Goal: Download file/media

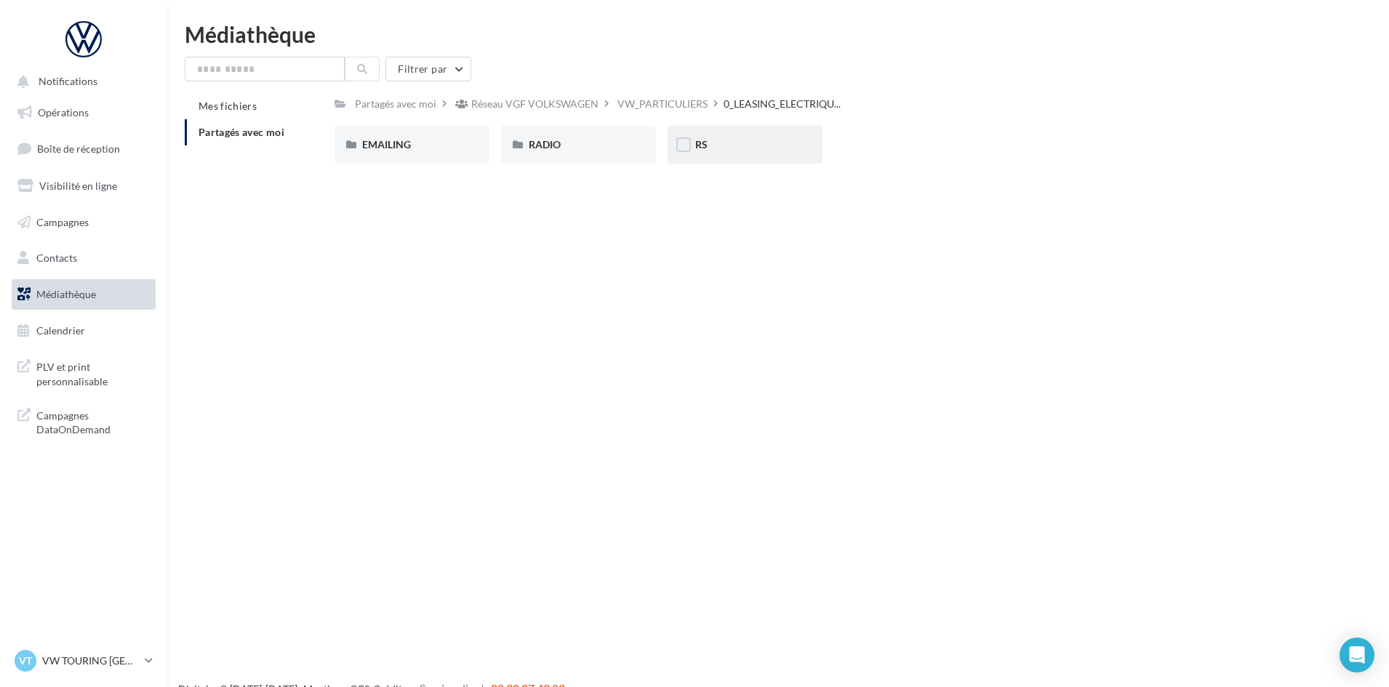
click at [805, 146] on div "RS" at bounding box center [744, 145] width 155 height 38
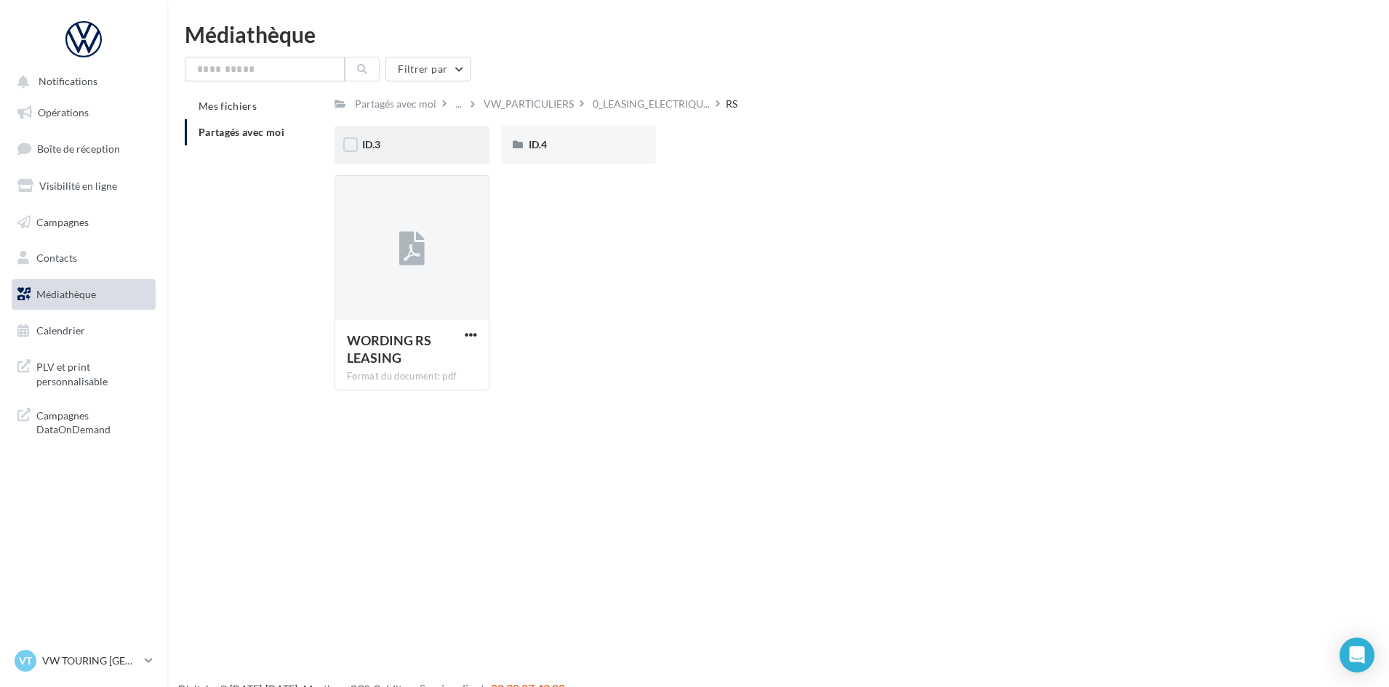
click at [449, 129] on div "ID.3" at bounding box center [411, 145] width 155 height 38
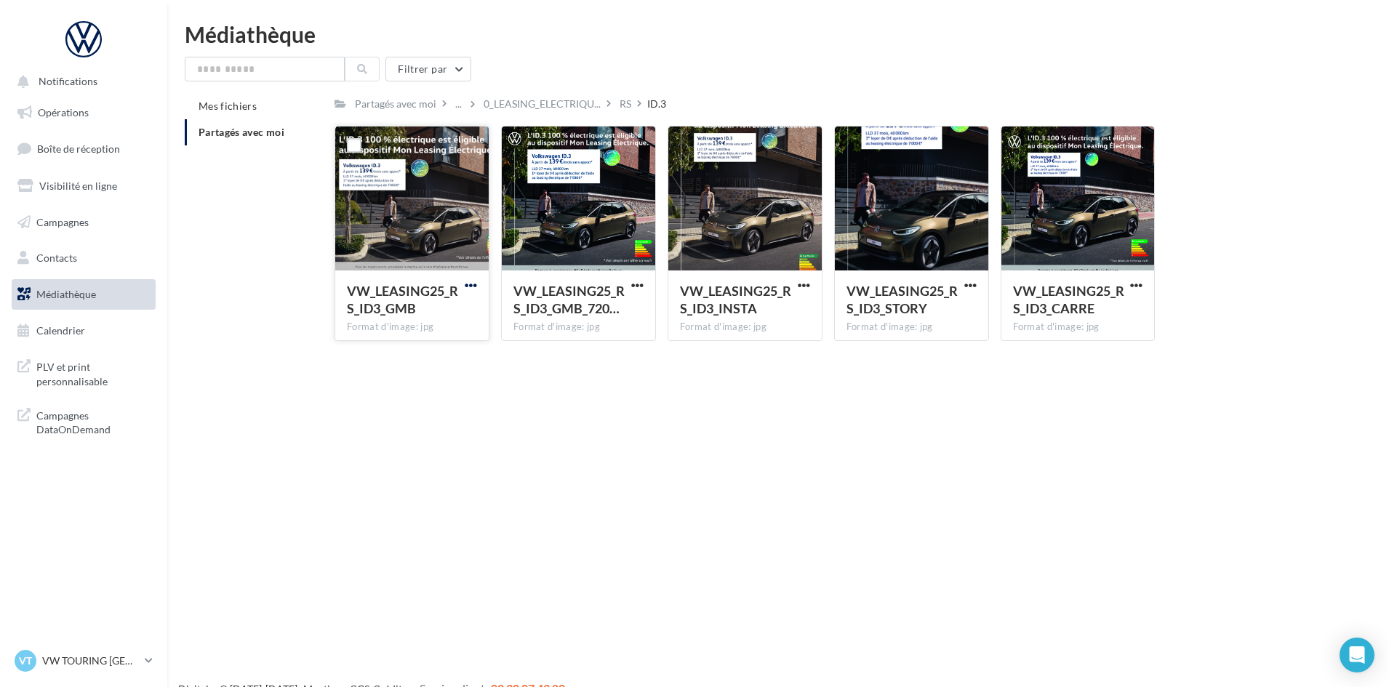
click at [470, 281] on span "button" at bounding box center [471, 285] width 12 height 12
click at [453, 308] on button "Télécharger" at bounding box center [406, 314] width 145 height 38
click at [634, 286] on span "button" at bounding box center [637, 285] width 12 height 12
click at [621, 309] on button "Télécharger" at bounding box center [573, 314] width 145 height 38
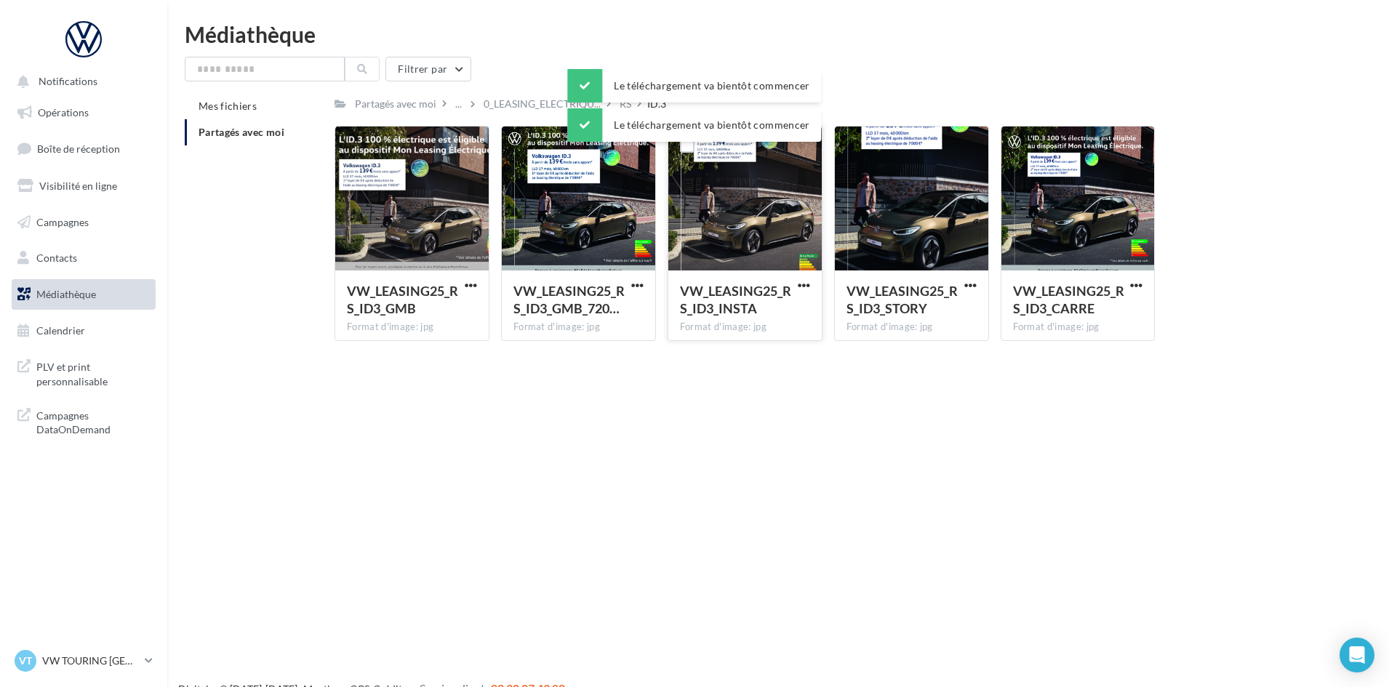
click at [808, 288] on span "button" at bounding box center [803, 285] width 12 height 12
click at [780, 310] on button "Télécharger" at bounding box center [739, 314] width 145 height 38
click at [971, 284] on span "button" at bounding box center [970, 285] width 12 height 12
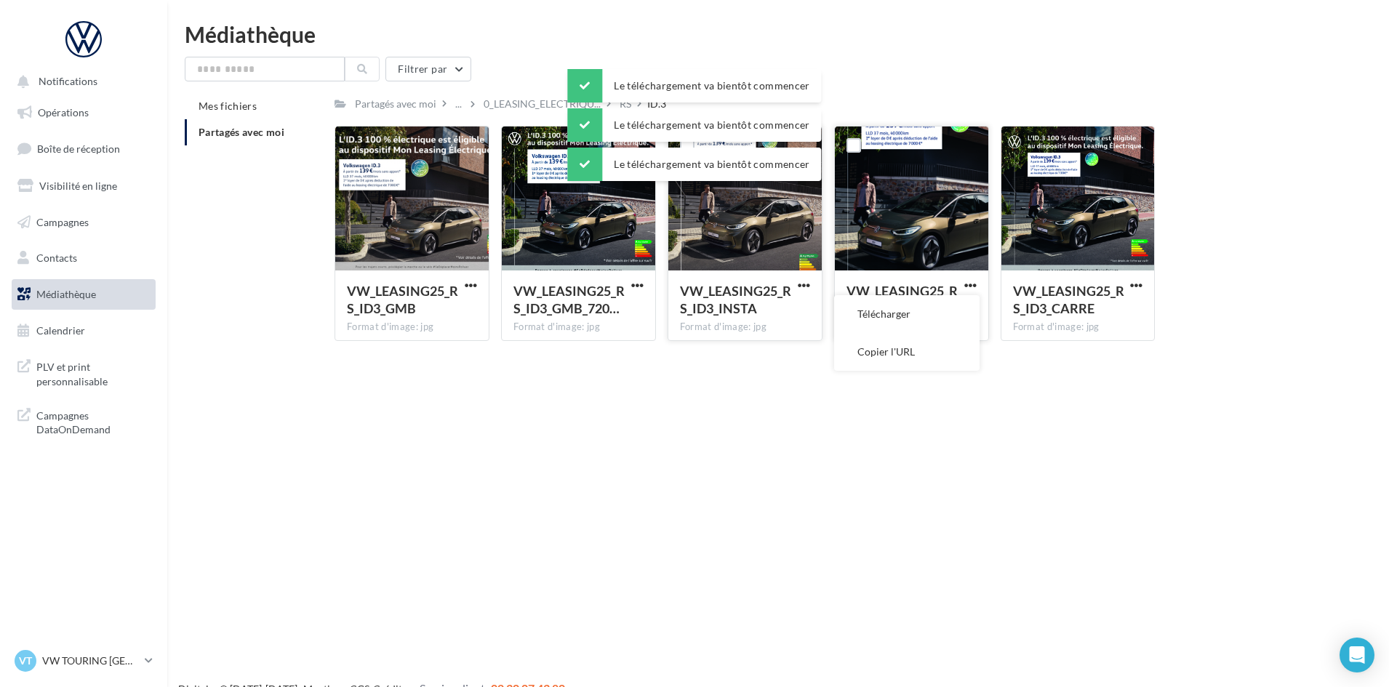
click at [942, 318] on button "Télécharger" at bounding box center [906, 314] width 145 height 38
click at [1128, 284] on button "button" at bounding box center [1136, 286] width 18 height 15
drag, startPoint x: 1092, startPoint y: 316, endPoint x: 629, endPoint y: 173, distance: 484.7
click at [1090, 317] on button "Télécharger" at bounding box center [1072, 314] width 145 height 38
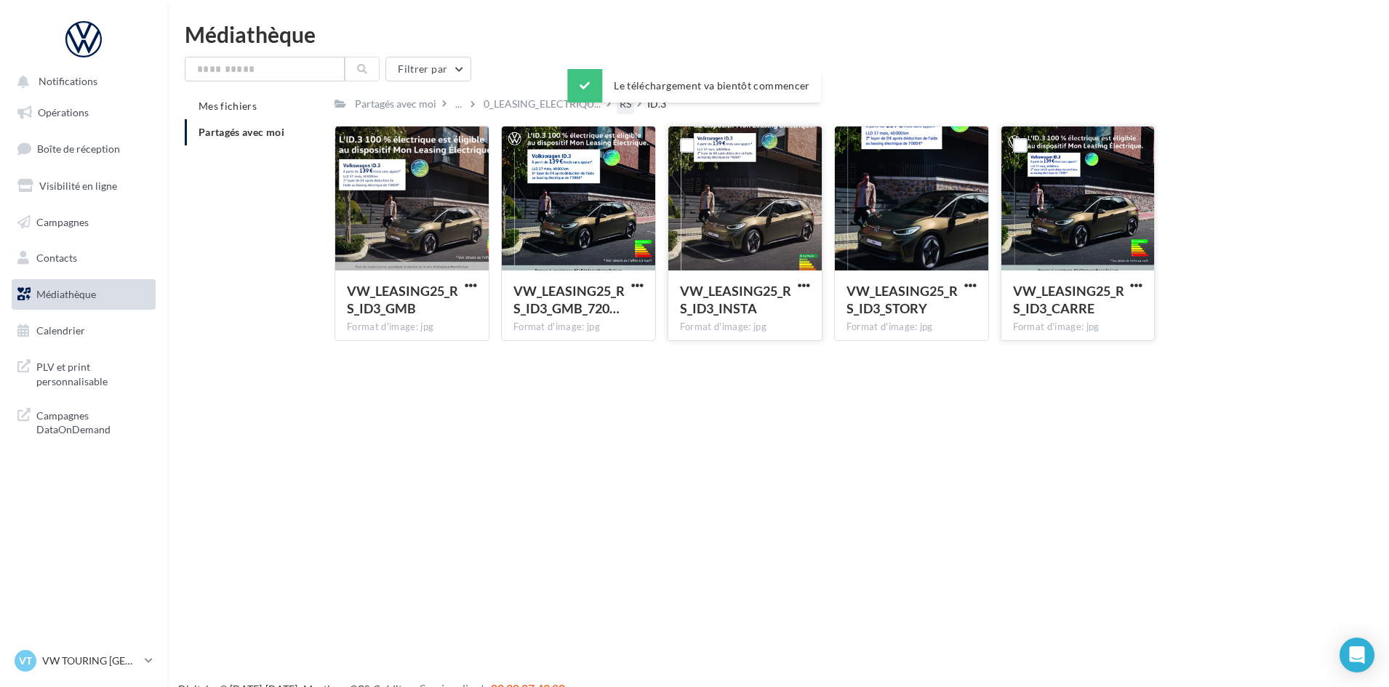
click at [625, 110] on div "RS" at bounding box center [625, 104] width 12 height 15
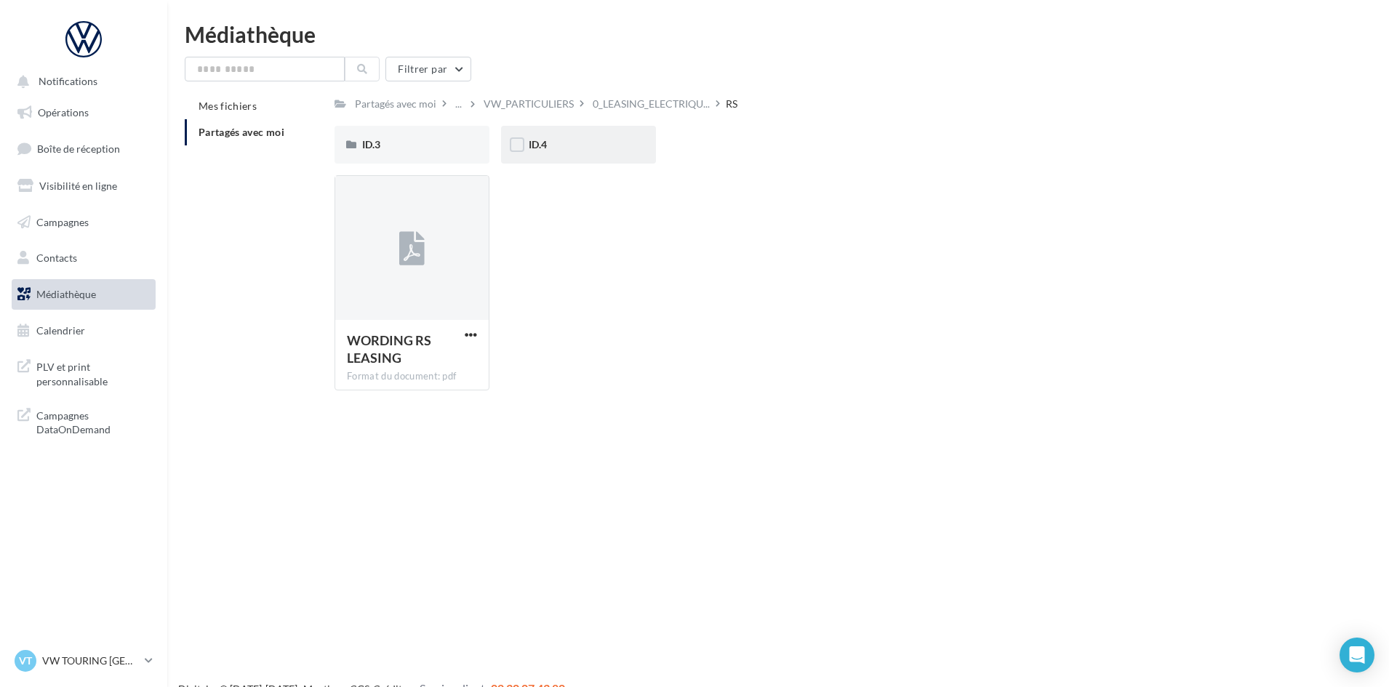
click at [623, 136] on div "ID.4" at bounding box center [578, 145] width 155 height 38
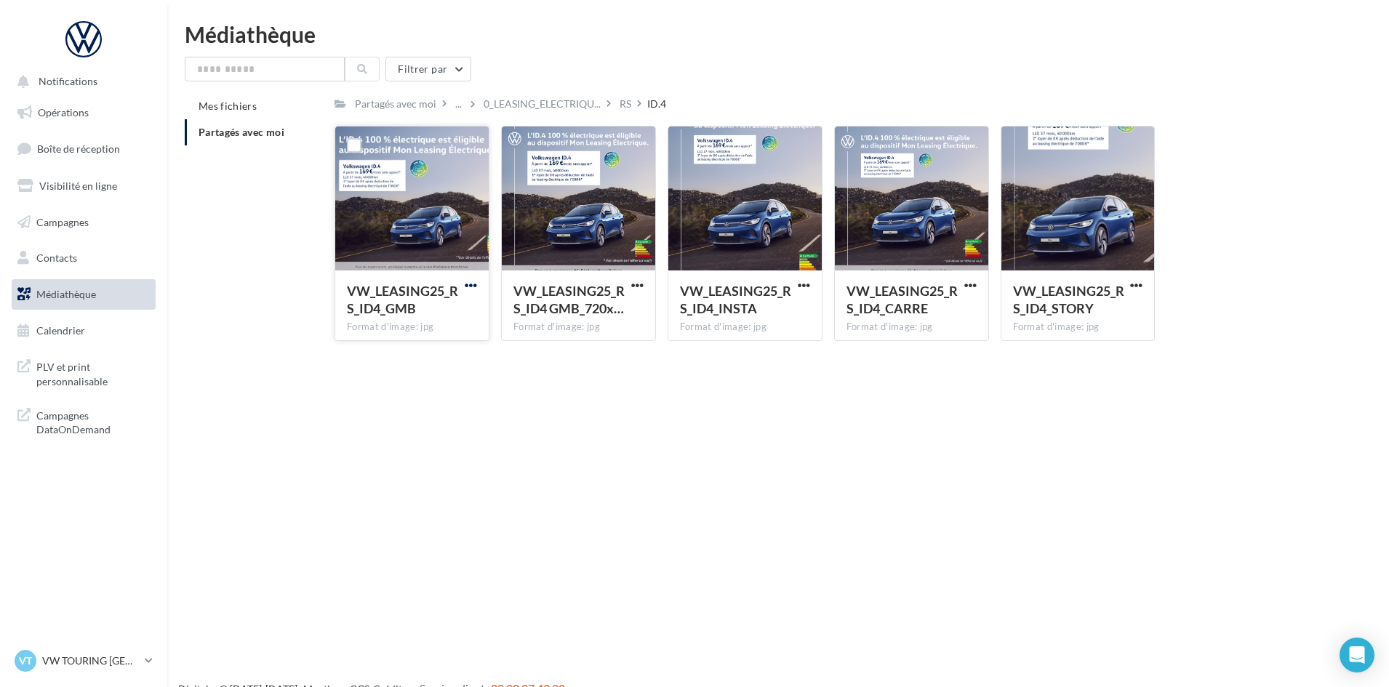
click at [473, 284] on span "button" at bounding box center [471, 285] width 12 height 12
click at [451, 316] on button "Télécharger" at bounding box center [406, 314] width 145 height 38
click at [638, 281] on span "button" at bounding box center [637, 285] width 12 height 12
click at [624, 304] on button "Télécharger" at bounding box center [573, 314] width 145 height 38
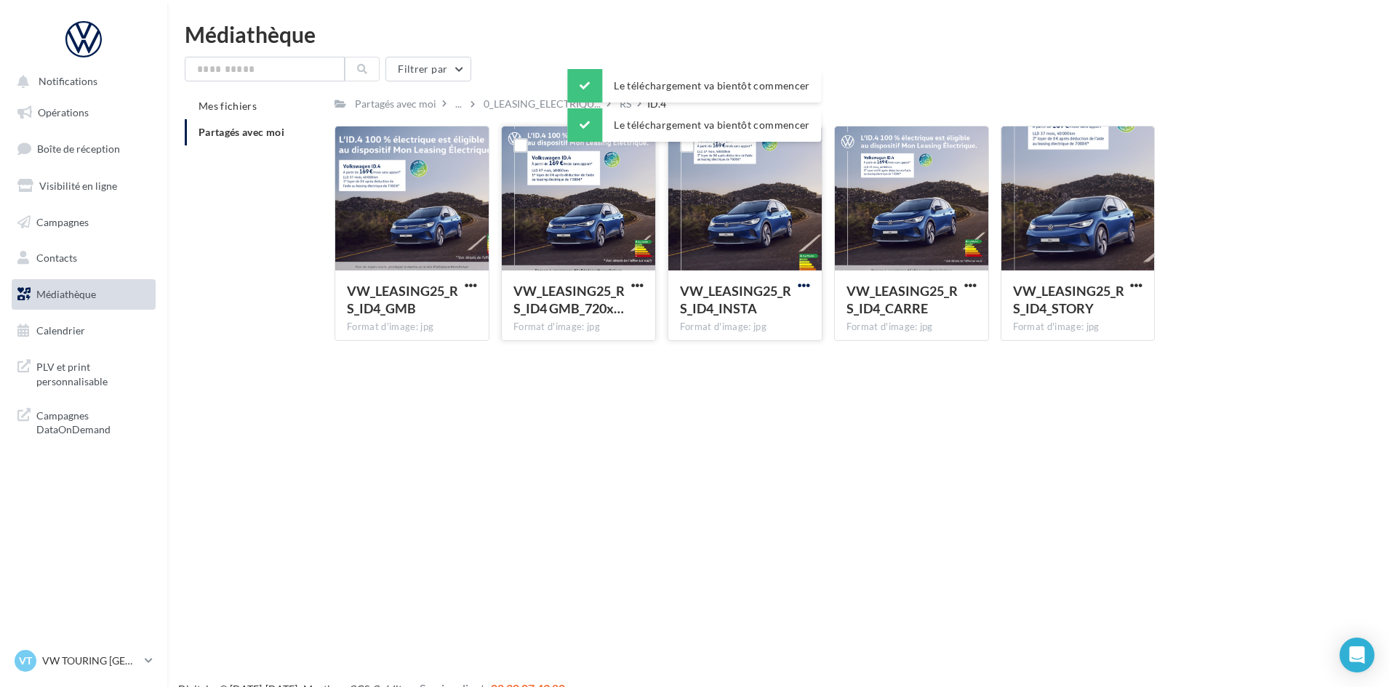
click at [808, 282] on span "button" at bounding box center [803, 285] width 12 height 12
click at [782, 311] on button "Télécharger" at bounding box center [739, 314] width 145 height 38
drag, startPoint x: 975, startPoint y: 282, endPoint x: 966, endPoint y: 292, distance: 12.9
click at [975, 284] on span "button" at bounding box center [970, 285] width 12 height 12
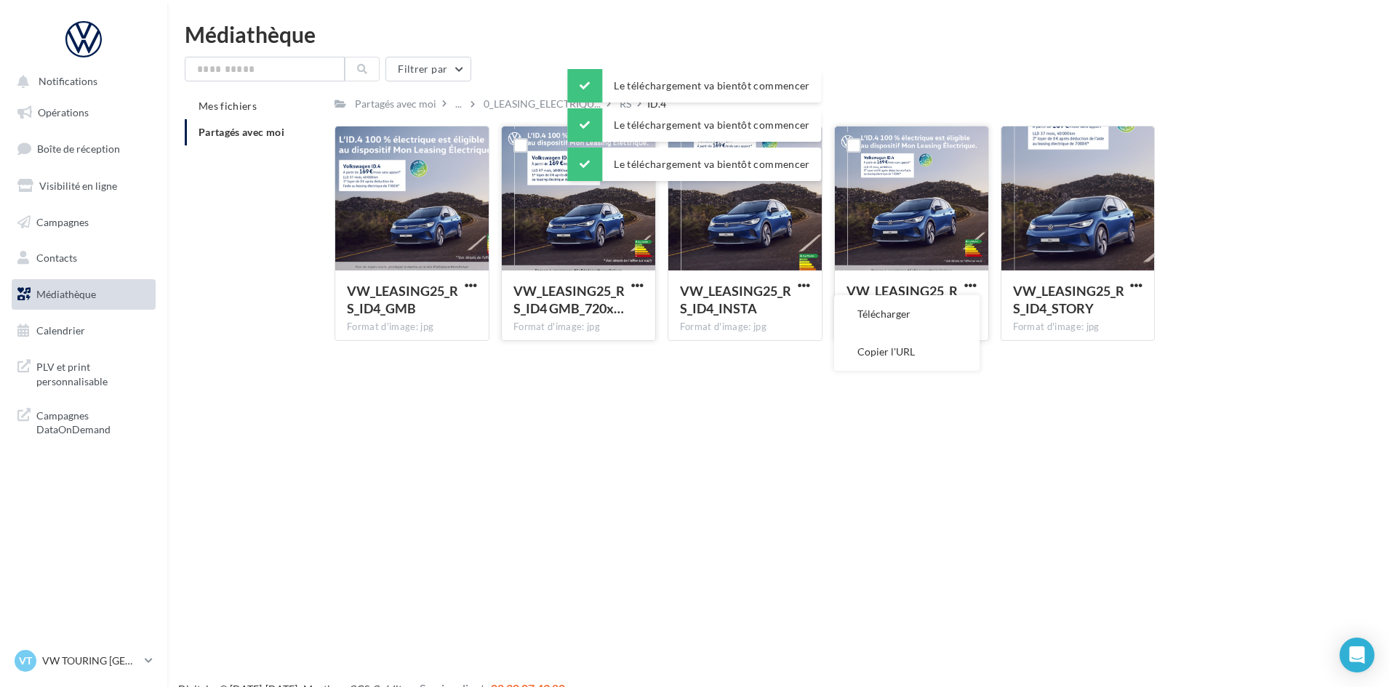
click at [932, 314] on button "Télécharger" at bounding box center [906, 314] width 145 height 38
drag, startPoint x: 1139, startPoint y: 285, endPoint x: 1129, endPoint y: 292, distance: 12.1
click at [1139, 285] on span "button" at bounding box center [1136, 285] width 12 height 12
drag, startPoint x: 1129, startPoint y: 292, endPoint x: 1093, endPoint y: 307, distance: 38.8
click at [1104, 308] on button "Télécharger" at bounding box center [1072, 314] width 145 height 38
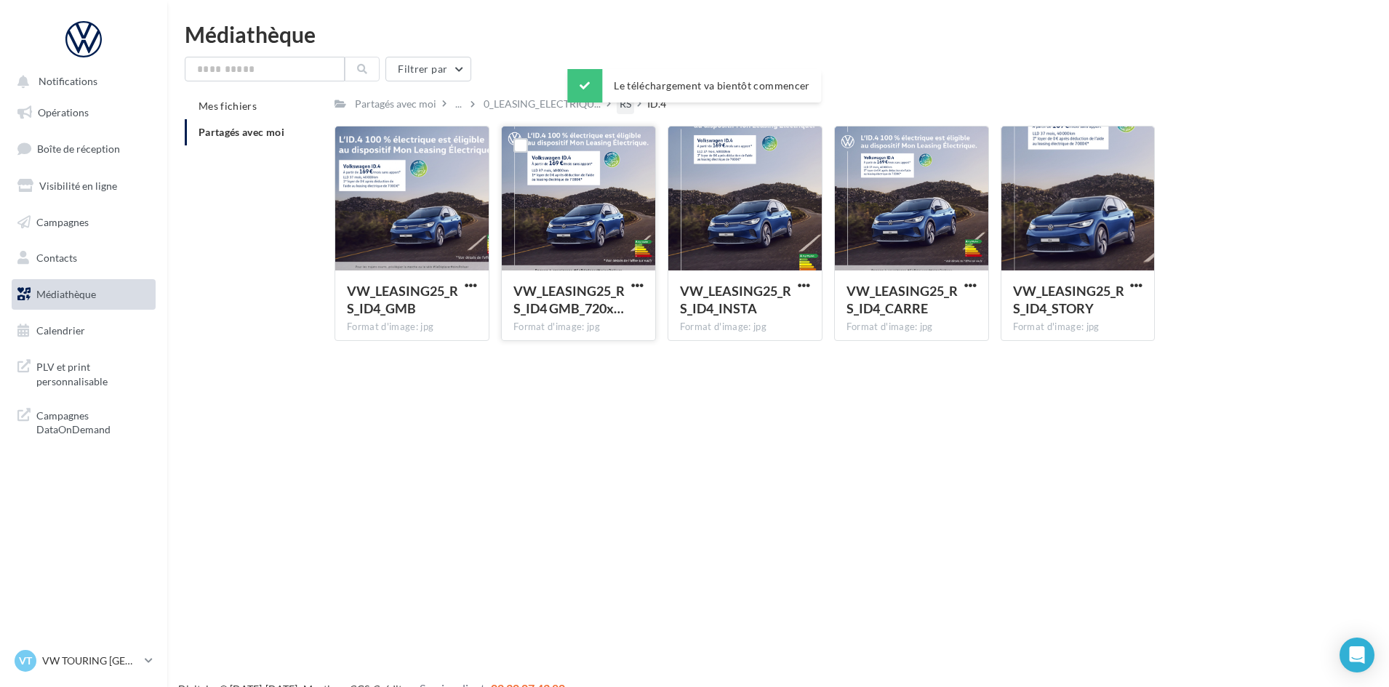
click at [625, 111] on div "RS" at bounding box center [625, 104] width 12 height 15
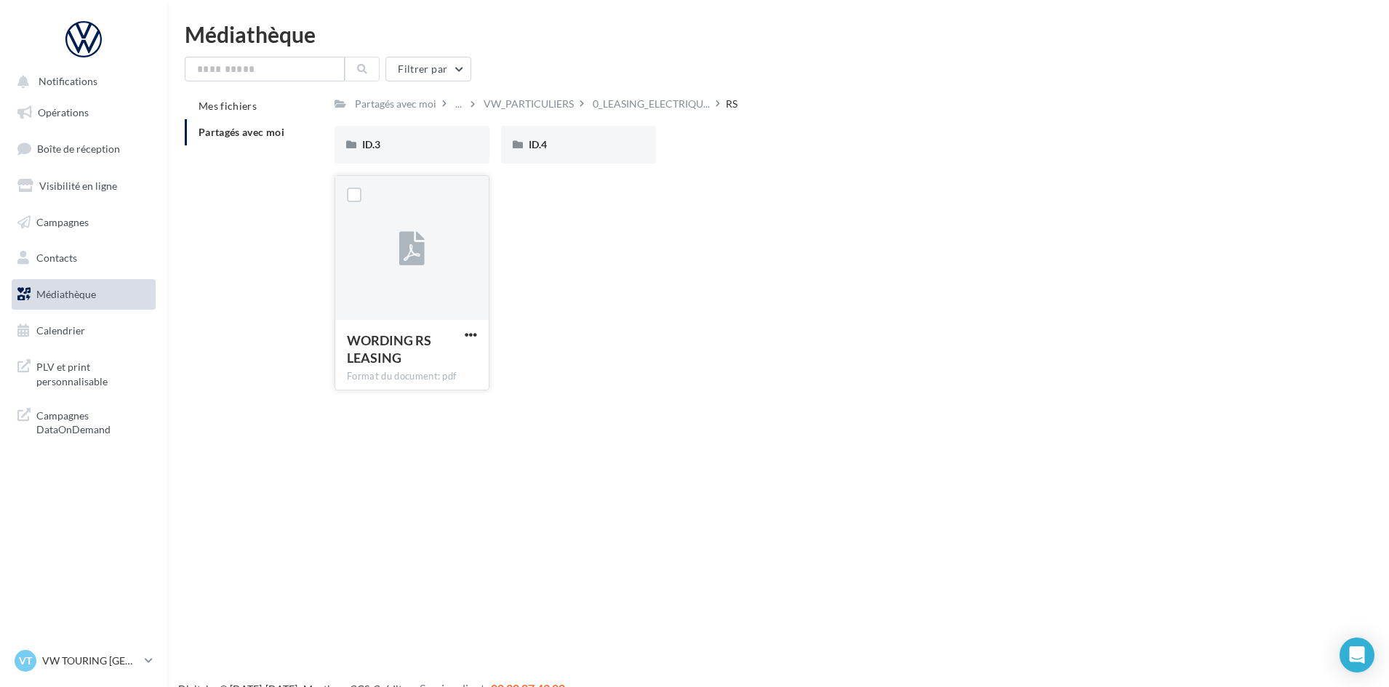
click at [462, 335] on button "button" at bounding box center [471, 336] width 18 height 15
click at [447, 362] on button "Télécharger" at bounding box center [406, 364] width 145 height 38
click at [630, 110] on span "0_LEASING_ELECTRIQU..." at bounding box center [650, 104] width 117 height 15
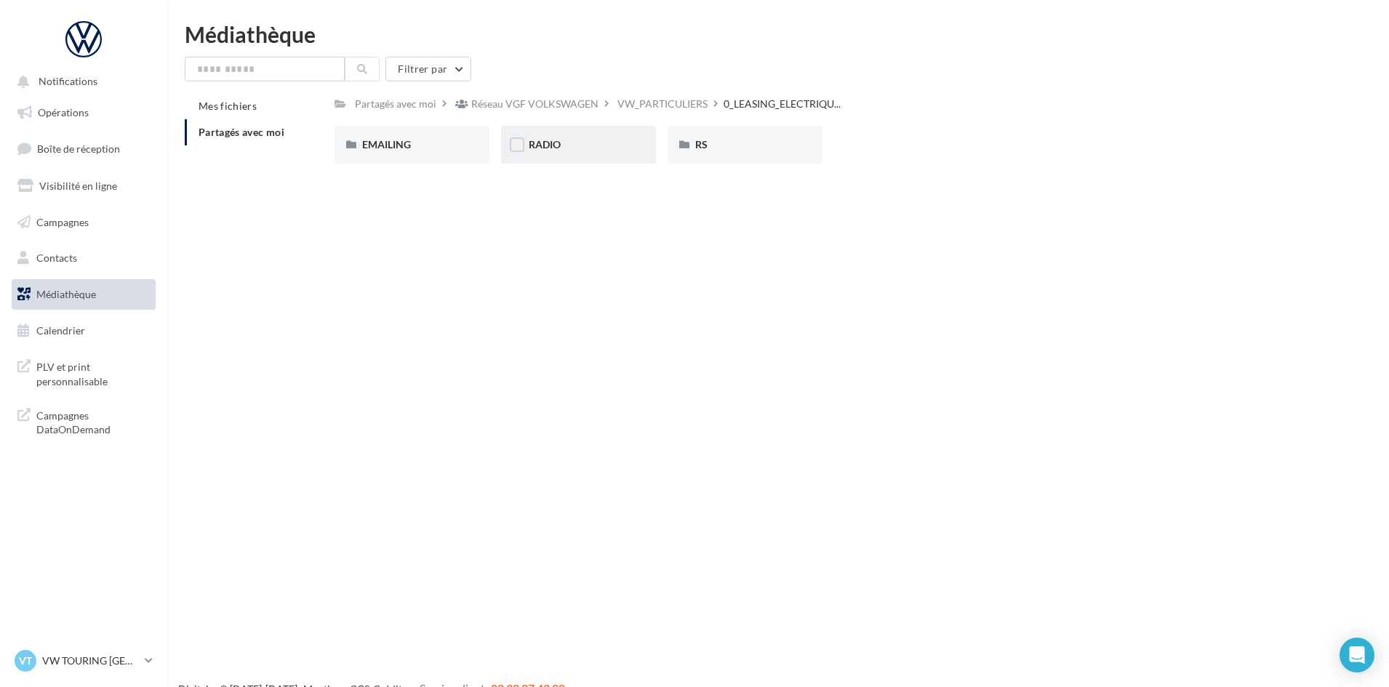
click at [587, 143] on div "RADIO" at bounding box center [579, 144] width 100 height 15
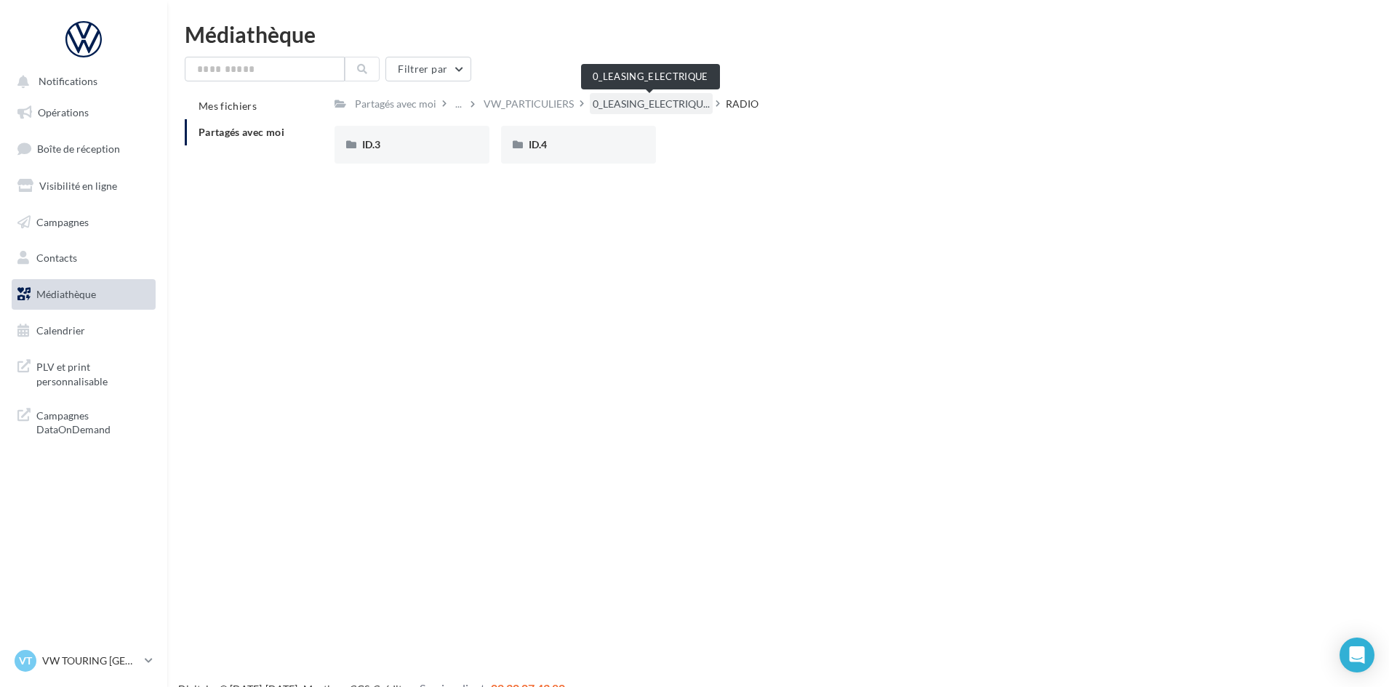
click at [661, 103] on span "0_LEASING_ELECTRIQU..." at bounding box center [650, 104] width 117 height 15
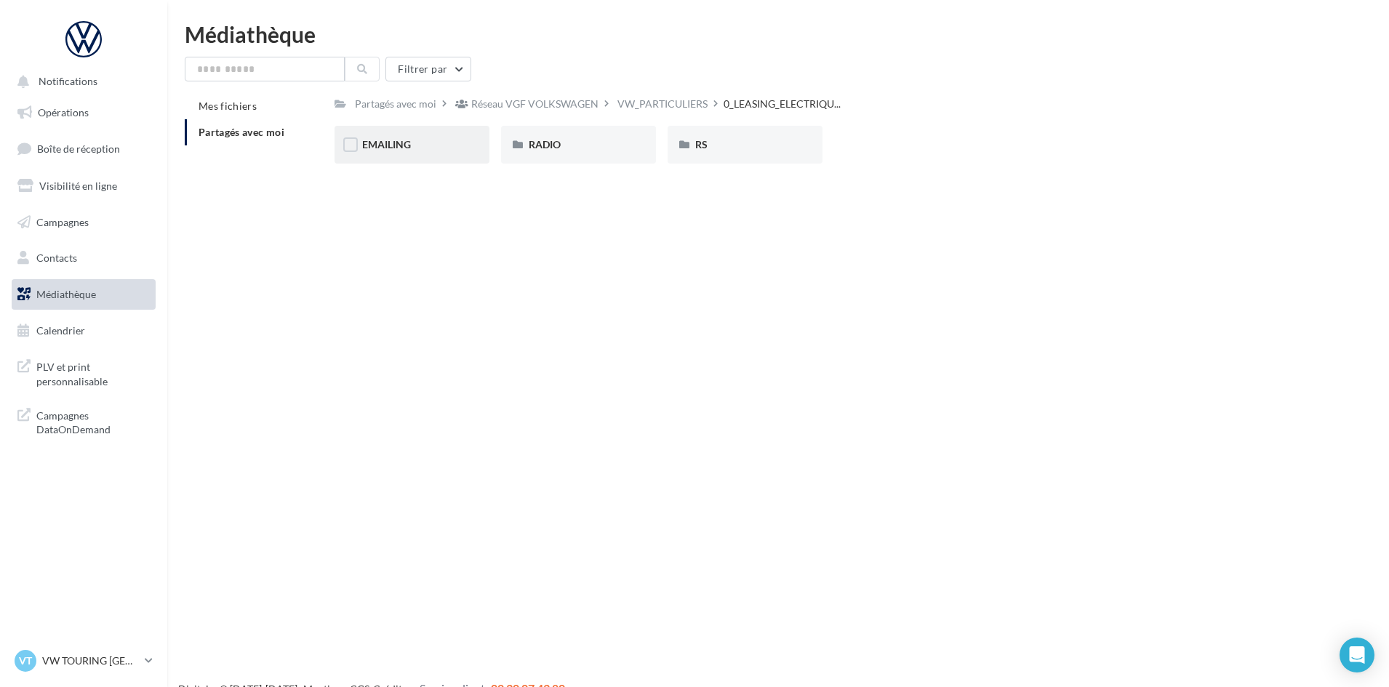
click at [412, 152] on div "EMAILING" at bounding box center [412, 144] width 100 height 15
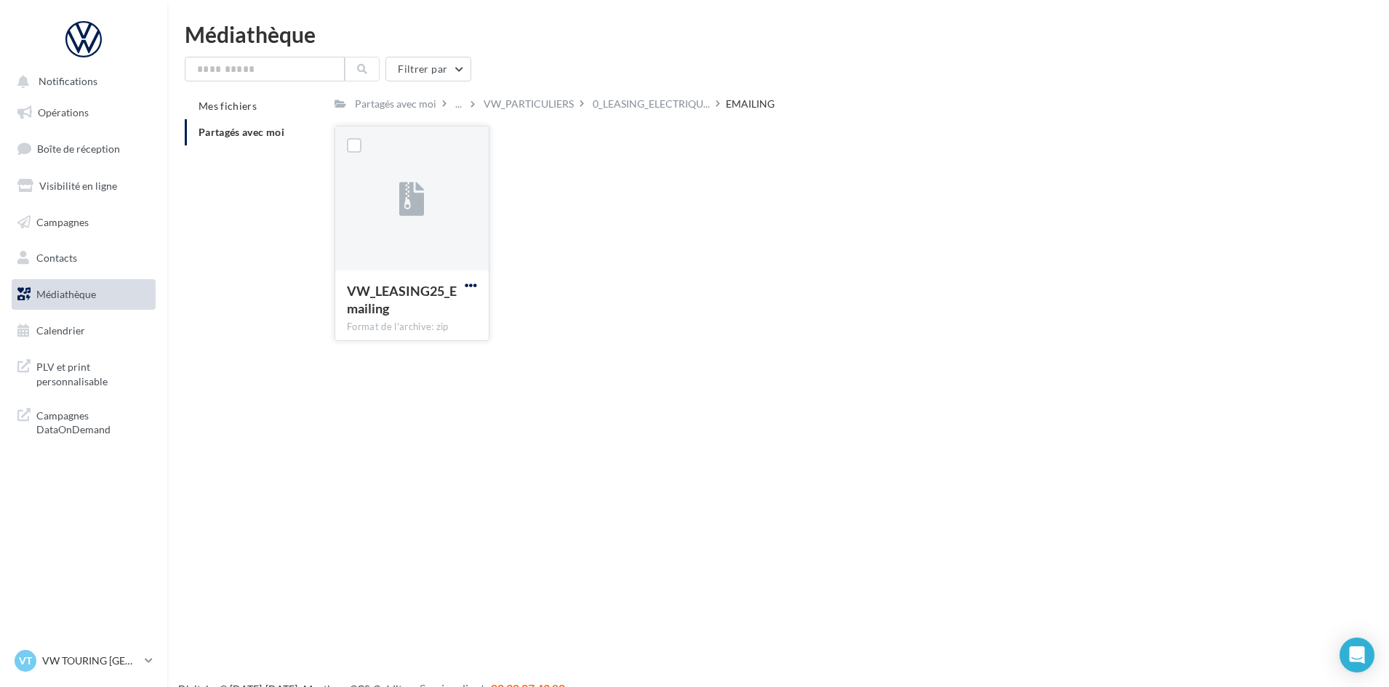
click at [471, 286] on span "button" at bounding box center [471, 285] width 12 height 12
click at [458, 306] on button "Télécharger" at bounding box center [406, 314] width 145 height 38
click at [666, 110] on span "0_LEASING_ELECTRIQU..." at bounding box center [650, 104] width 117 height 15
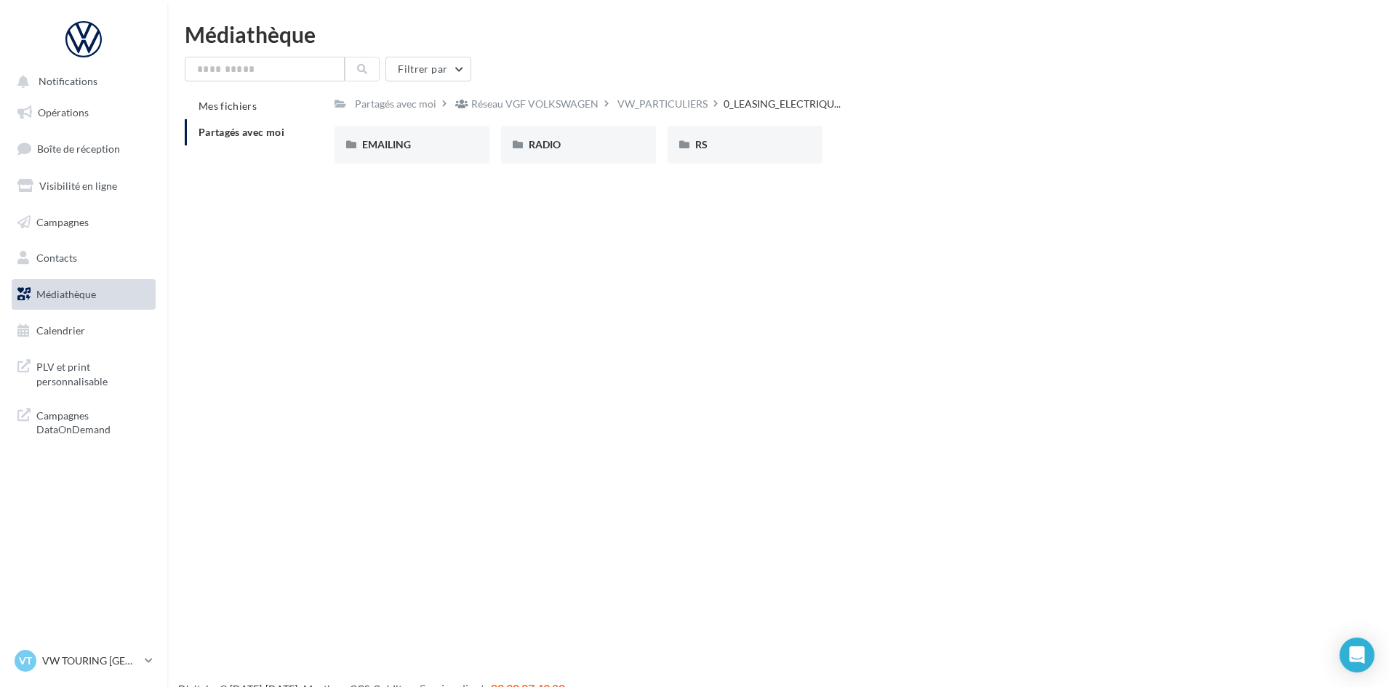
click at [666, 110] on div "VW_PARTICULIERS" at bounding box center [662, 104] width 90 height 15
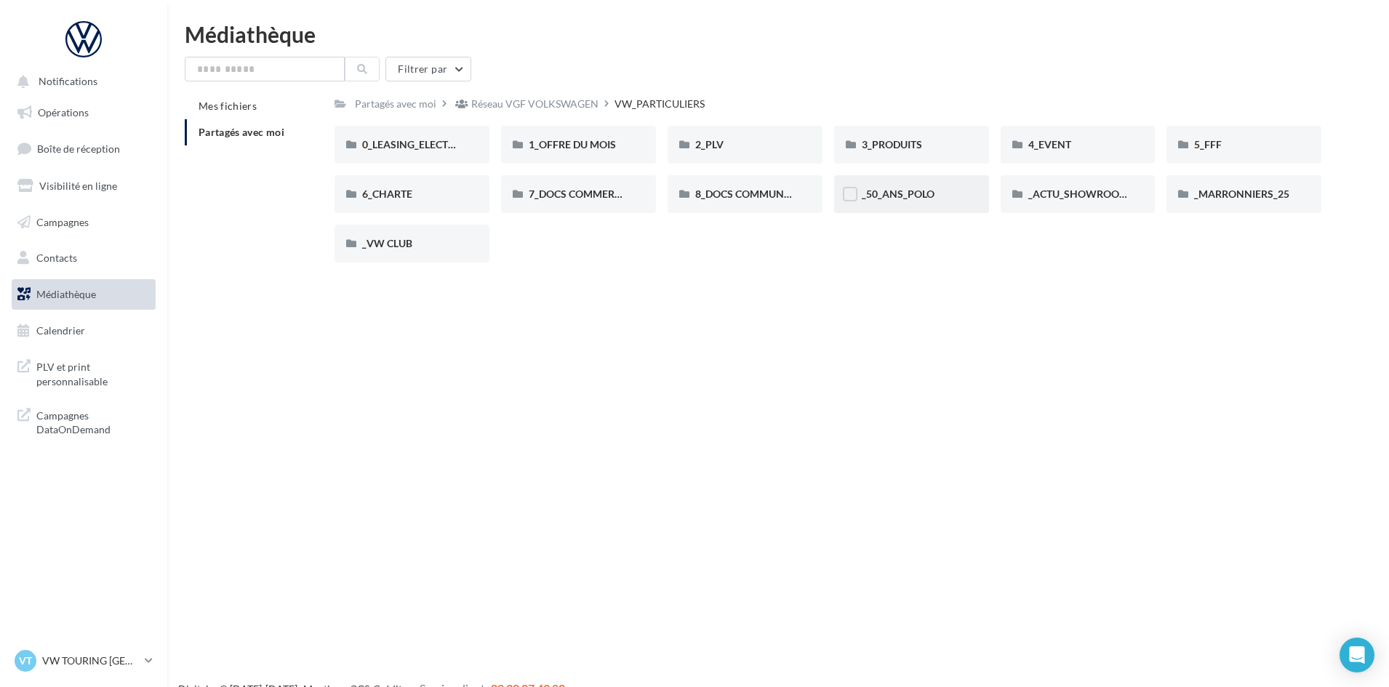
click at [941, 191] on div "_50_ANS_POLO" at bounding box center [911, 194] width 100 height 15
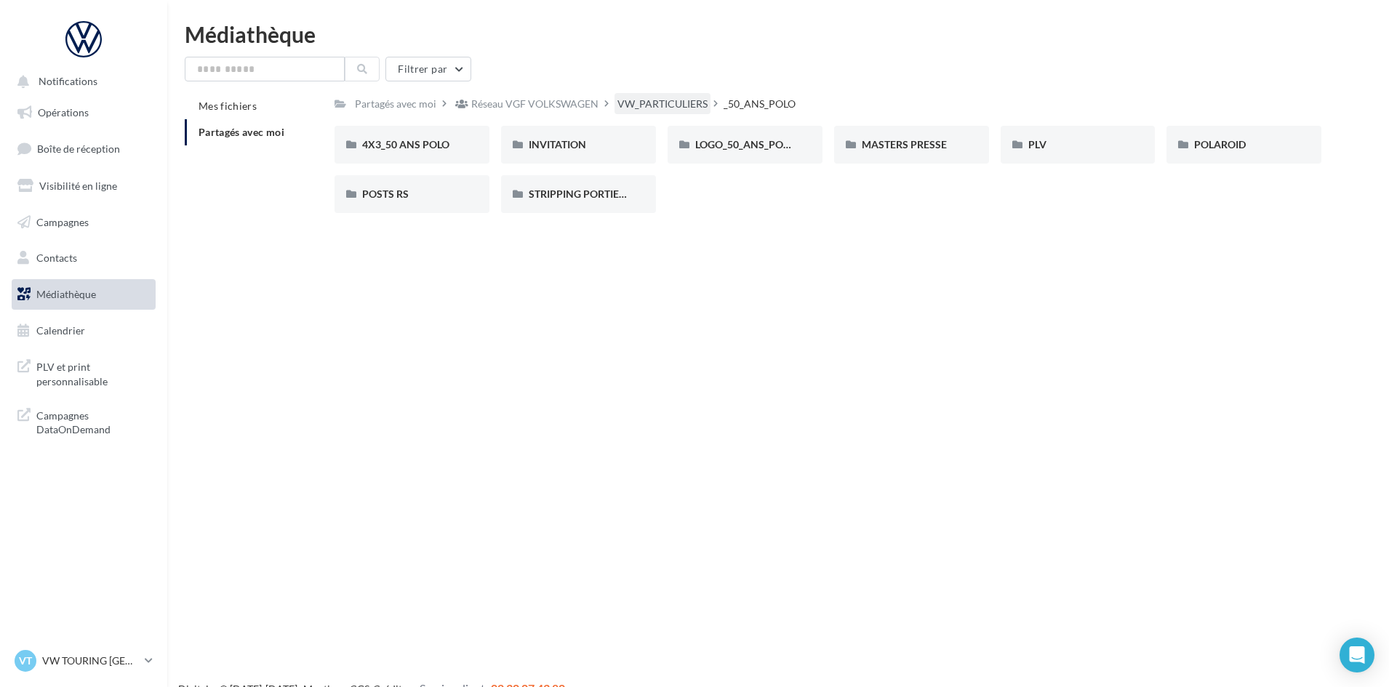
click at [682, 105] on div "VW_PARTICULIERS" at bounding box center [662, 104] width 90 height 15
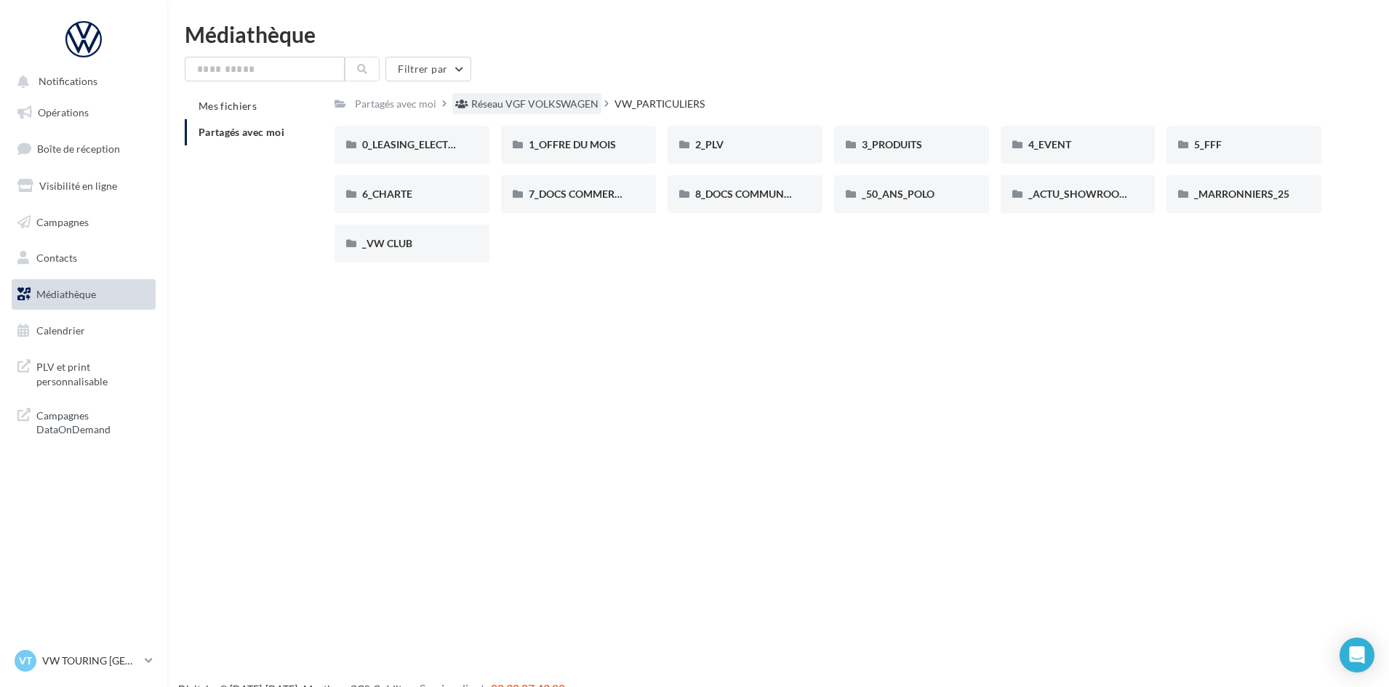
click at [536, 101] on div "Réseau VGF VOLKSWAGEN" at bounding box center [534, 104] width 127 height 15
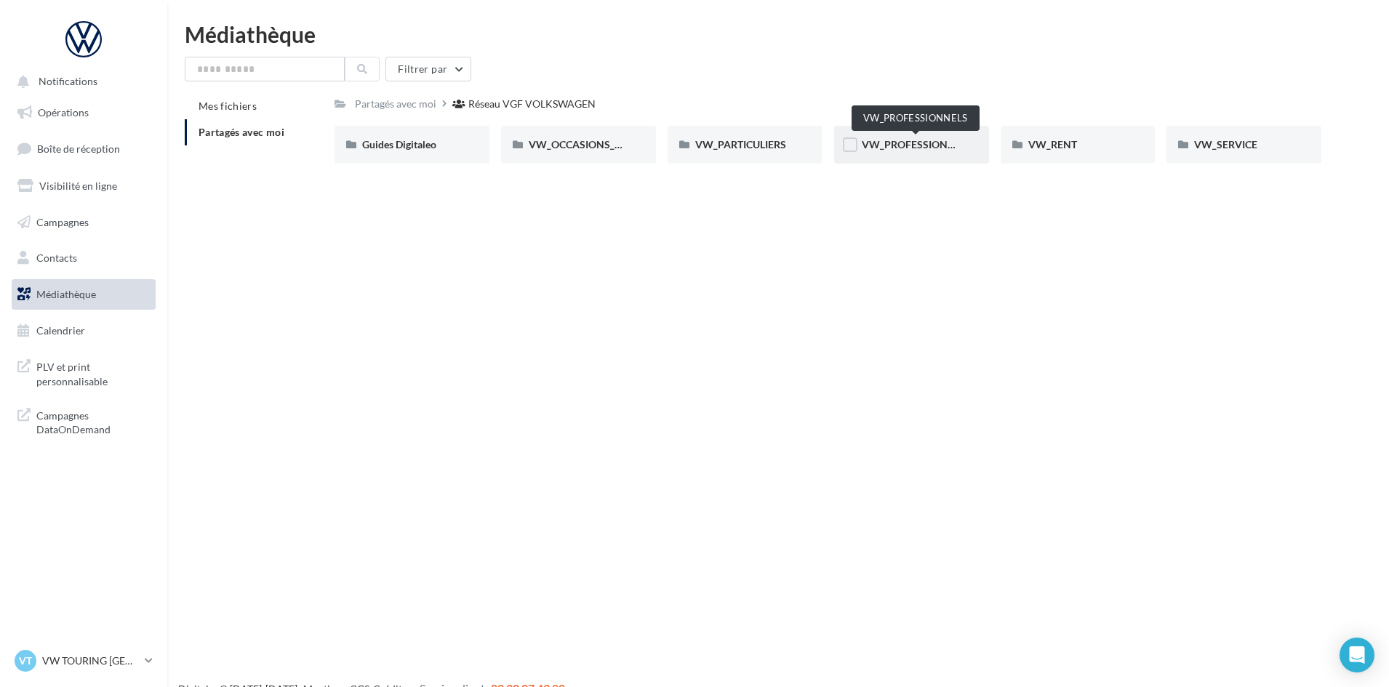
click at [908, 147] on span "VW_PROFESSIONNELS" at bounding box center [916, 144] width 110 height 12
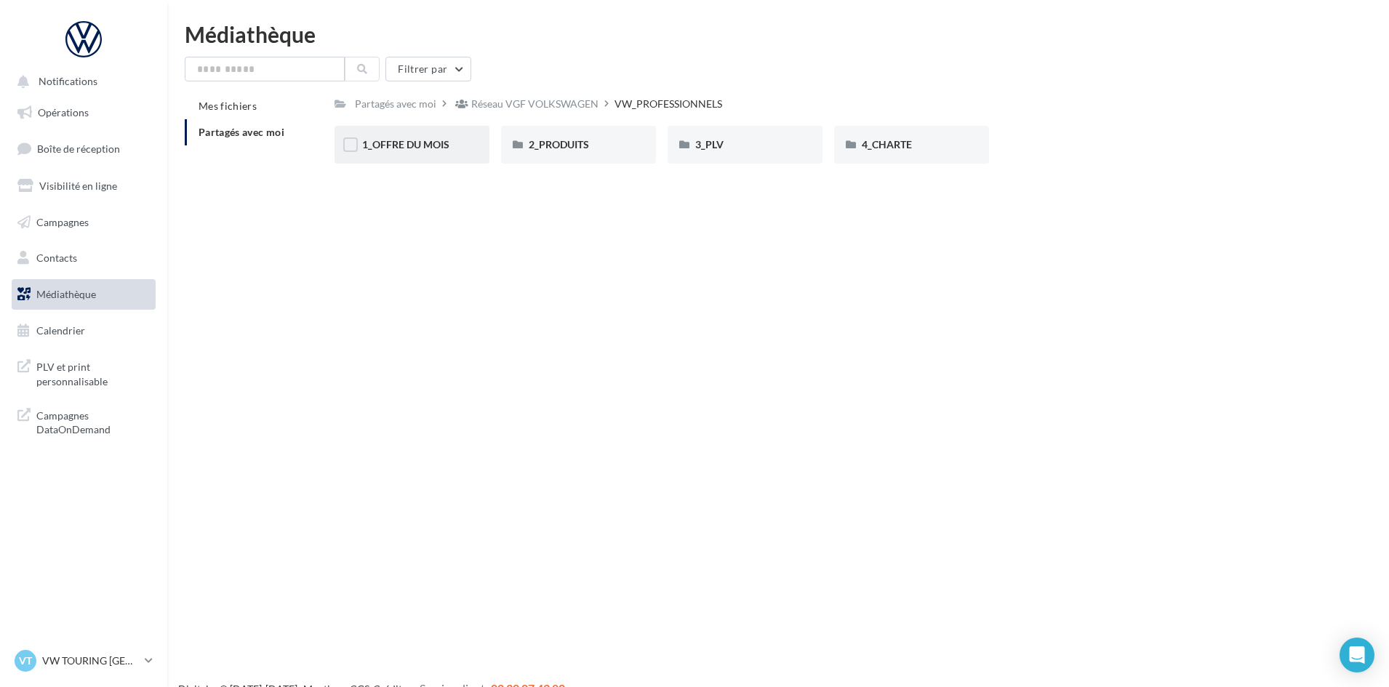
click at [437, 152] on div "1_OFFRE DU MOIS" at bounding box center [411, 145] width 155 height 38
click at [587, 156] on div "RS_PRO_Sept25" at bounding box center [578, 145] width 155 height 38
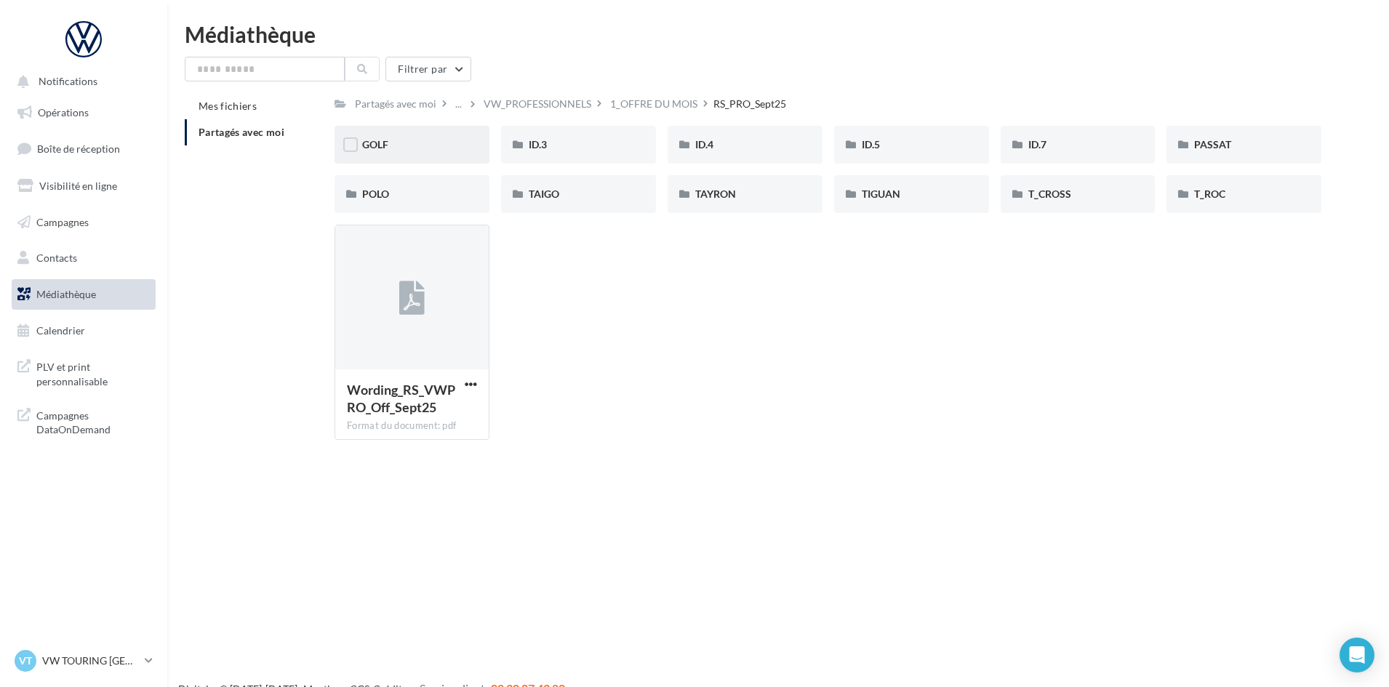
click at [426, 148] on div "GOLF" at bounding box center [412, 144] width 100 height 15
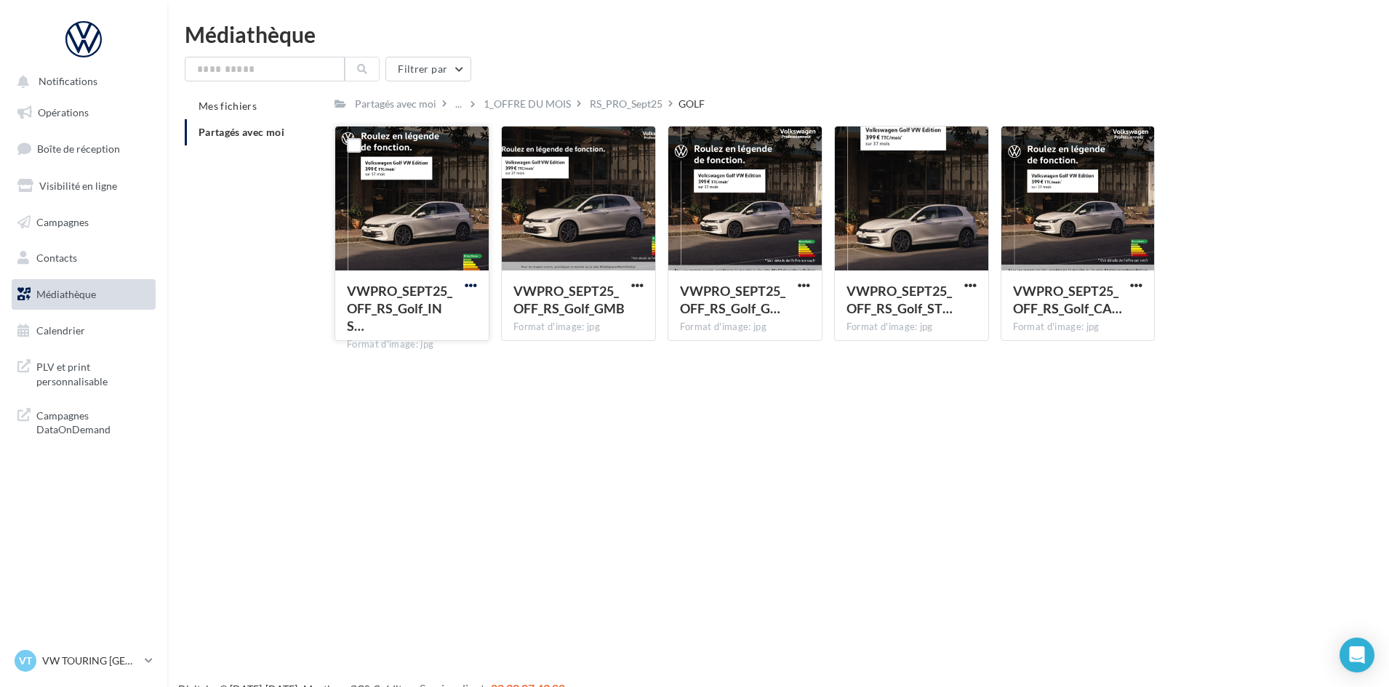
click at [475, 285] on span "button" at bounding box center [471, 285] width 12 height 12
click at [457, 315] on button "Télécharger" at bounding box center [406, 314] width 145 height 38
click at [638, 284] on span "button" at bounding box center [637, 285] width 12 height 12
drag, startPoint x: 611, startPoint y: 314, endPoint x: 739, endPoint y: 284, distance: 131.4
click at [613, 311] on button "Télécharger" at bounding box center [573, 314] width 145 height 38
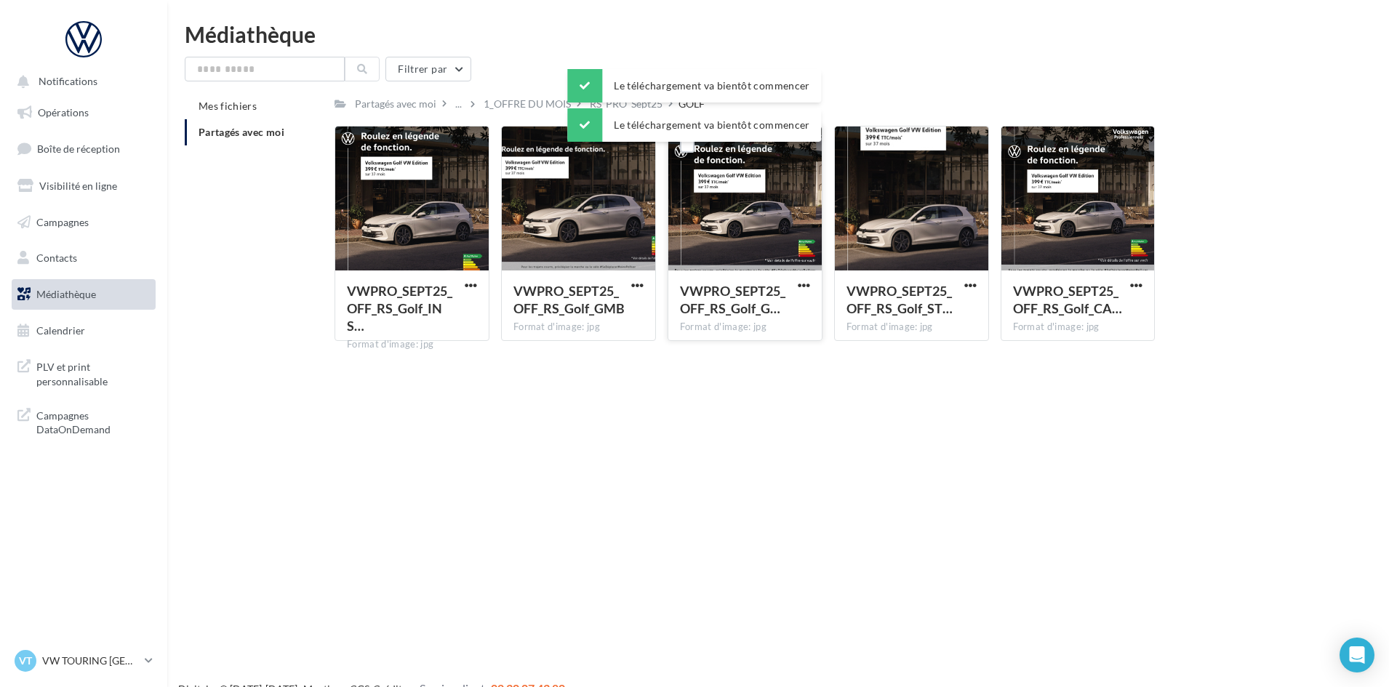
drag, startPoint x: 800, startPoint y: 281, endPoint x: 797, endPoint y: 293, distance: 12.2
click at [800, 281] on span "button" at bounding box center [803, 285] width 12 height 12
click at [790, 308] on button "Télécharger" at bounding box center [739, 314] width 145 height 38
click at [974, 284] on span "button" at bounding box center [970, 285] width 12 height 12
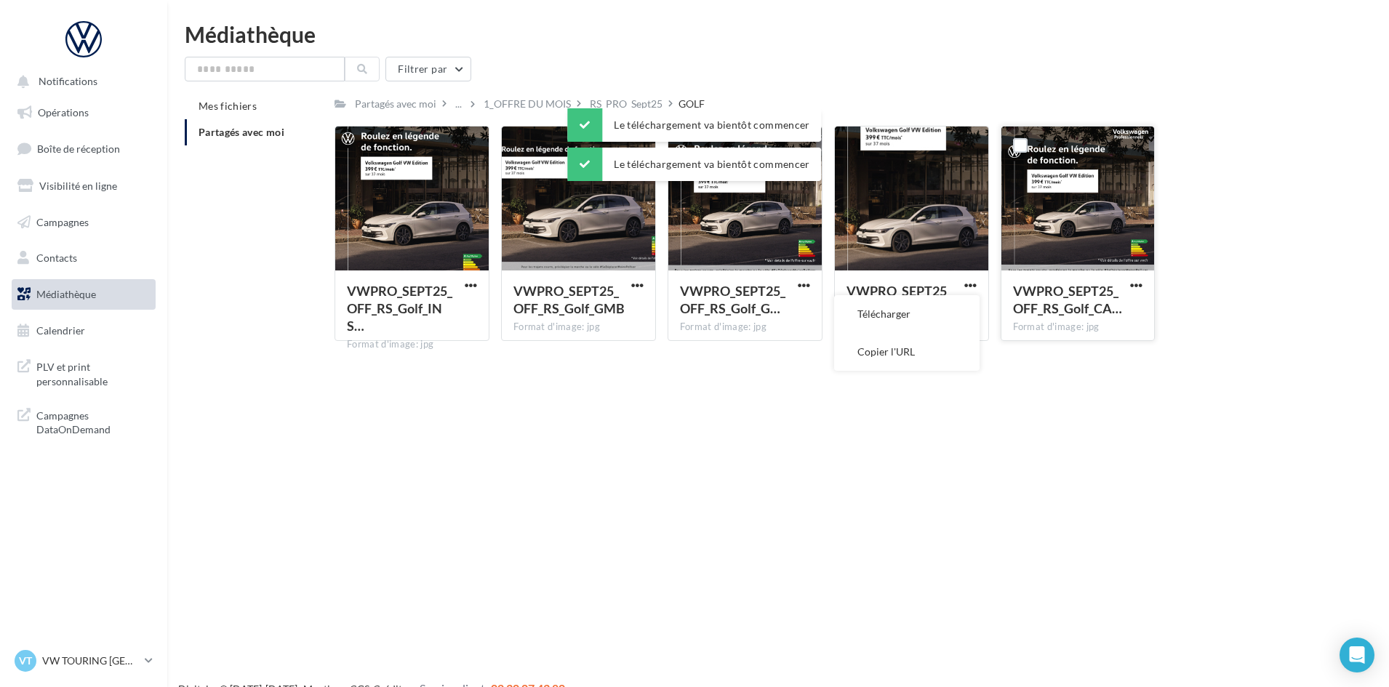
click at [951, 311] on button "Télécharger" at bounding box center [906, 314] width 145 height 38
click at [1142, 283] on span "button" at bounding box center [1136, 285] width 12 height 12
click at [1117, 310] on button "Télécharger" at bounding box center [1072, 314] width 145 height 38
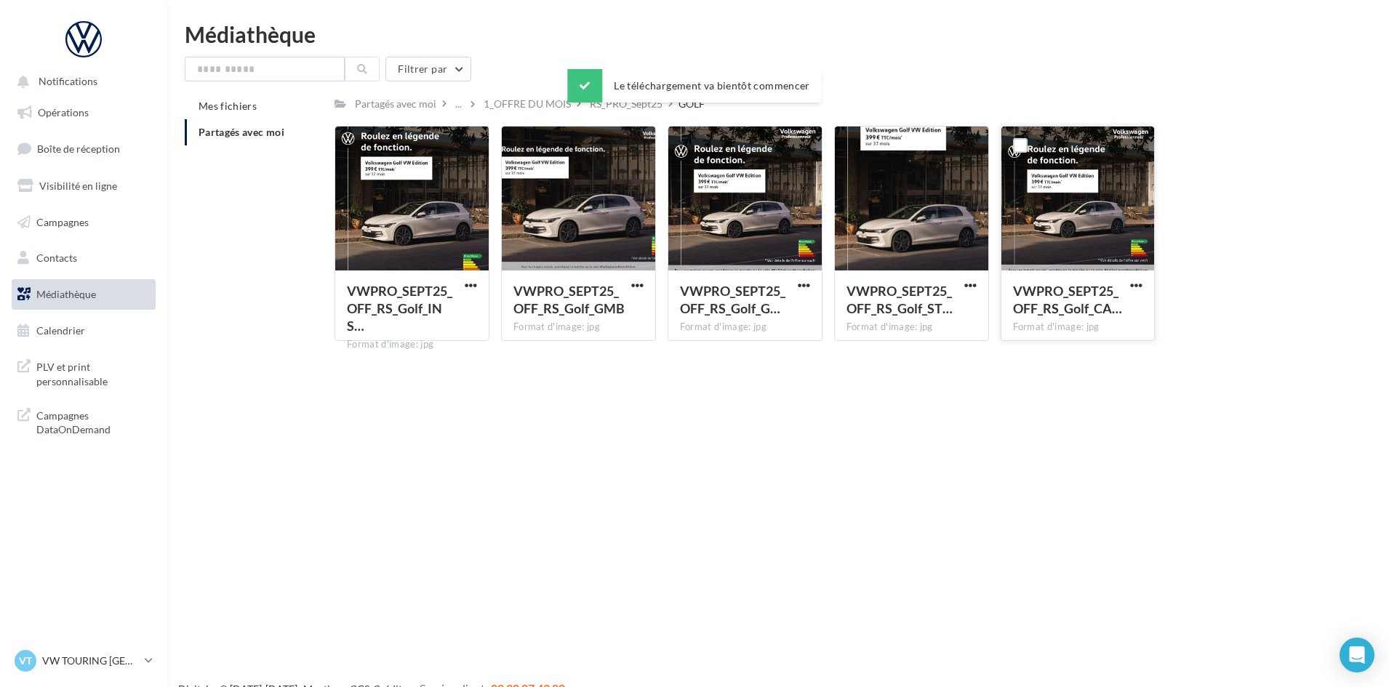
click at [627, 108] on div "RS_PRO_Sept25" at bounding box center [626, 104] width 73 height 15
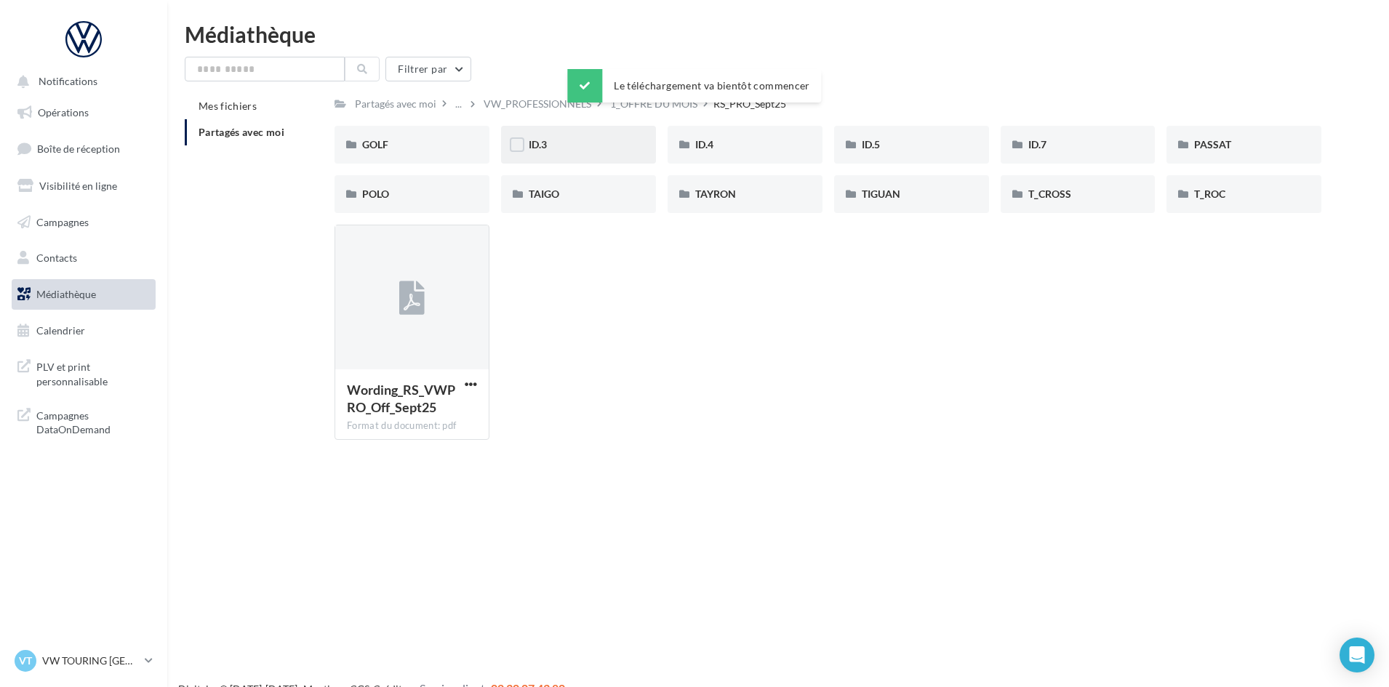
click at [598, 162] on div "ID.3" at bounding box center [578, 145] width 155 height 38
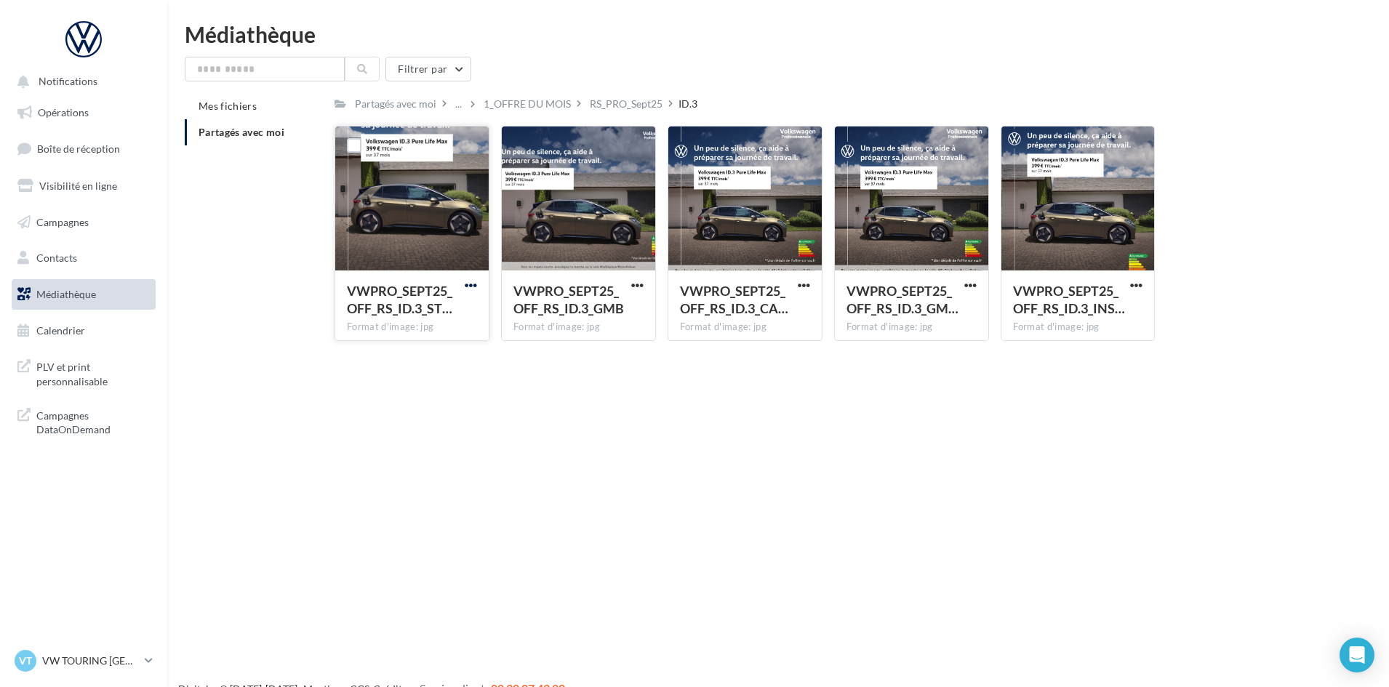
click at [470, 286] on span "button" at bounding box center [471, 285] width 12 height 12
drag, startPoint x: 443, startPoint y: 323, endPoint x: 459, endPoint y: 318, distance: 17.5
click at [443, 322] on button "Télécharger" at bounding box center [406, 314] width 145 height 38
click at [634, 286] on span "button" at bounding box center [637, 285] width 12 height 12
click at [621, 315] on button "Télécharger" at bounding box center [573, 314] width 145 height 38
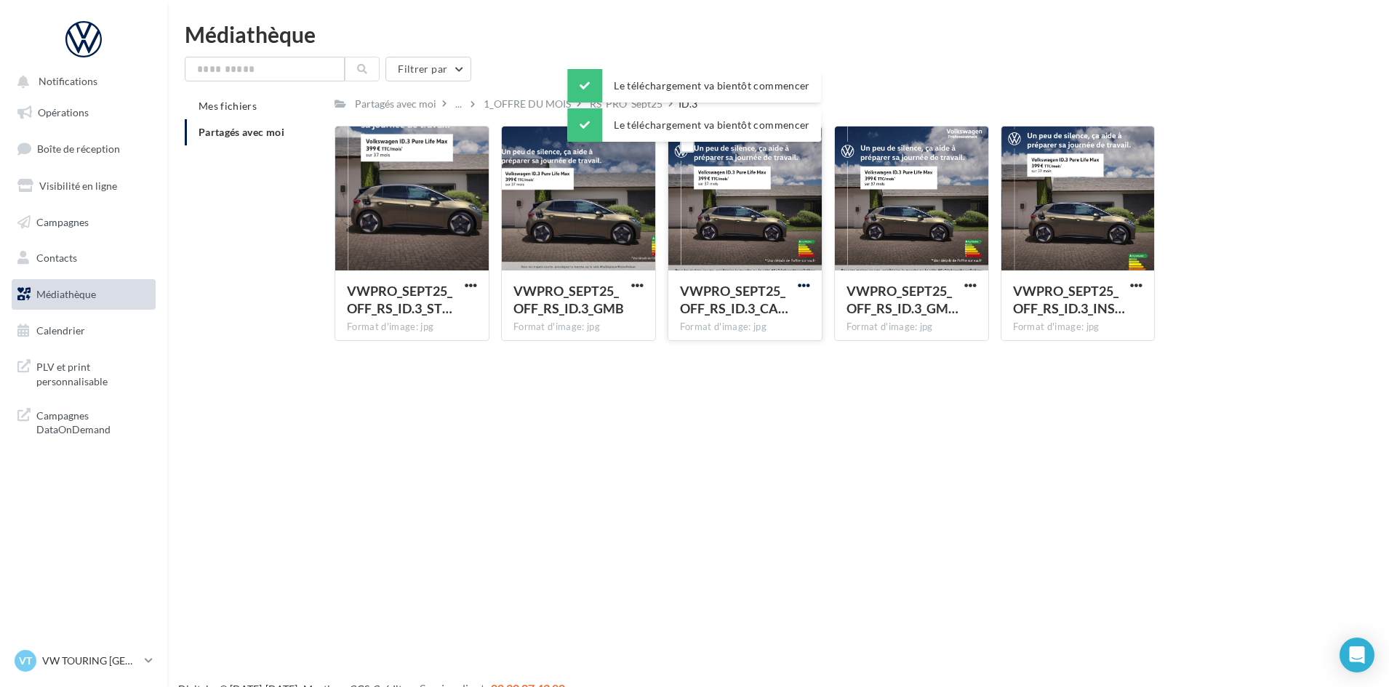
drag, startPoint x: 801, startPoint y: 282, endPoint x: 792, endPoint y: 294, distance: 15.0
click at [800, 284] on span "button" at bounding box center [803, 285] width 12 height 12
click at [774, 313] on button "Télécharger" at bounding box center [739, 314] width 145 height 38
drag, startPoint x: 968, startPoint y: 282, endPoint x: 963, endPoint y: 292, distance: 11.4
click at [968, 284] on span "button" at bounding box center [970, 285] width 12 height 12
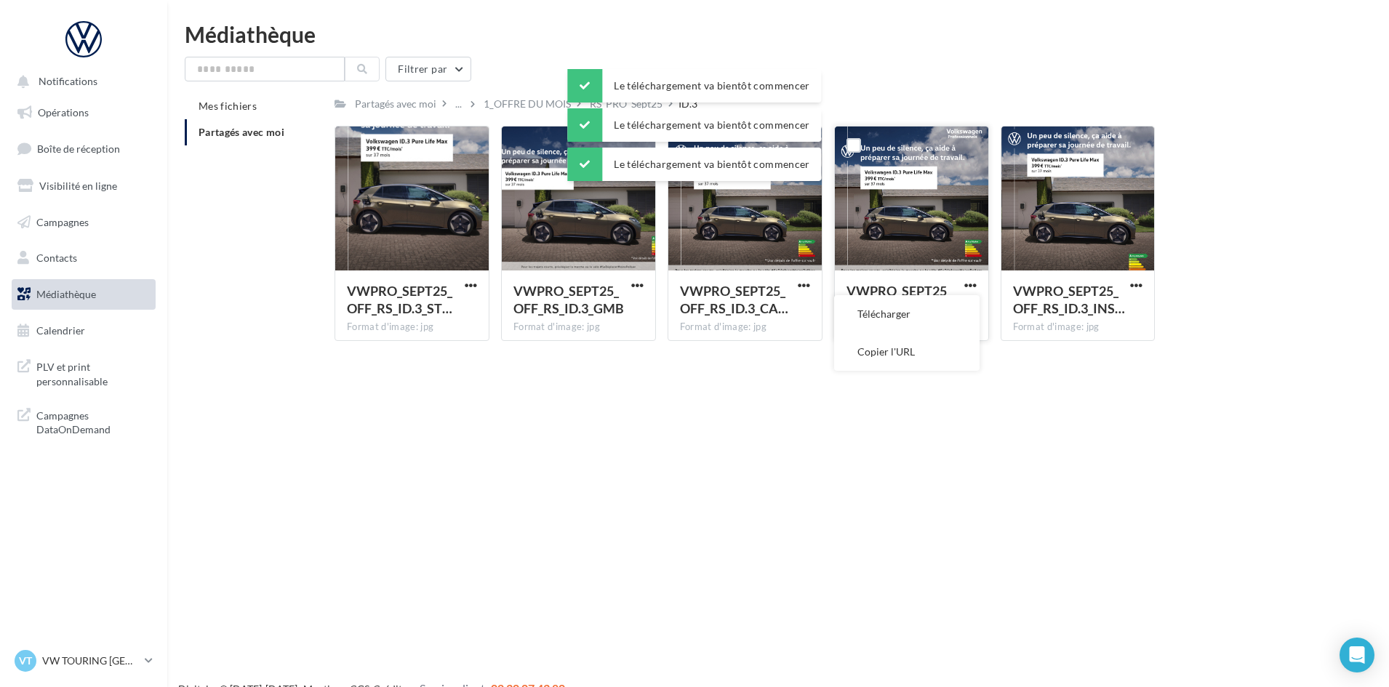
click at [944, 313] on button "Télécharger" at bounding box center [906, 314] width 145 height 38
drag, startPoint x: 1133, startPoint y: 284, endPoint x: 1130, endPoint y: 292, distance: 8.5
click at [1133, 284] on span "button" at bounding box center [1136, 285] width 12 height 12
click at [1101, 316] on button "Télécharger" at bounding box center [1072, 314] width 145 height 38
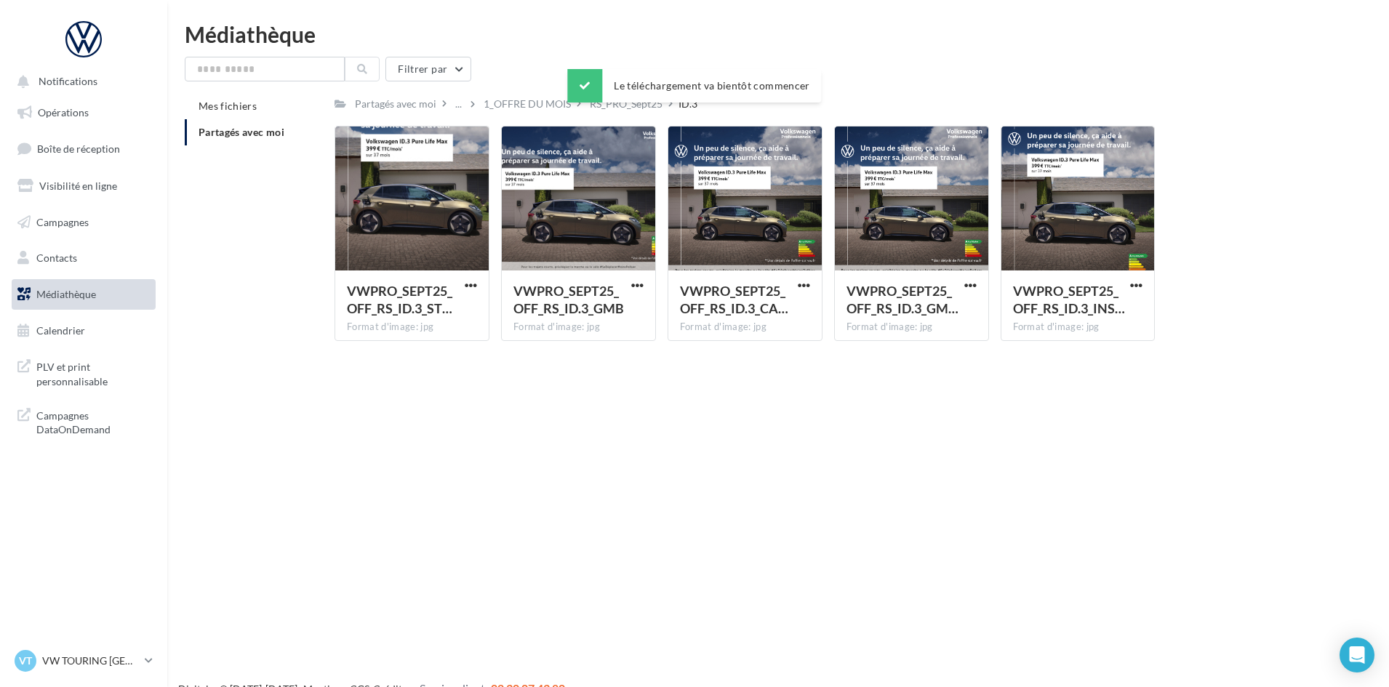
click at [616, 110] on div "RS_PRO_Sept25" at bounding box center [626, 104] width 73 height 15
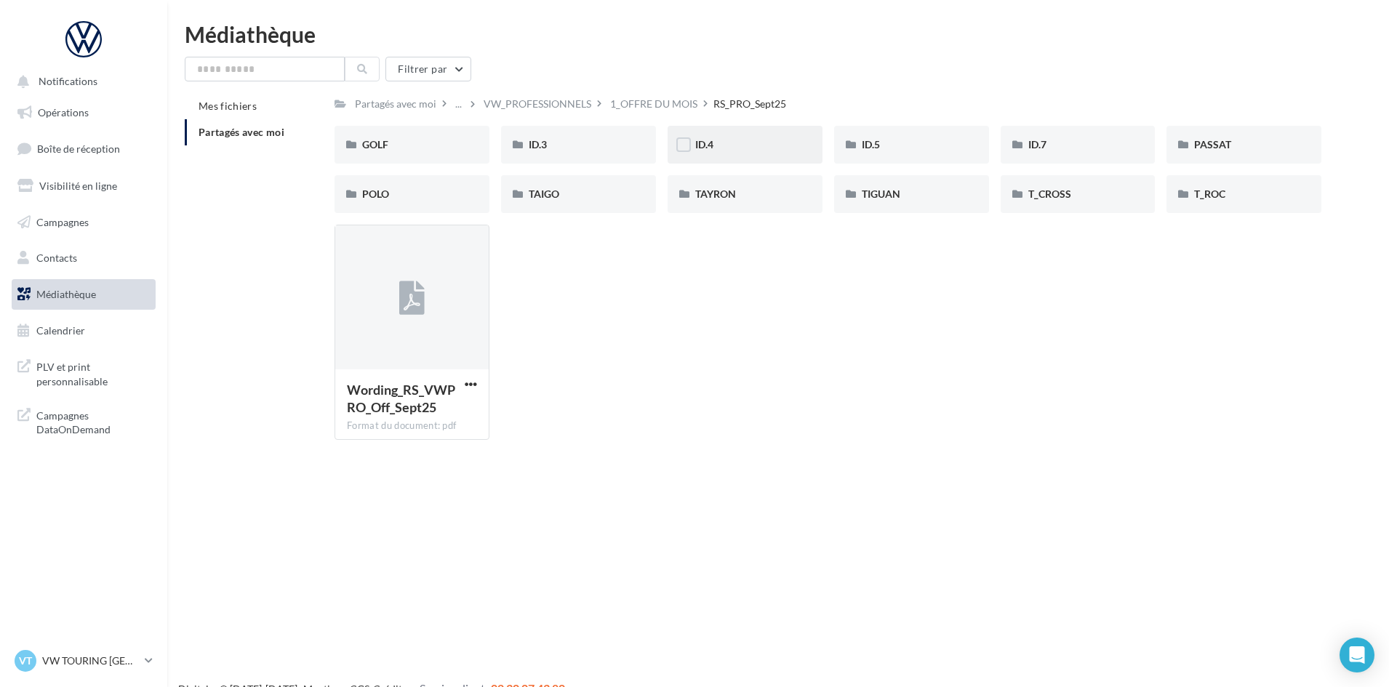
click at [775, 150] on div "ID.4" at bounding box center [745, 144] width 100 height 15
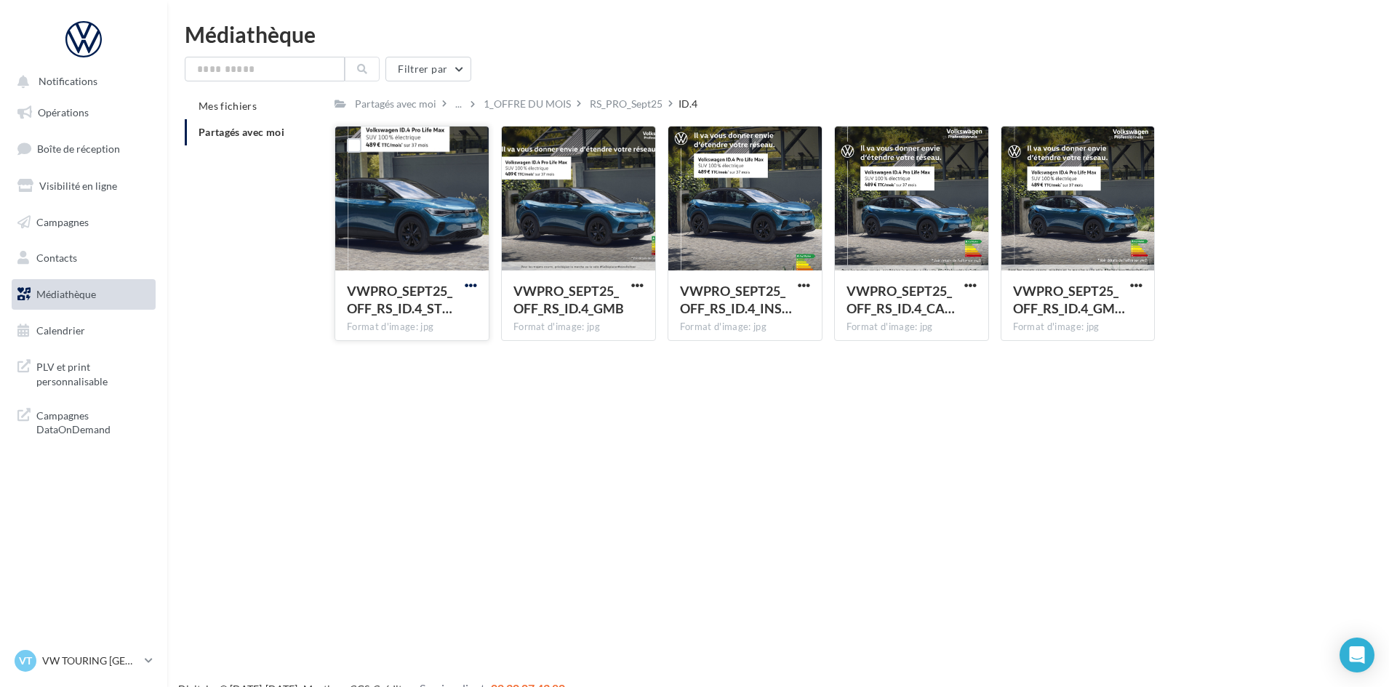
click at [472, 285] on span "button" at bounding box center [471, 285] width 12 height 12
click at [442, 316] on button "Télécharger" at bounding box center [406, 314] width 145 height 38
click at [638, 284] on span "button" at bounding box center [637, 285] width 12 height 12
drag, startPoint x: 625, startPoint y: 316, endPoint x: 840, endPoint y: 281, distance: 217.2
click at [640, 311] on button "Télécharger" at bounding box center [573, 314] width 145 height 38
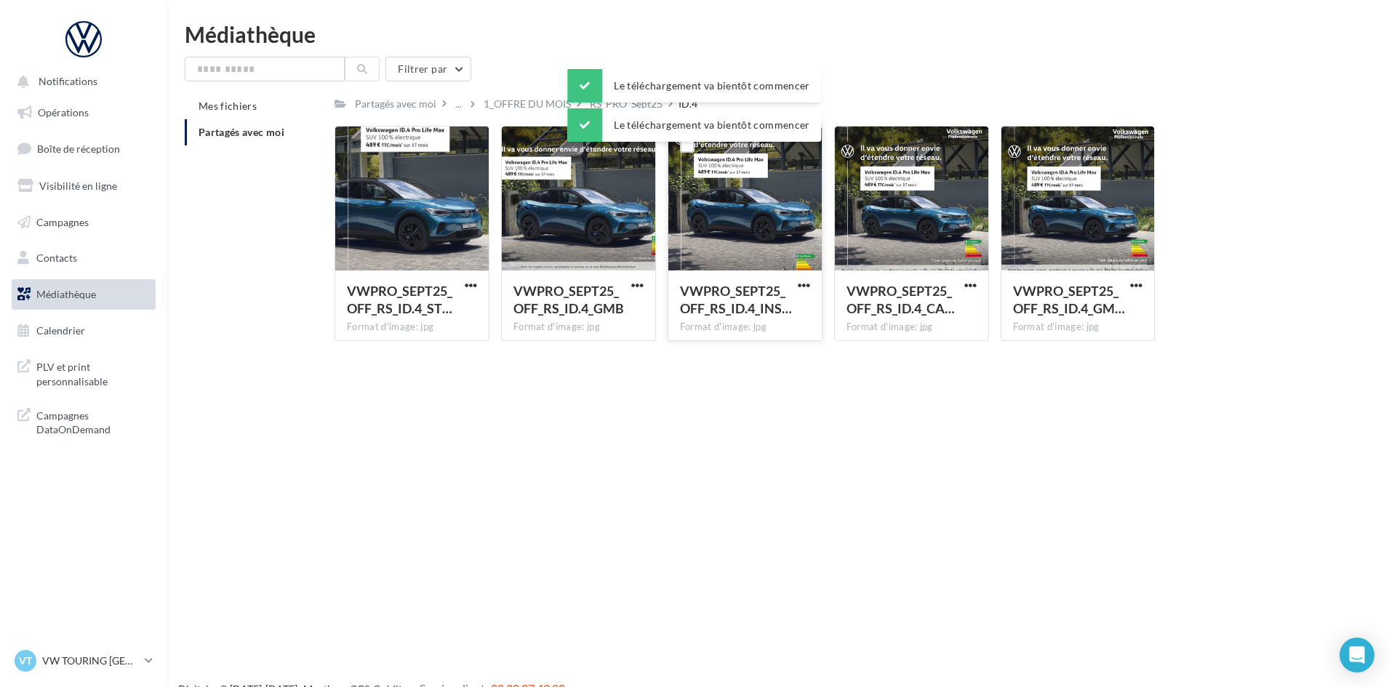
drag, startPoint x: 801, startPoint y: 286, endPoint x: 796, endPoint y: 294, distance: 9.5
click at [801, 286] on span "button" at bounding box center [803, 285] width 12 height 12
drag, startPoint x: 793, startPoint y: 315, endPoint x: 923, endPoint y: 300, distance: 131.0
click at [807, 313] on button "Télécharger" at bounding box center [739, 314] width 145 height 38
click at [972, 289] on span "button" at bounding box center [970, 285] width 12 height 12
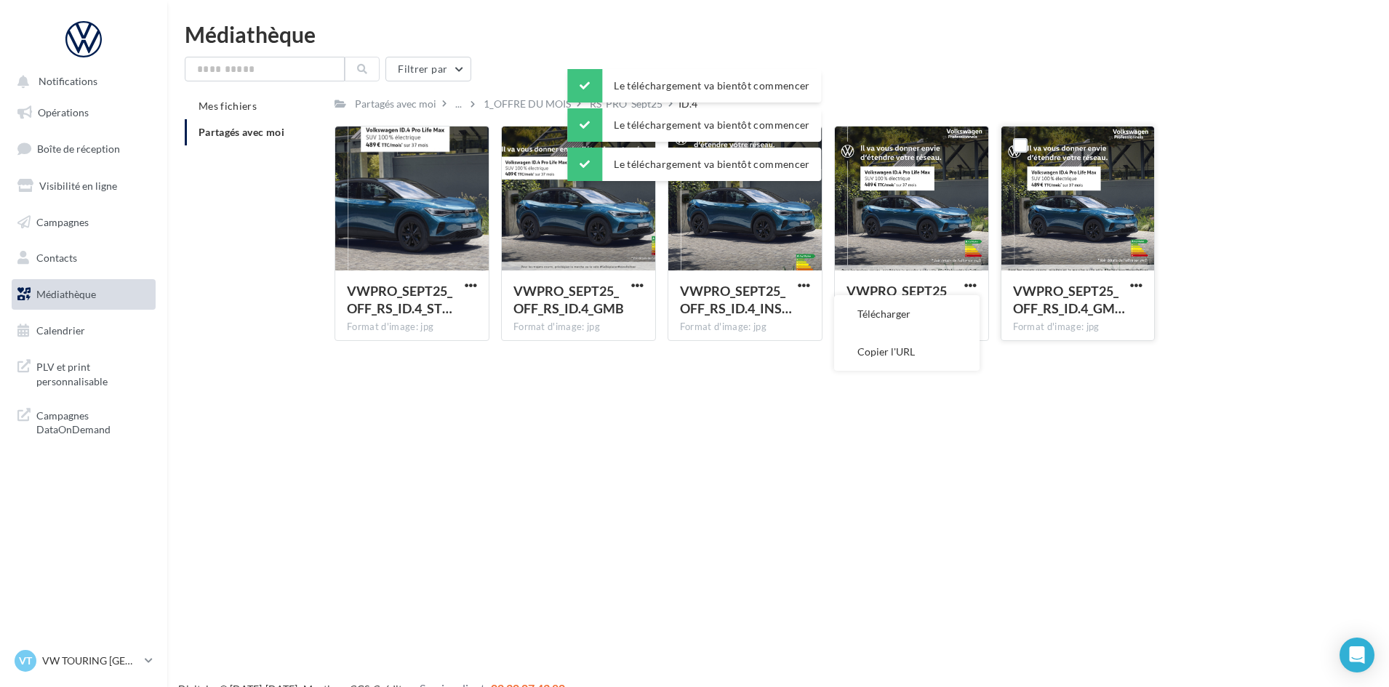
drag, startPoint x: 970, startPoint y: 291, endPoint x: 1102, endPoint y: 285, distance: 131.7
click at [957, 310] on button "Télécharger" at bounding box center [906, 314] width 145 height 38
click at [1138, 286] on span "button" at bounding box center [1136, 285] width 12 height 12
click at [1103, 315] on button "Télécharger" at bounding box center [1072, 314] width 145 height 38
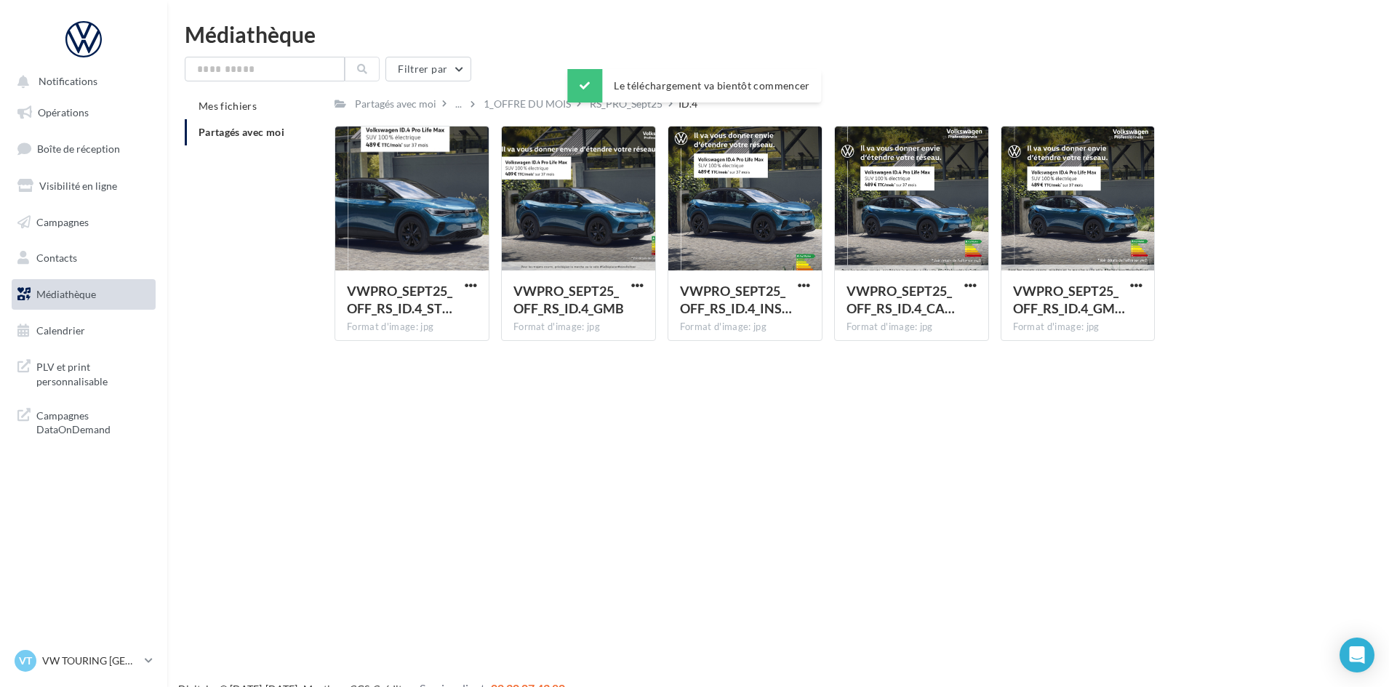
click at [640, 107] on div "Le téléchargement va bientôt commencer" at bounding box center [694, 88] width 254 height 39
click at [640, 105] on div "RS_PRO_Sept25" at bounding box center [626, 104] width 73 height 15
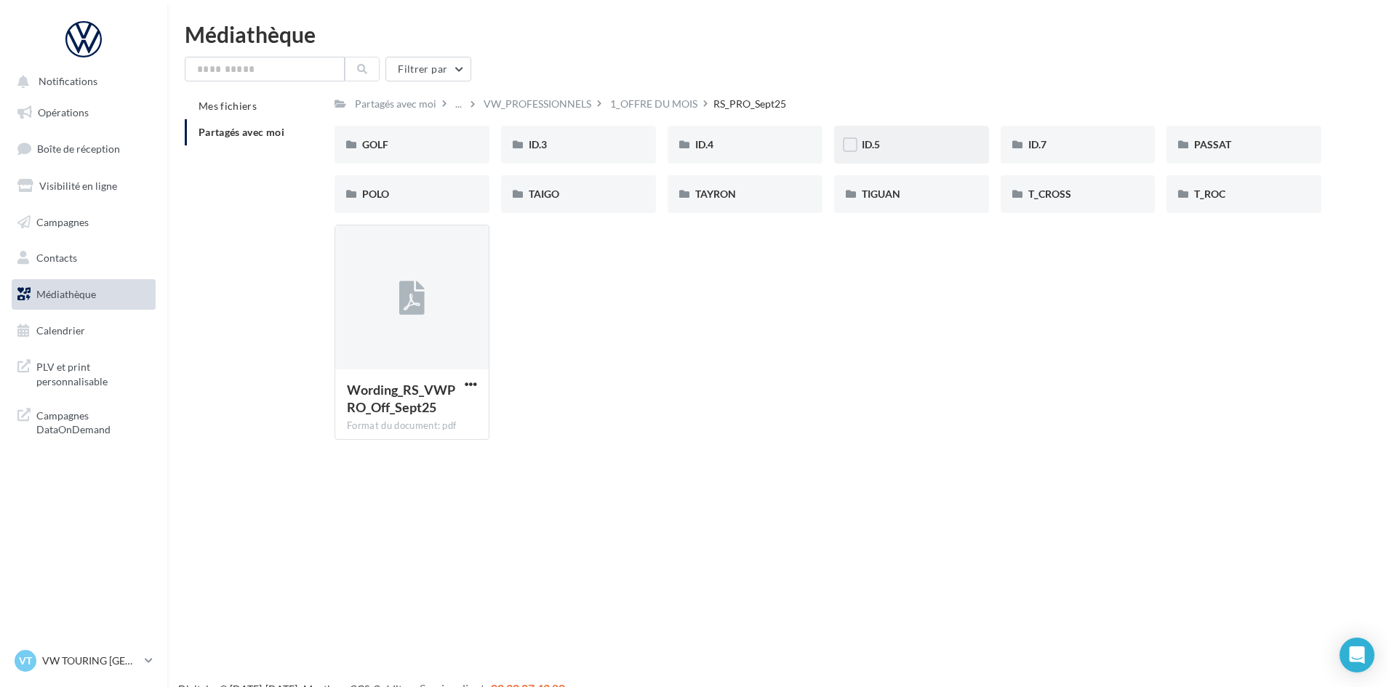
click at [949, 144] on div "ID.5" at bounding box center [911, 144] width 100 height 15
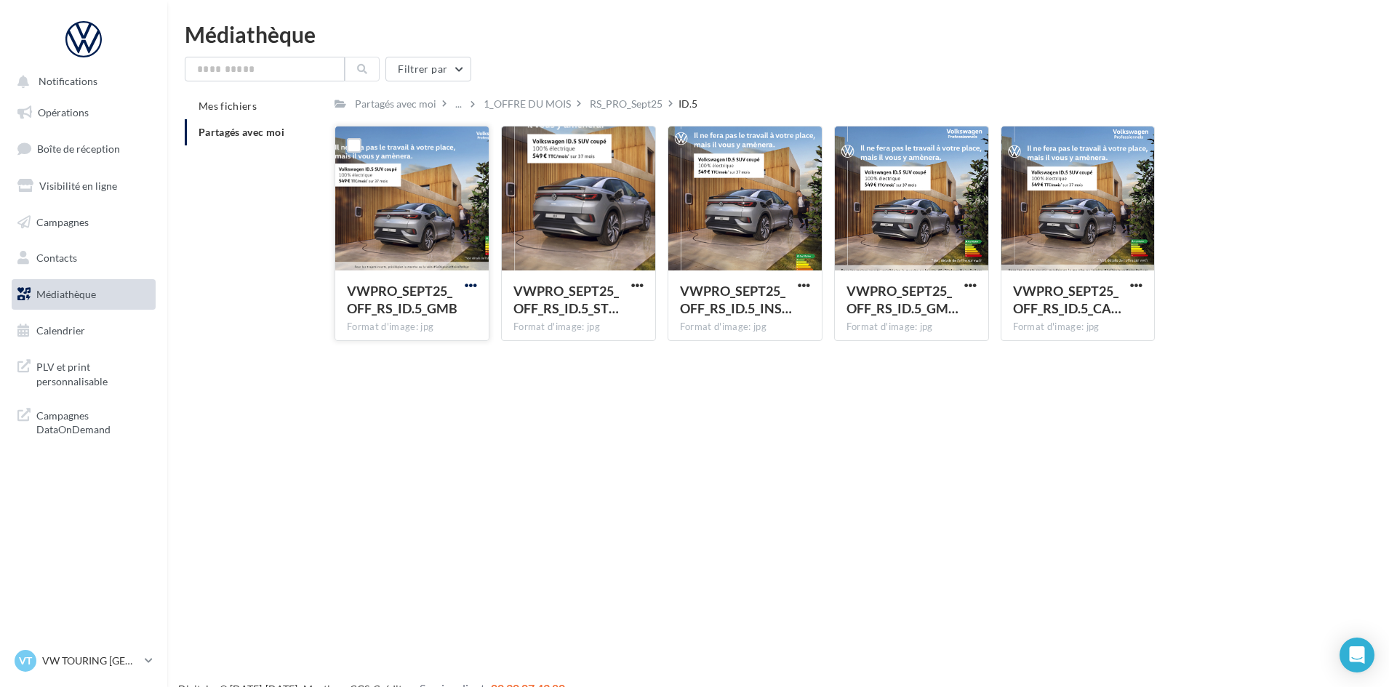
click at [470, 286] on span "button" at bounding box center [471, 285] width 12 height 12
drag, startPoint x: 451, startPoint y: 312, endPoint x: 467, endPoint y: 307, distance: 16.8
click at [451, 313] on button "Télécharger" at bounding box center [406, 314] width 145 height 38
drag, startPoint x: 640, startPoint y: 287, endPoint x: 635, endPoint y: 294, distance: 8.5
click at [639, 289] on span "button" at bounding box center [637, 285] width 12 height 12
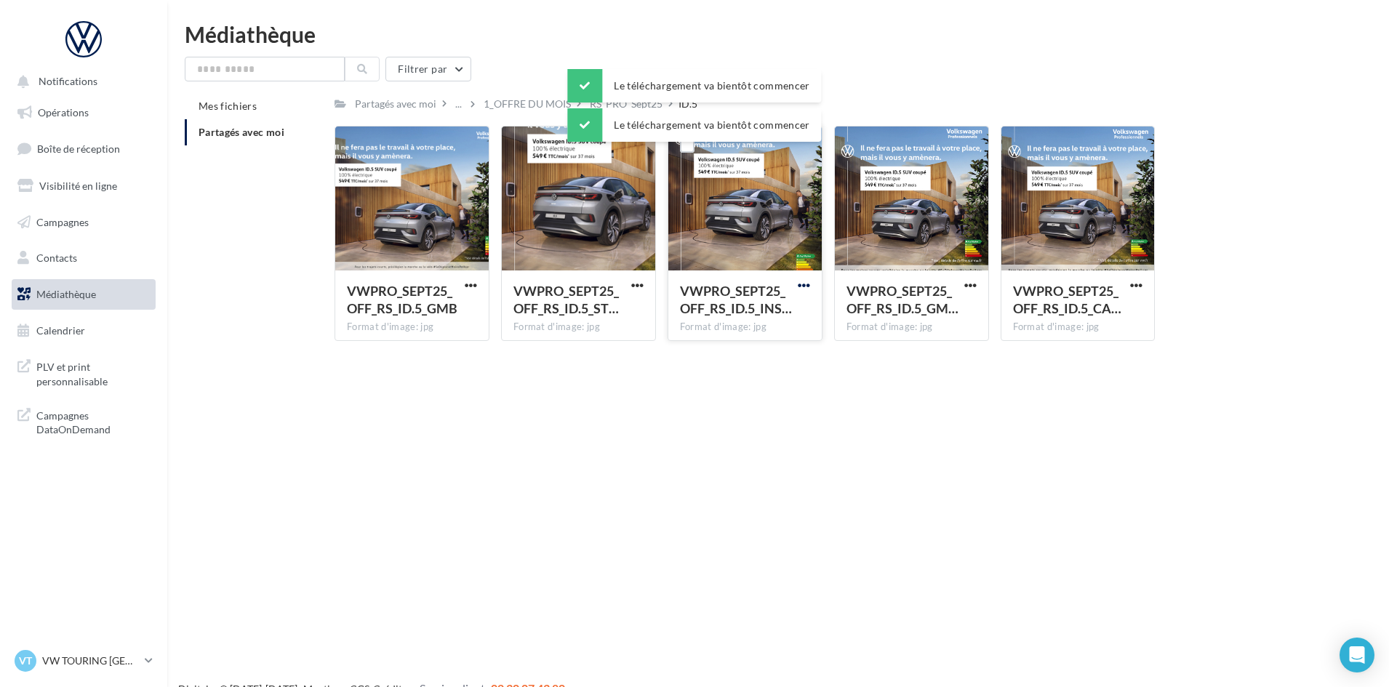
drag, startPoint x: 807, startPoint y: 285, endPoint x: 801, endPoint y: 291, distance: 8.2
click at [805, 286] on span "button" at bounding box center [803, 285] width 12 height 12
click at [787, 310] on button "Télécharger" at bounding box center [739, 314] width 145 height 38
drag, startPoint x: 970, startPoint y: 283, endPoint x: 961, endPoint y: 291, distance: 11.8
click at [970, 283] on span "button" at bounding box center [970, 285] width 12 height 12
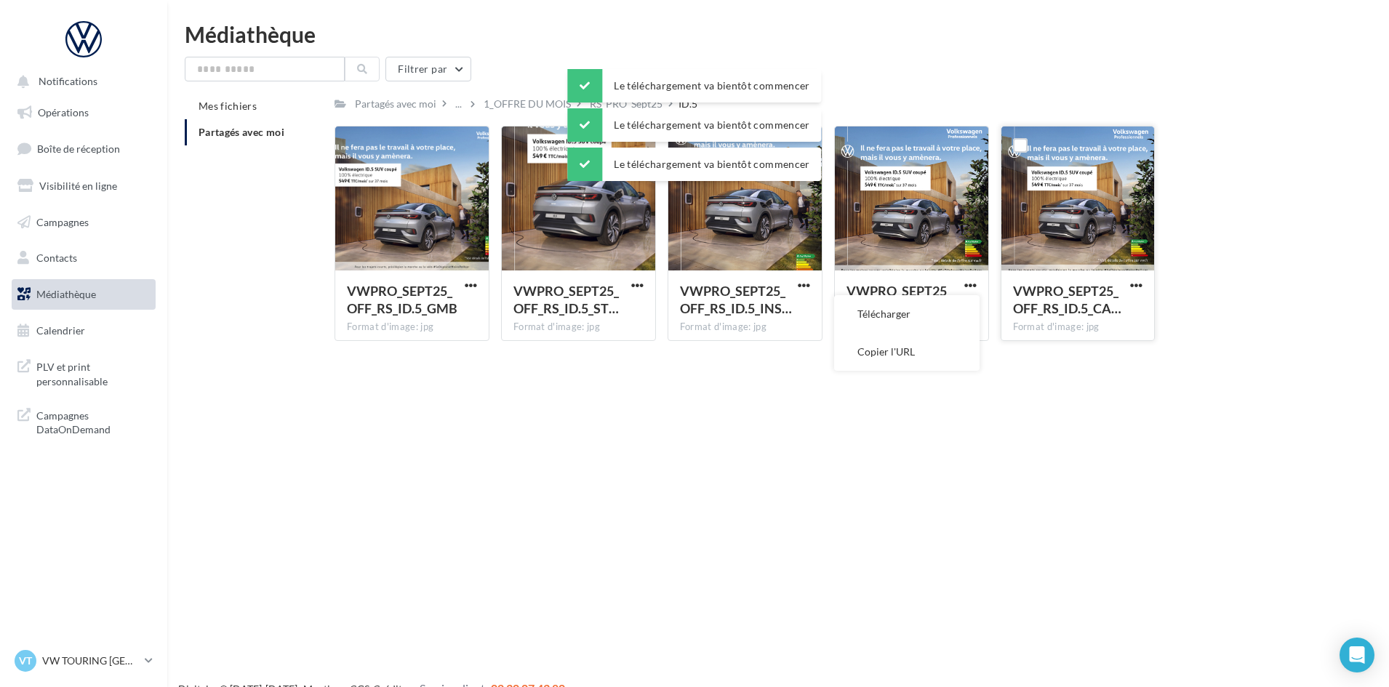
drag, startPoint x: 947, startPoint y: 302, endPoint x: 1029, endPoint y: 296, distance: 82.4
click at [952, 301] on button "Télécharger" at bounding box center [906, 314] width 145 height 38
click at [1135, 286] on span "button" at bounding box center [1136, 285] width 12 height 12
click at [1115, 305] on button "Télécharger" at bounding box center [1072, 314] width 145 height 38
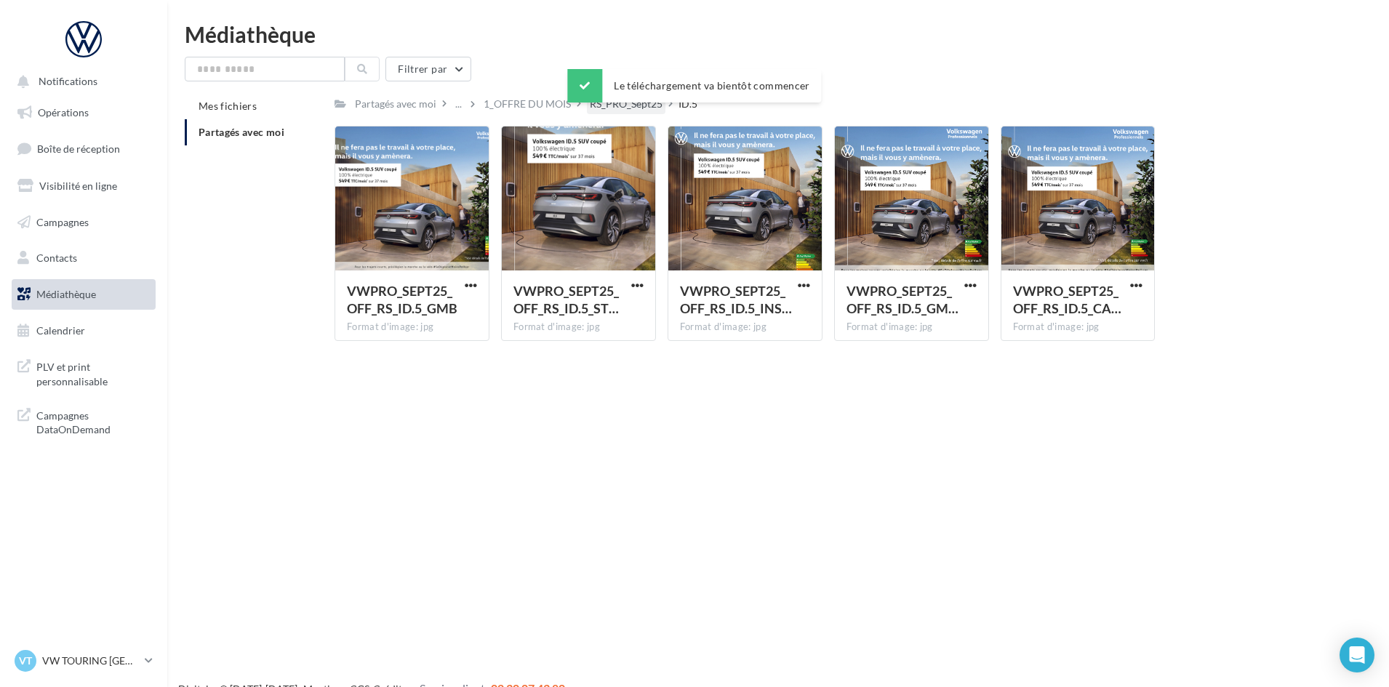
click at [619, 112] on div "RS_PRO_Sept25" at bounding box center [626, 103] width 79 height 21
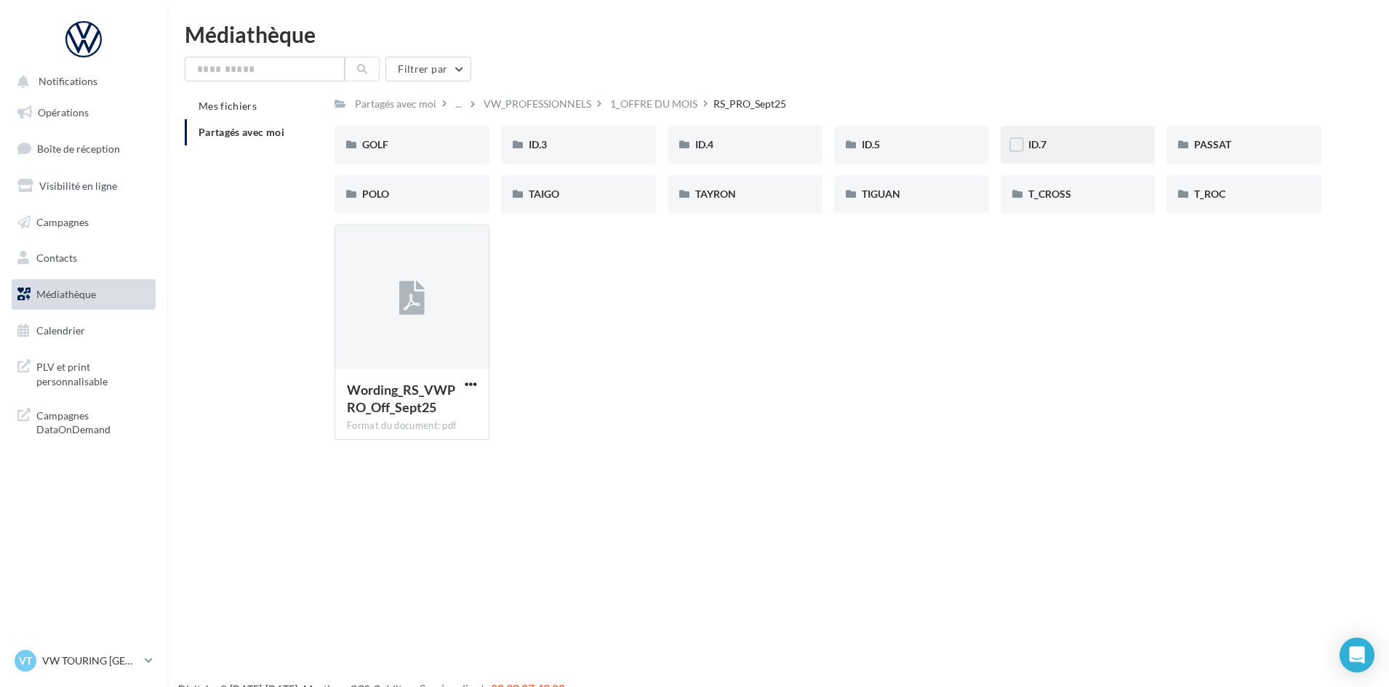
click at [1083, 141] on div "ID.7" at bounding box center [1078, 144] width 100 height 15
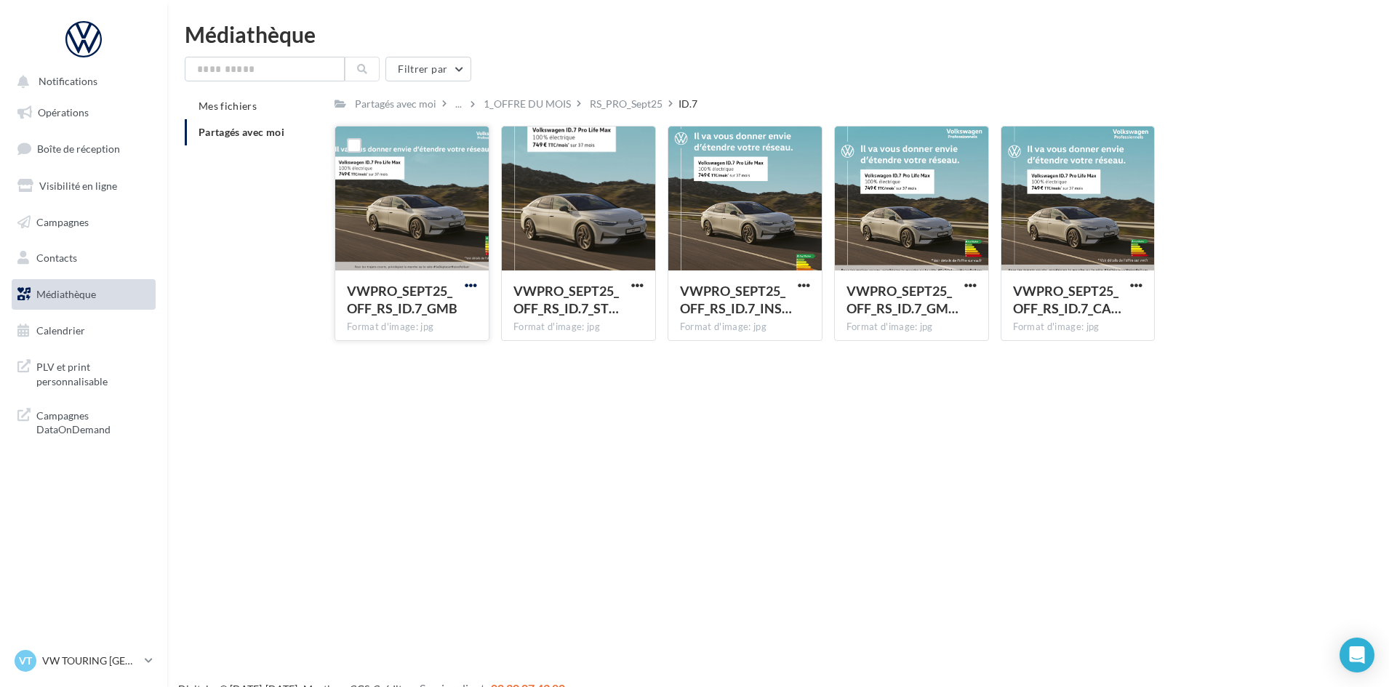
click at [472, 282] on span "button" at bounding box center [471, 285] width 12 height 12
click at [451, 310] on button "Télécharger" at bounding box center [406, 314] width 145 height 38
click at [631, 282] on span "button" at bounding box center [637, 285] width 12 height 12
drag, startPoint x: 630, startPoint y: 297, endPoint x: 707, endPoint y: 291, distance: 76.6
click at [631, 297] on button "Télécharger" at bounding box center [573, 314] width 145 height 38
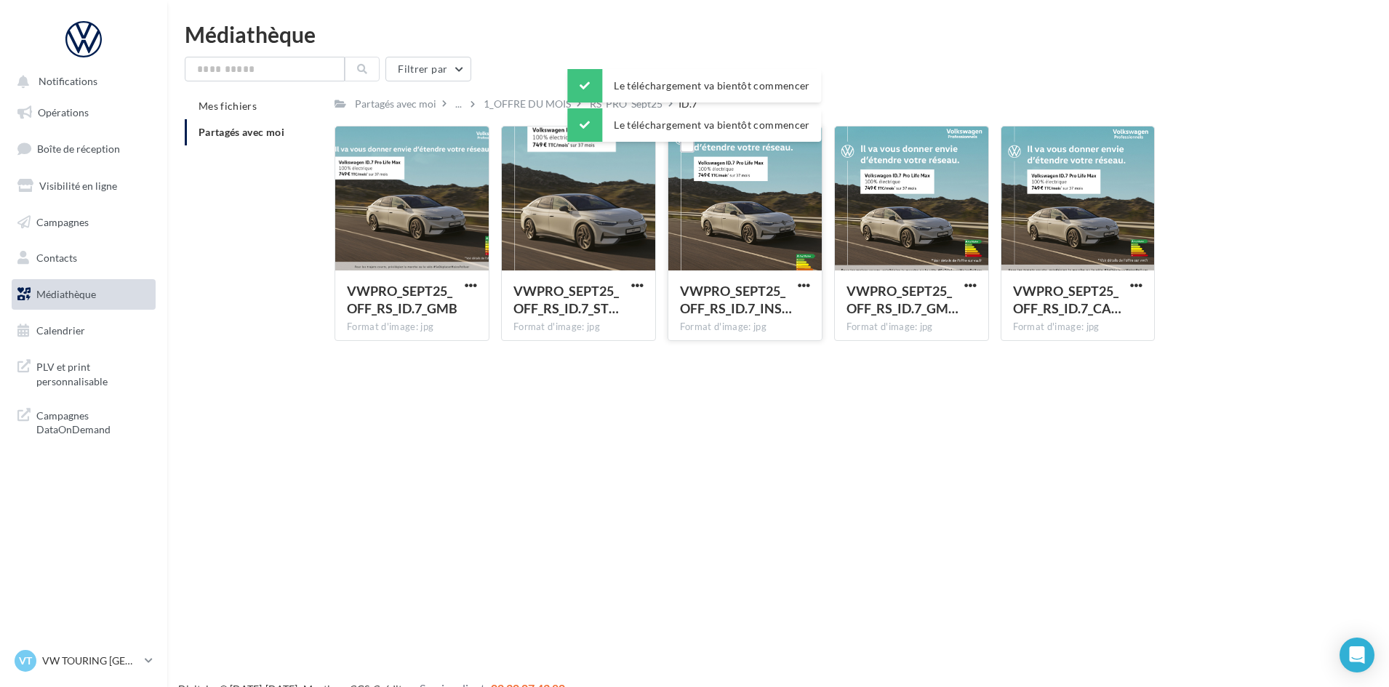
drag, startPoint x: 803, startPoint y: 287, endPoint x: 796, endPoint y: 293, distance: 8.8
click at [803, 287] on span "button" at bounding box center [803, 285] width 12 height 12
drag, startPoint x: 796, startPoint y: 293, endPoint x: 944, endPoint y: 277, distance: 149.2
click at [783, 310] on button "Télécharger" at bounding box center [739, 314] width 145 height 38
drag, startPoint x: 970, startPoint y: 285, endPoint x: 963, endPoint y: 292, distance: 9.8
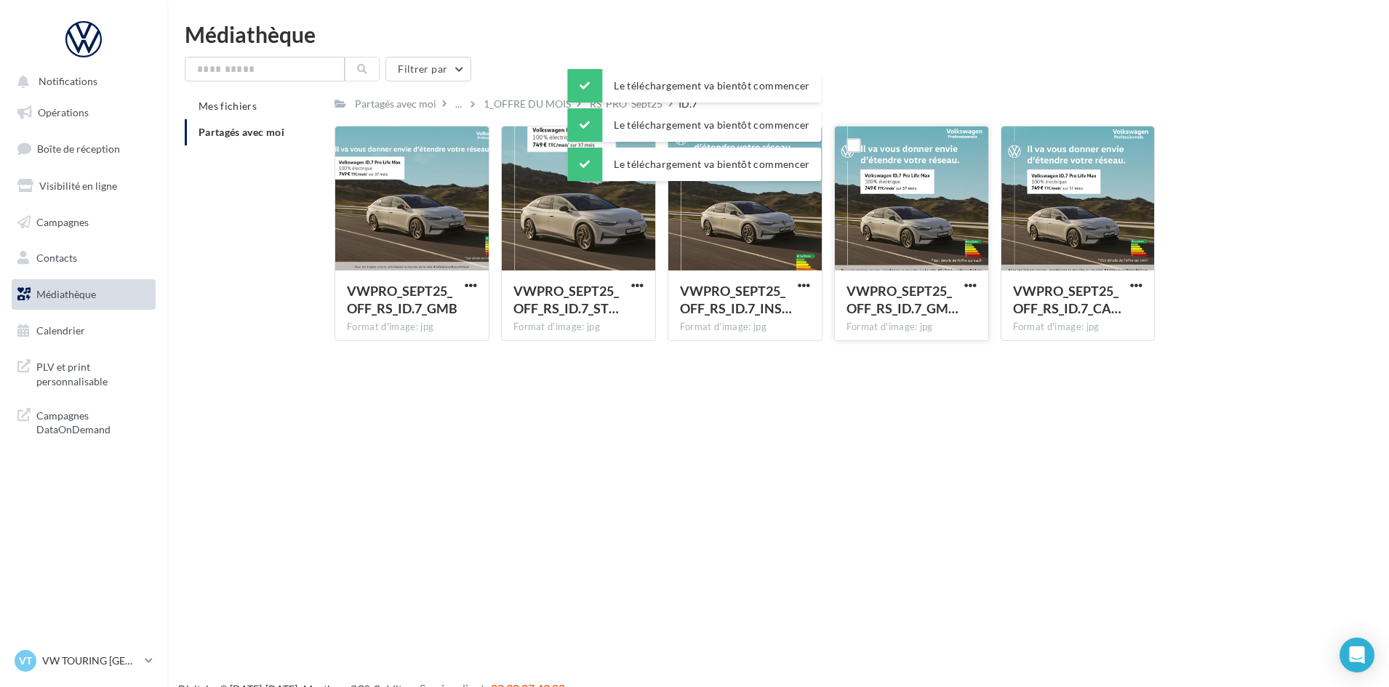
click at [969, 286] on span "button" at bounding box center [970, 285] width 12 height 12
click at [964, 303] on button "Télécharger" at bounding box center [906, 314] width 145 height 38
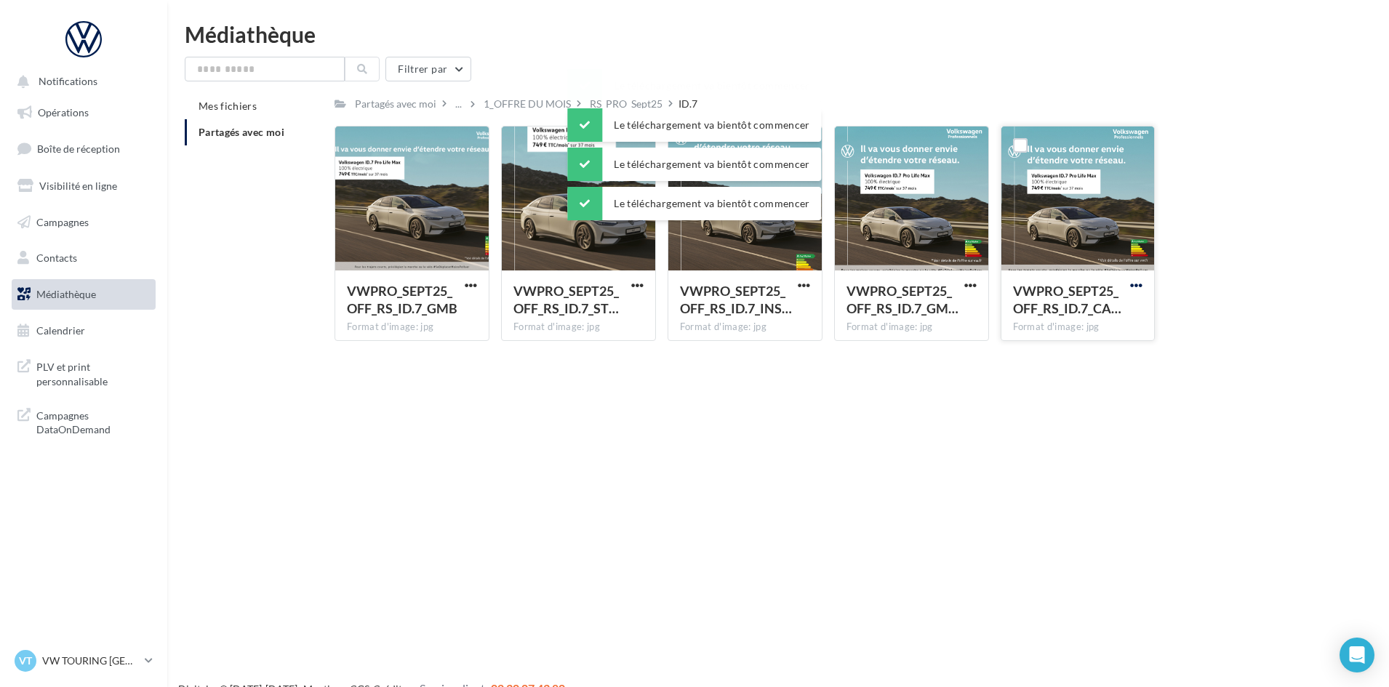
drag, startPoint x: 1138, startPoint y: 284, endPoint x: 1130, endPoint y: 289, distance: 10.1
click at [1138, 284] on span "button" at bounding box center [1136, 285] width 12 height 12
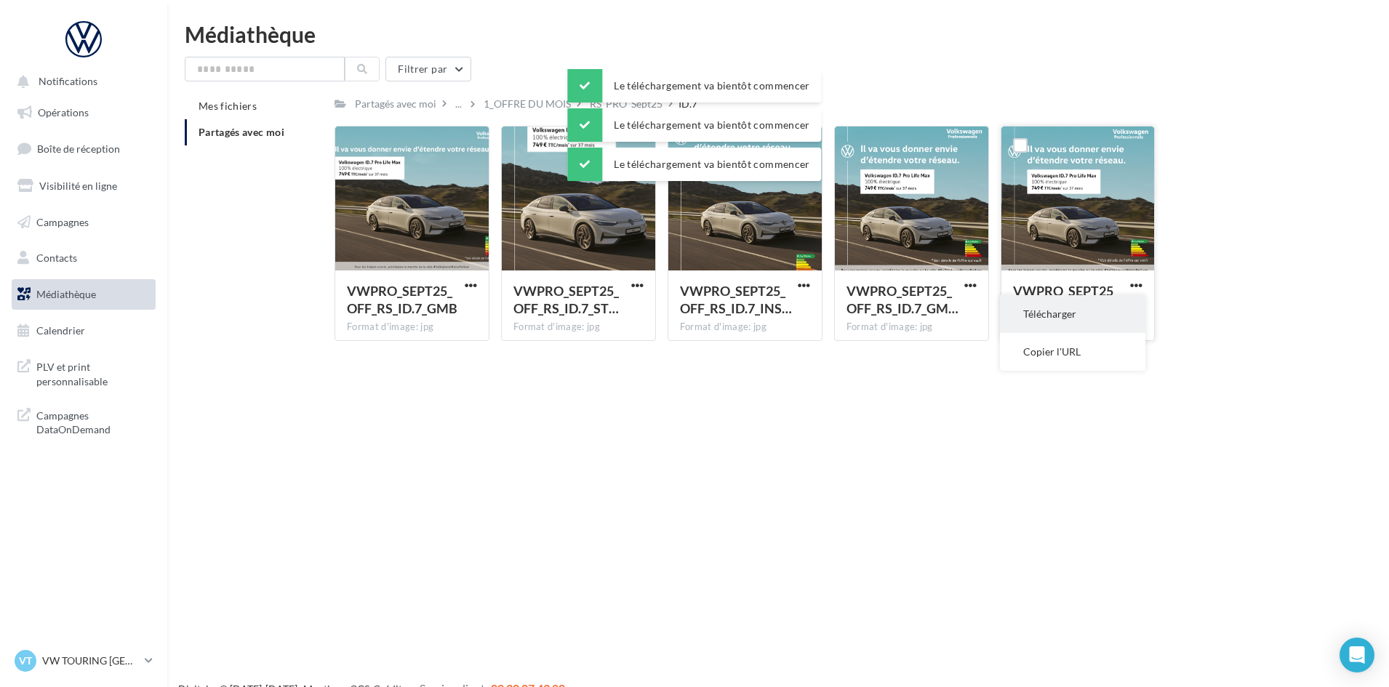
click at [1077, 321] on button "Télécharger" at bounding box center [1072, 314] width 145 height 38
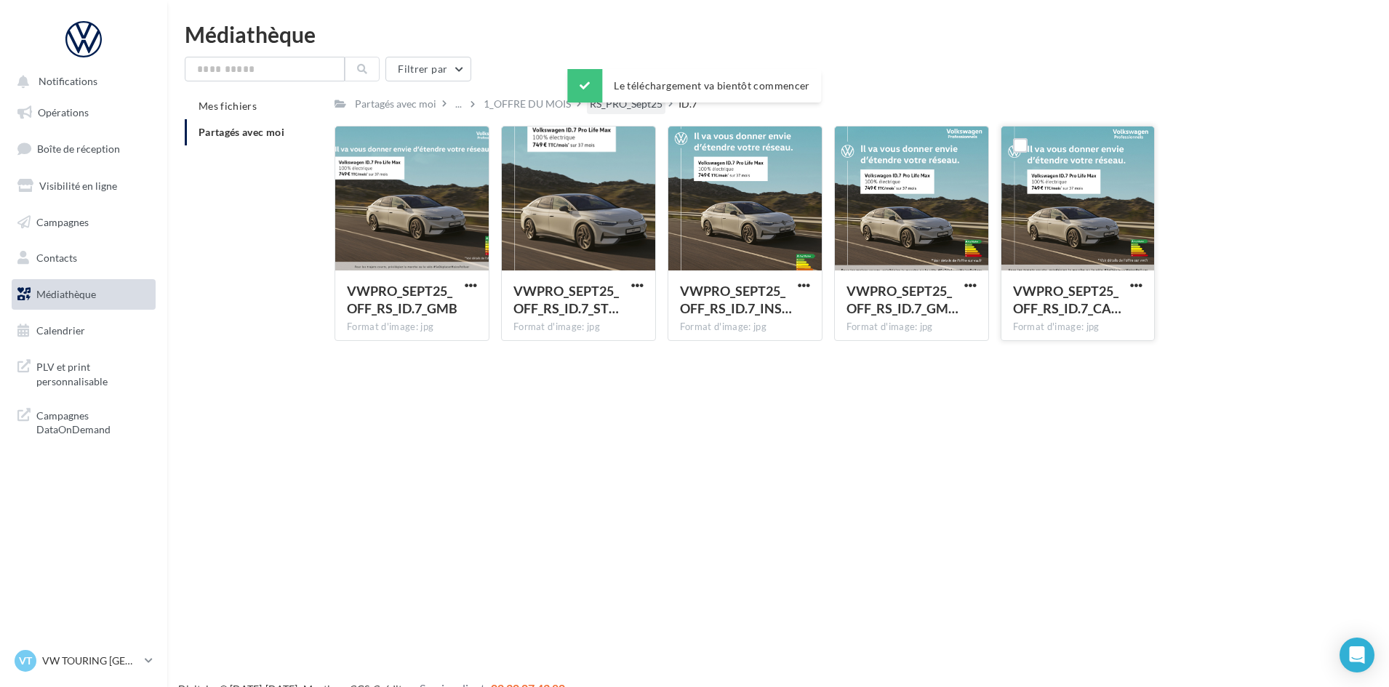
click at [635, 113] on div "RS_PRO_Sept25" at bounding box center [626, 103] width 79 height 21
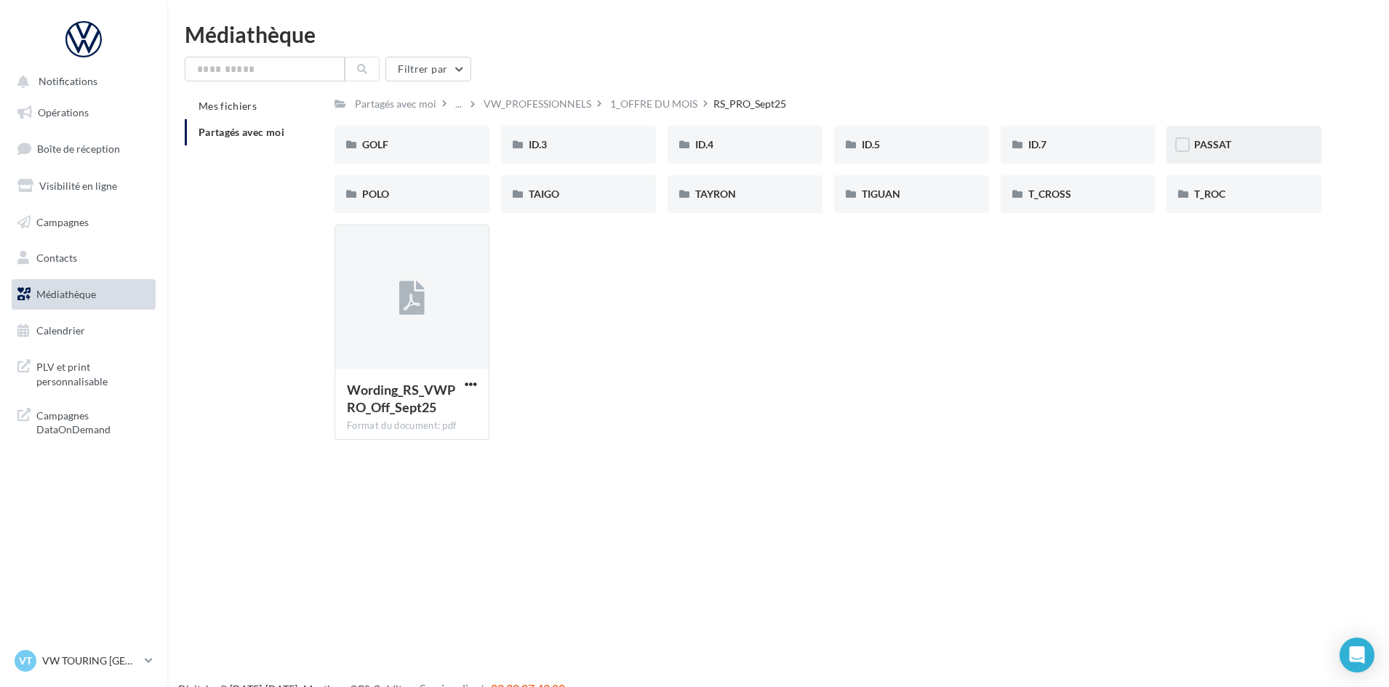
click at [1259, 144] on div "PASSAT" at bounding box center [1244, 144] width 100 height 15
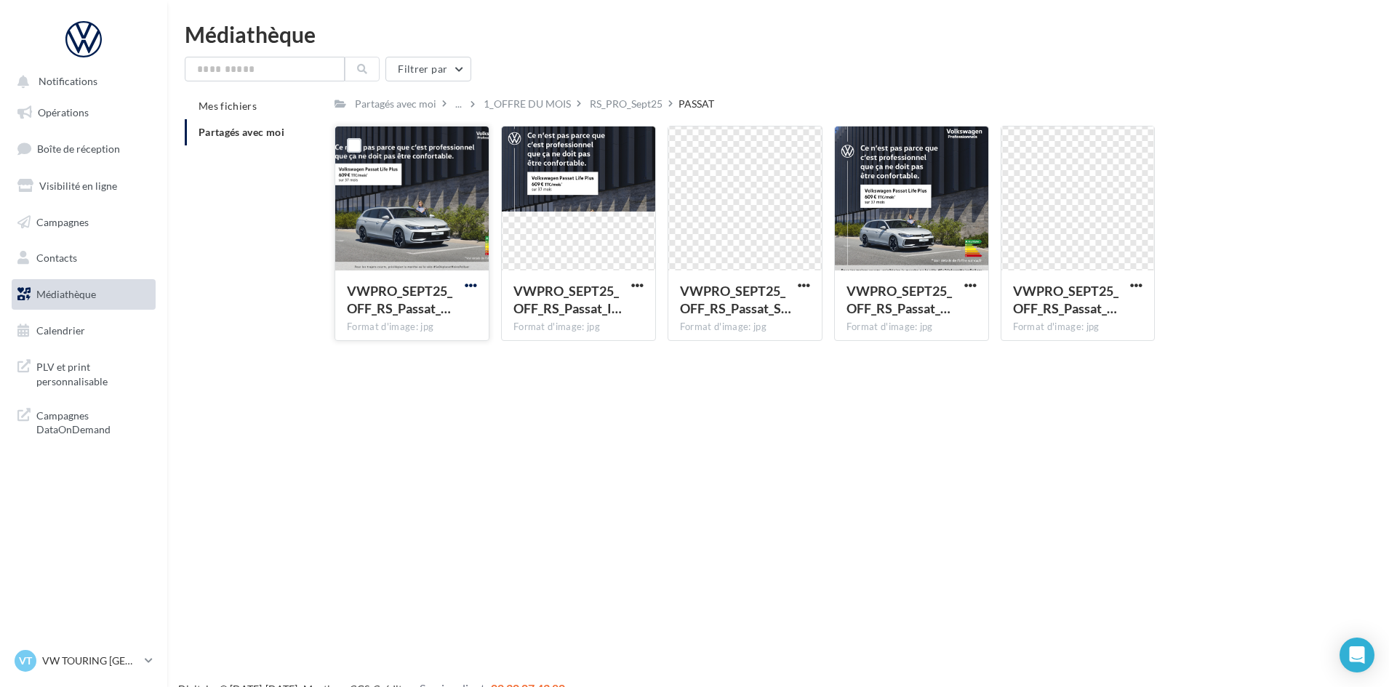
click at [469, 283] on span "button" at bounding box center [471, 285] width 12 height 12
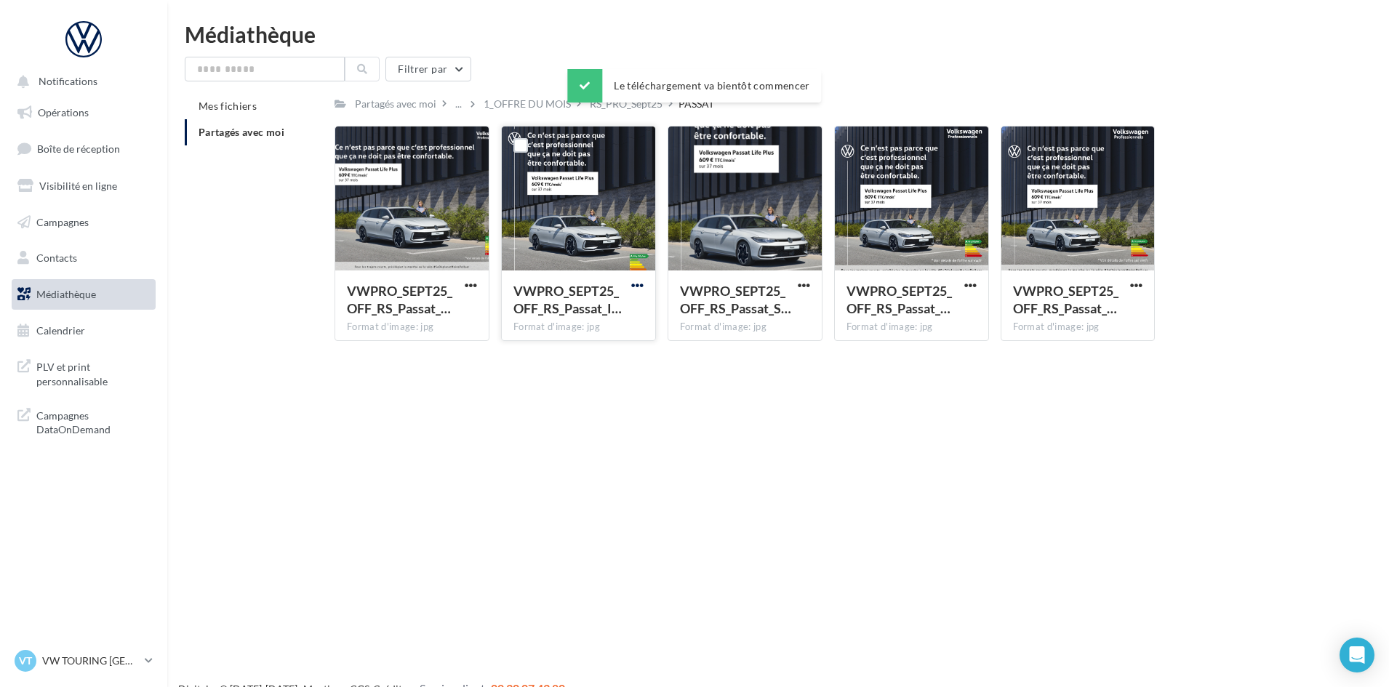
click at [637, 282] on span "button" at bounding box center [637, 285] width 12 height 12
drag, startPoint x: 630, startPoint y: 290, endPoint x: 727, endPoint y: 284, distance: 96.9
click at [624, 303] on button "Télécharger" at bounding box center [573, 314] width 145 height 38
drag, startPoint x: 807, startPoint y: 284, endPoint x: 797, endPoint y: 294, distance: 13.9
click at [807, 284] on span "button" at bounding box center [803, 285] width 12 height 12
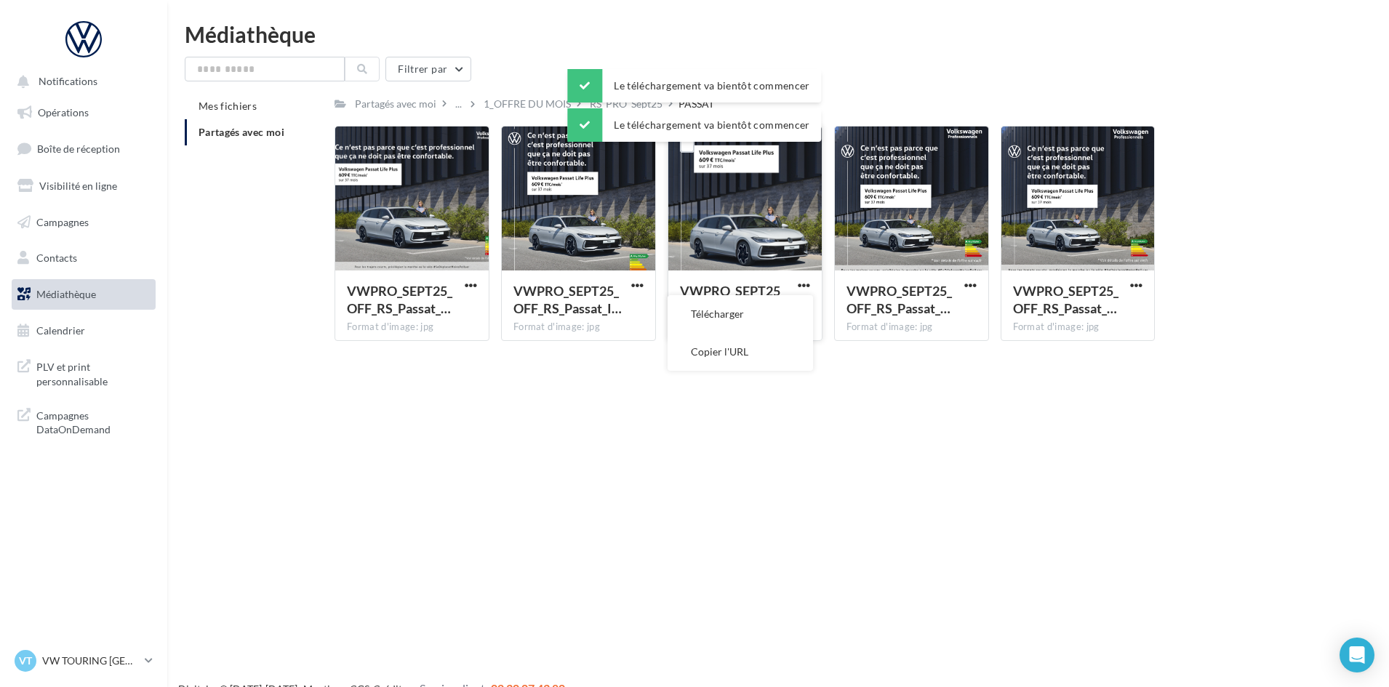
drag, startPoint x: 797, startPoint y: 294, endPoint x: 960, endPoint y: 281, distance: 163.4
click at [789, 301] on button "Télécharger" at bounding box center [739, 314] width 145 height 38
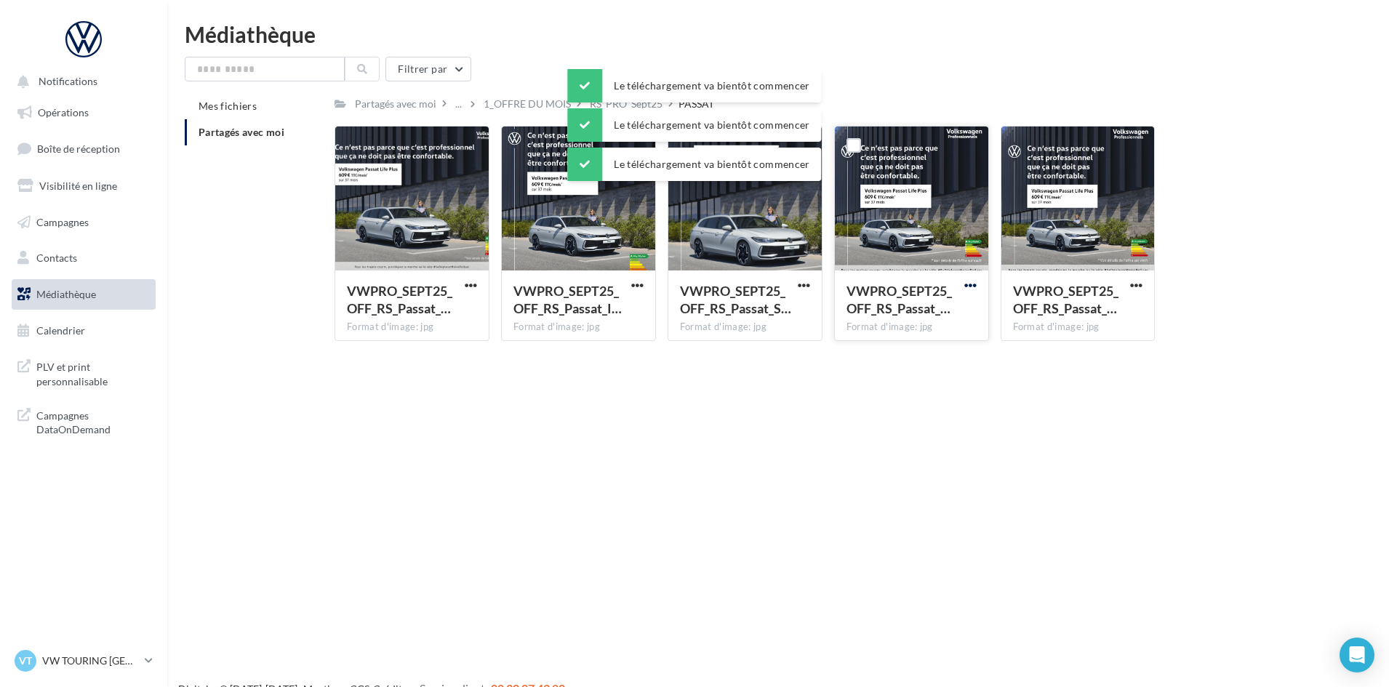
click at [972, 285] on span "button" at bounding box center [970, 285] width 12 height 12
click at [957, 318] on button "Télécharger" at bounding box center [906, 314] width 145 height 38
click at [1133, 284] on span "button" at bounding box center [1136, 285] width 12 height 12
drag, startPoint x: 1130, startPoint y: 287, endPoint x: 947, endPoint y: 268, distance: 185.0
click at [1079, 316] on button "Télécharger" at bounding box center [1072, 314] width 145 height 38
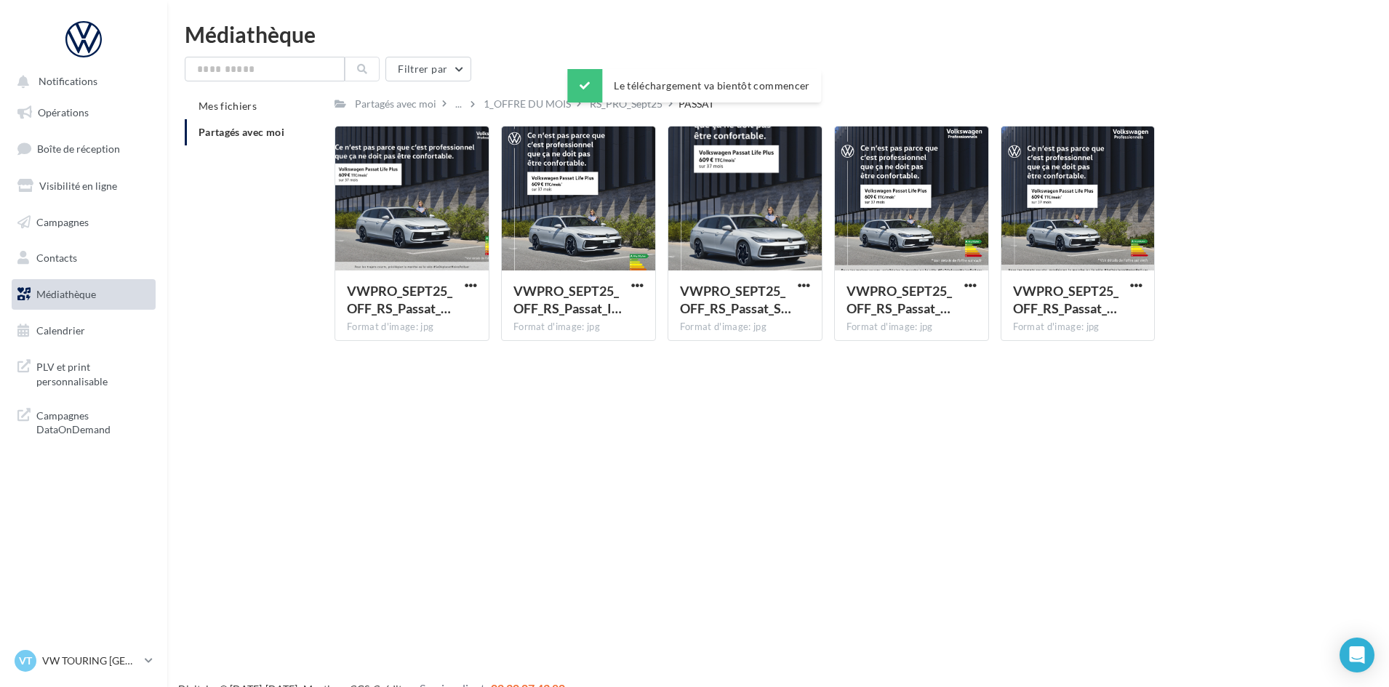
click at [626, 116] on div "Partagés avec moi ... 1_OFFRE DU MOIS RS_PRO_Sept25 PASSAT Rs Partagé par Résea…" at bounding box center [827, 223] width 986 height 260
click at [626, 113] on div "RS_PRO_Sept25" at bounding box center [626, 103] width 79 height 21
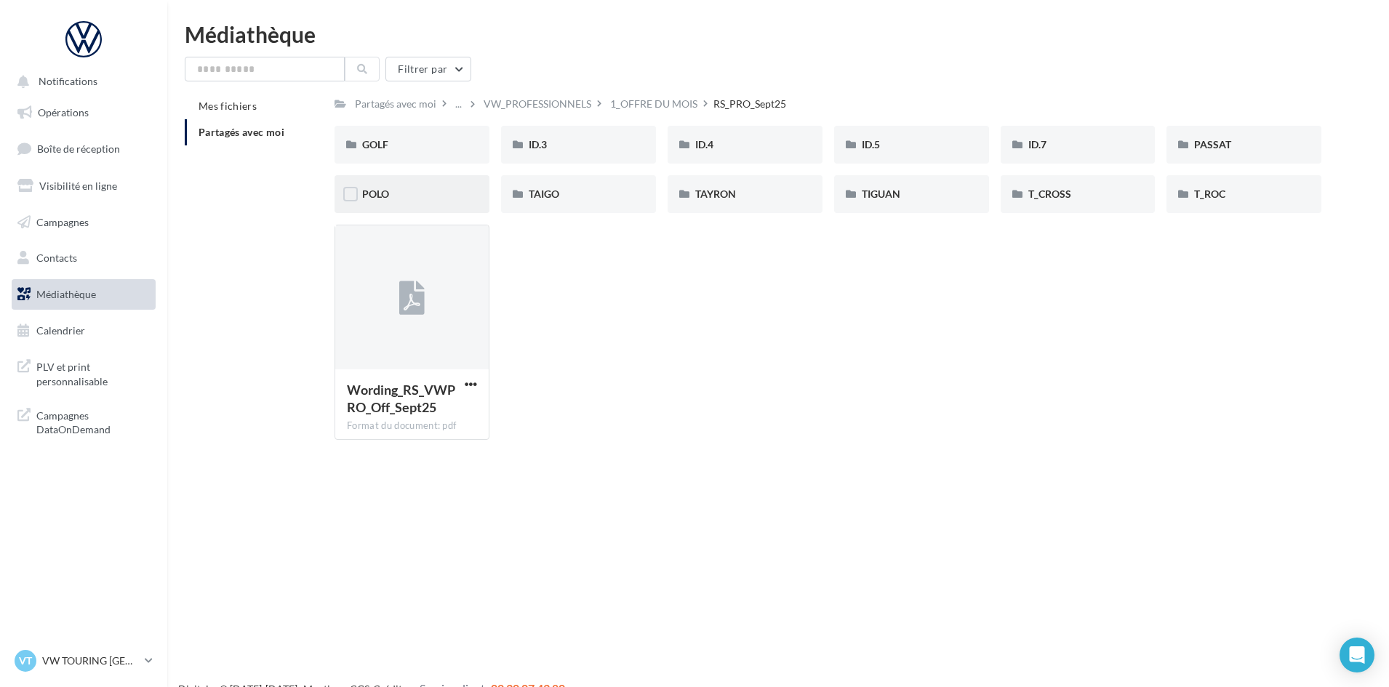
click at [397, 204] on div "POLO" at bounding box center [411, 194] width 155 height 38
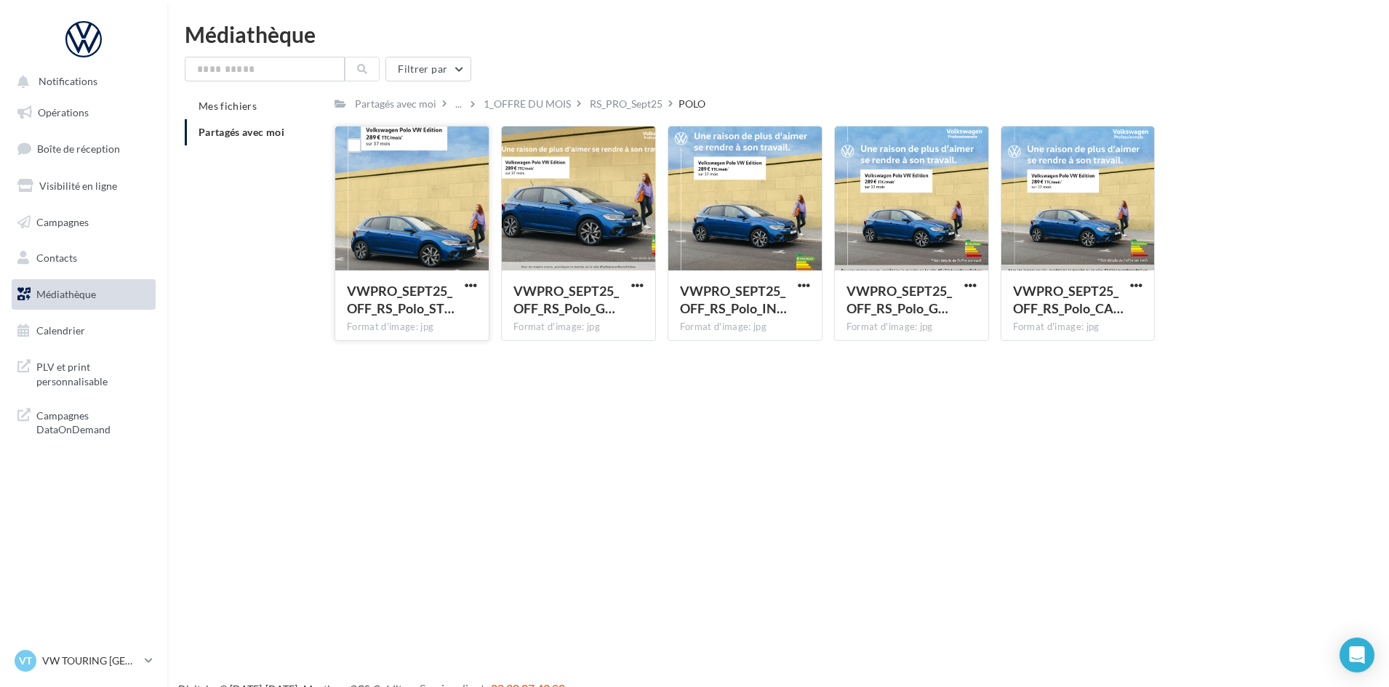
drag, startPoint x: 468, startPoint y: 281, endPoint x: 468, endPoint y: 293, distance: 12.4
click at [468, 282] on span "button" at bounding box center [471, 285] width 12 height 12
drag, startPoint x: 468, startPoint y: 293, endPoint x: 618, endPoint y: 300, distance: 149.9
click at [469, 300] on button "Télécharger" at bounding box center [406, 314] width 145 height 38
click at [638, 286] on span "button" at bounding box center [637, 285] width 12 height 12
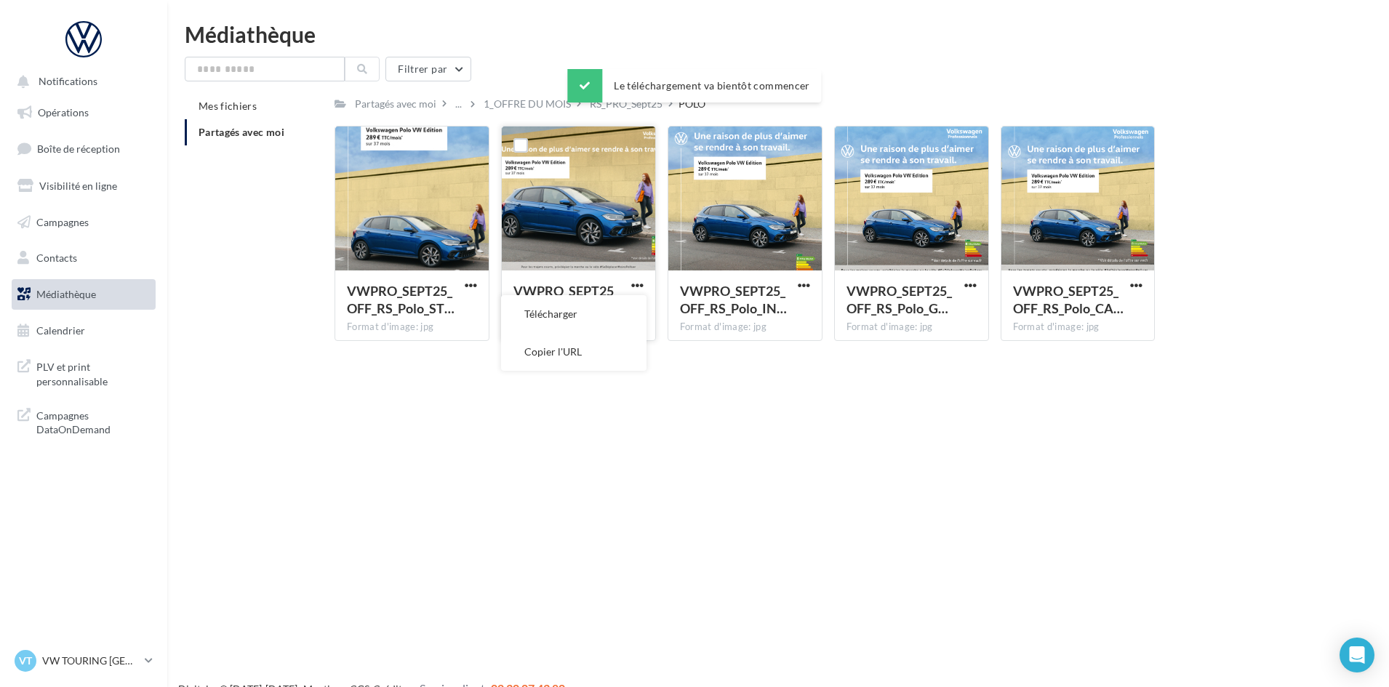
drag, startPoint x: 627, startPoint y: 314, endPoint x: 635, endPoint y: 312, distance: 8.3
click at [630, 313] on button "Télécharger" at bounding box center [573, 314] width 145 height 38
click at [806, 286] on span "button" at bounding box center [803, 285] width 12 height 12
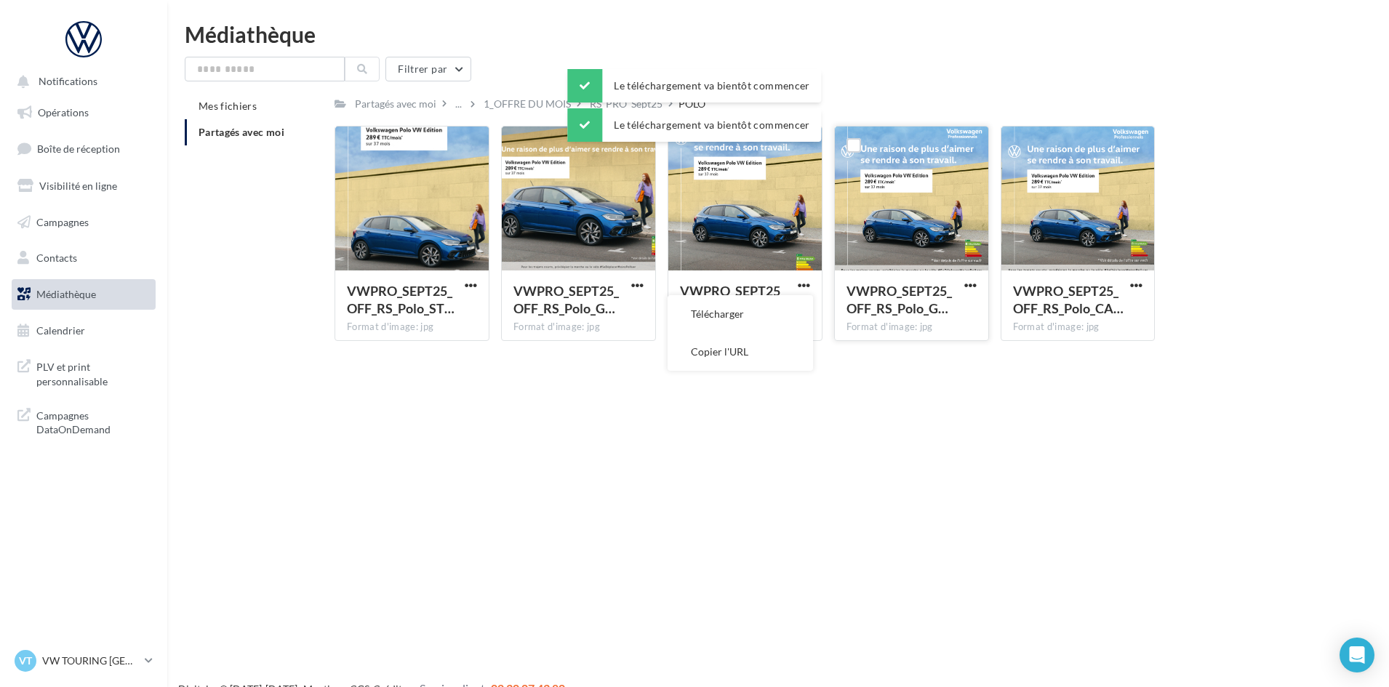
drag, startPoint x: 803, startPoint y: 290, endPoint x: 849, endPoint y: 296, distance: 46.2
click at [792, 307] on button "Télécharger" at bounding box center [739, 314] width 145 height 38
drag, startPoint x: 967, startPoint y: 283, endPoint x: 960, endPoint y: 294, distance: 12.7
click at [966, 284] on span "button" at bounding box center [970, 285] width 12 height 12
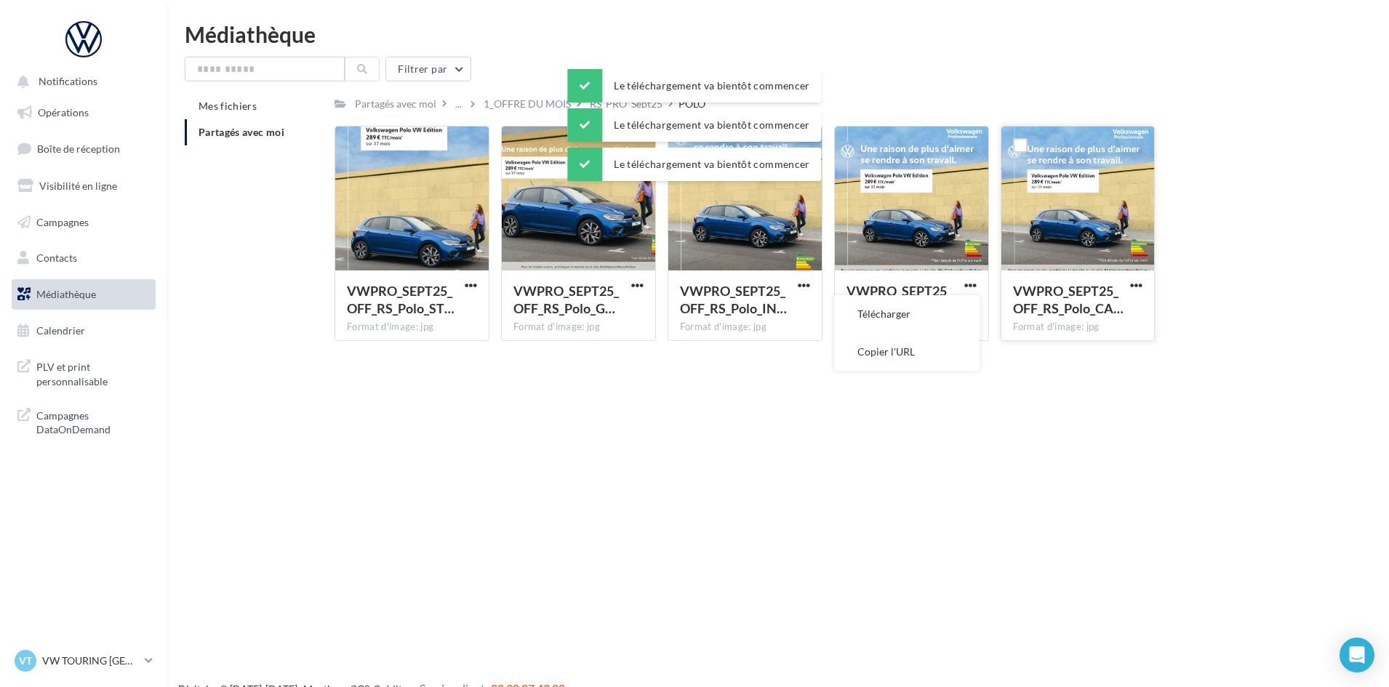
click at [950, 308] on button "Télécharger" at bounding box center [906, 314] width 145 height 38
drag, startPoint x: 1136, startPoint y: 285, endPoint x: 1128, endPoint y: 291, distance: 9.3
click at [1136, 286] on span "button" at bounding box center [1136, 285] width 12 height 12
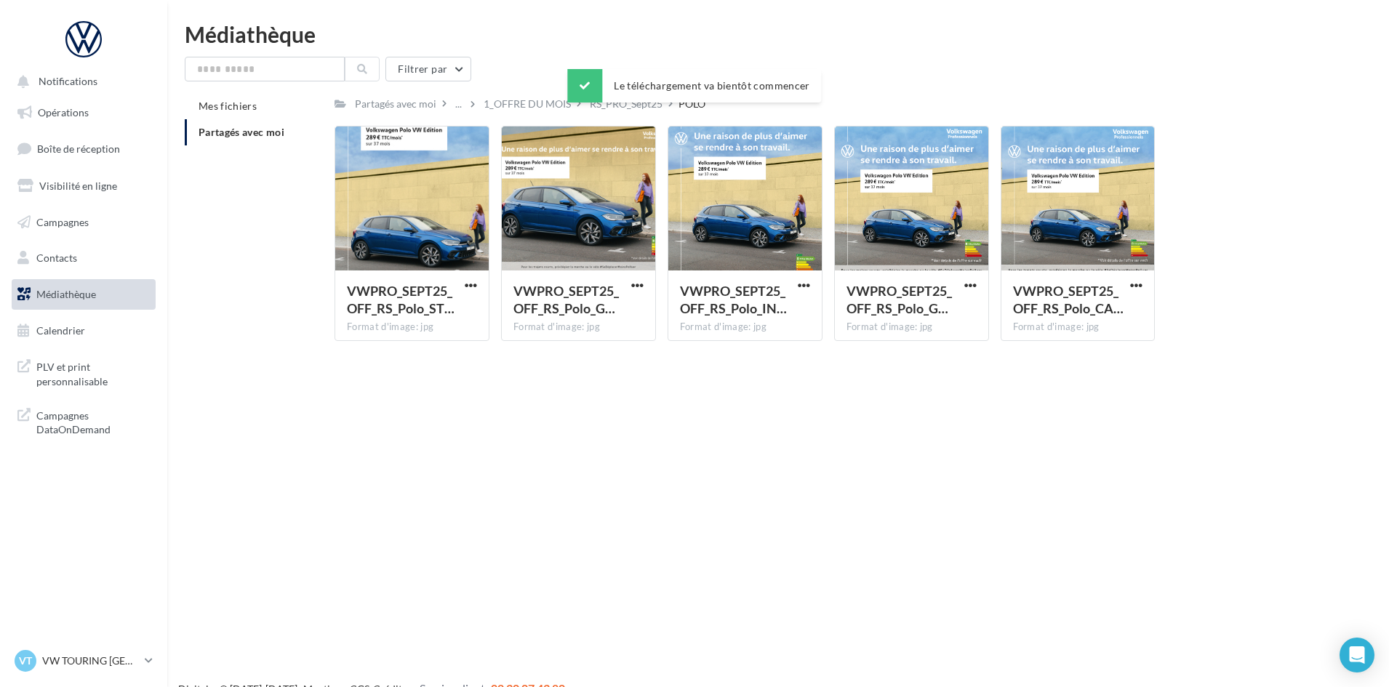
click at [638, 112] on div "RS_PRO_Sept25" at bounding box center [626, 103] width 79 height 21
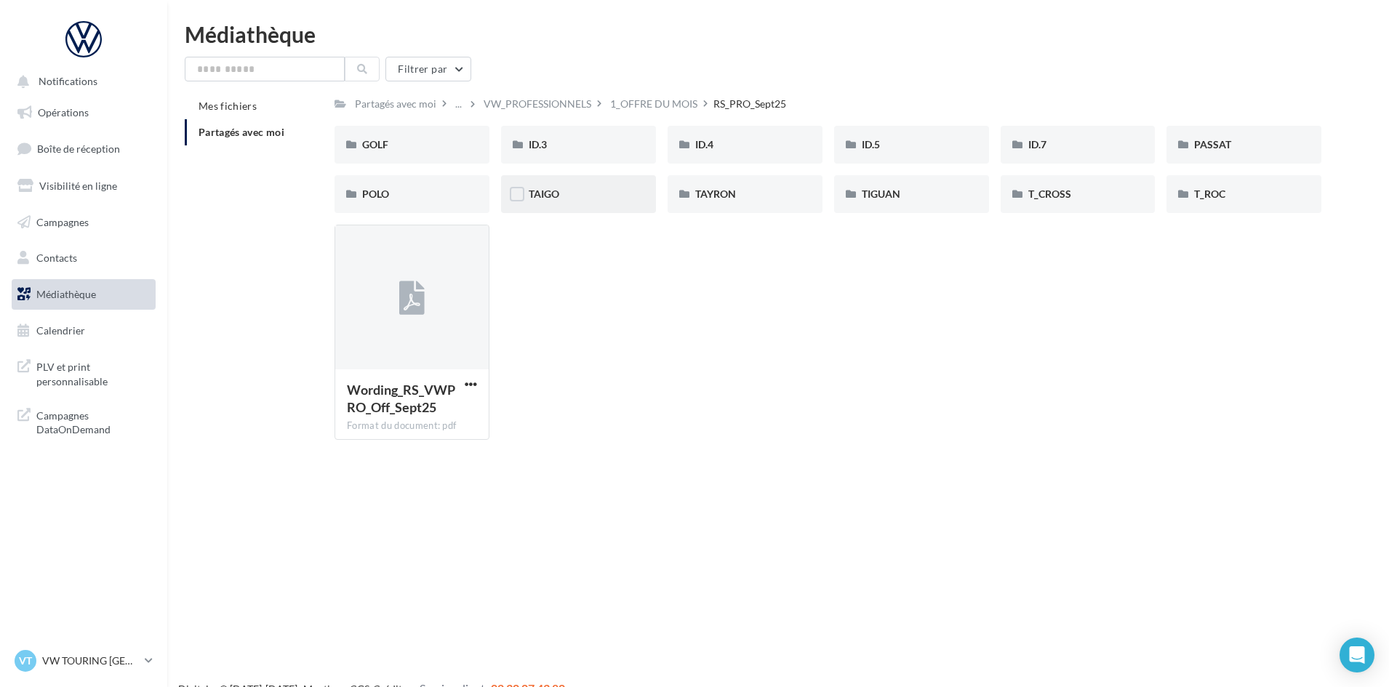
click at [566, 198] on div "TAIGO" at bounding box center [579, 194] width 100 height 15
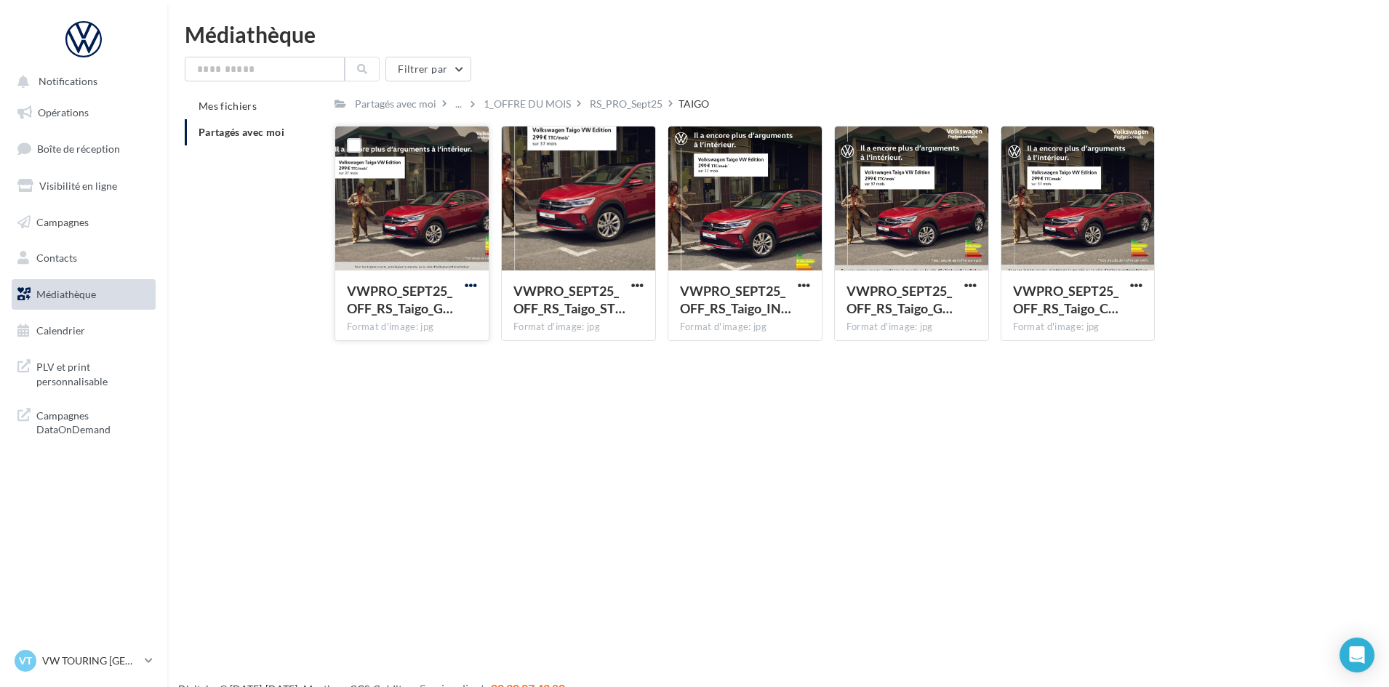
click at [470, 286] on span "button" at bounding box center [471, 285] width 12 height 12
click at [442, 323] on button "Télécharger" at bounding box center [406, 314] width 145 height 38
drag, startPoint x: 648, startPoint y: 282, endPoint x: 632, endPoint y: 312, distance: 33.5
click at [648, 284] on div "VWPRO_SEPT25_OFF_RS_Taigo_ST… Format d'image: jpg" at bounding box center [578, 304] width 153 height 68
drag, startPoint x: 632, startPoint y: 313, endPoint x: 637, endPoint y: 305, distance: 9.5
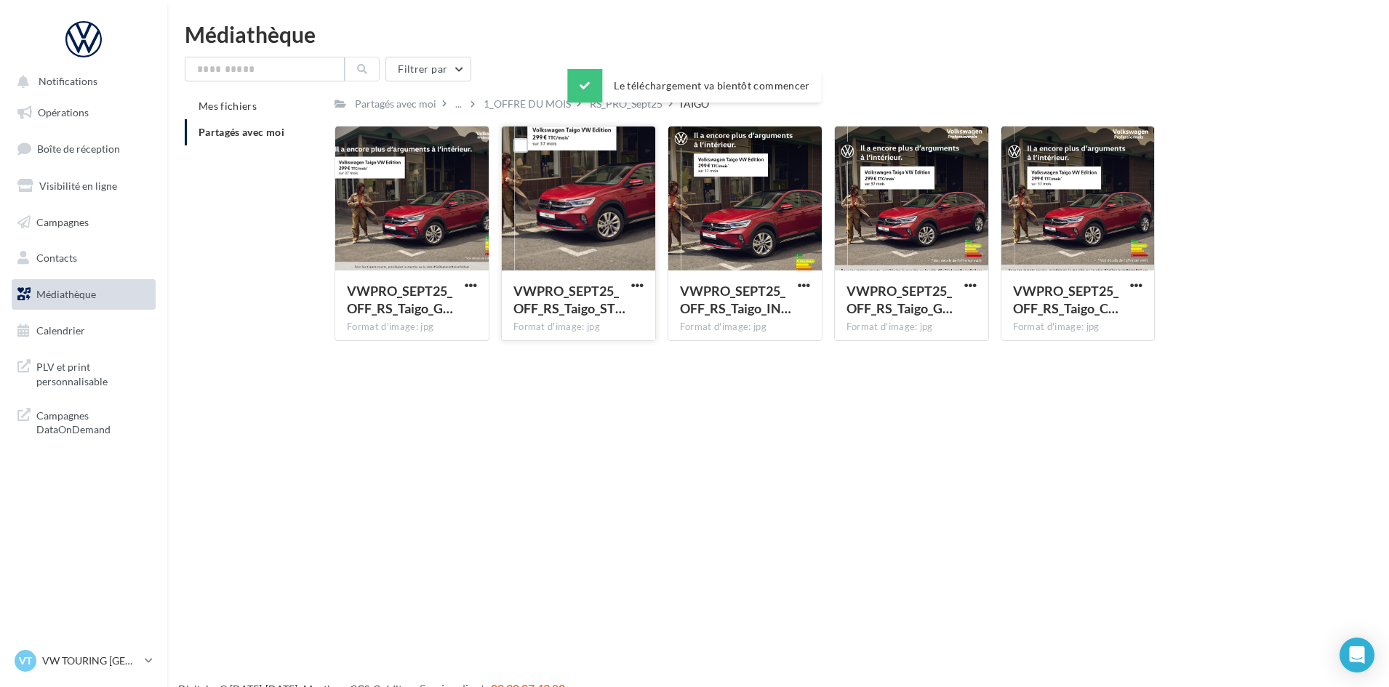
click at [632, 313] on div "VWPRO_SEPT25_OFF_RS_Taigo_ST…" at bounding box center [578, 301] width 130 height 39
click at [640, 287] on span "button" at bounding box center [637, 285] width 12 height 12
drag
click at [621, 329] on button "Télécharger" at bounding box center [573, 314] width 145 height 38
click at [801, 283] on span "button" at bounding box center [803, 285] width 12 height 12
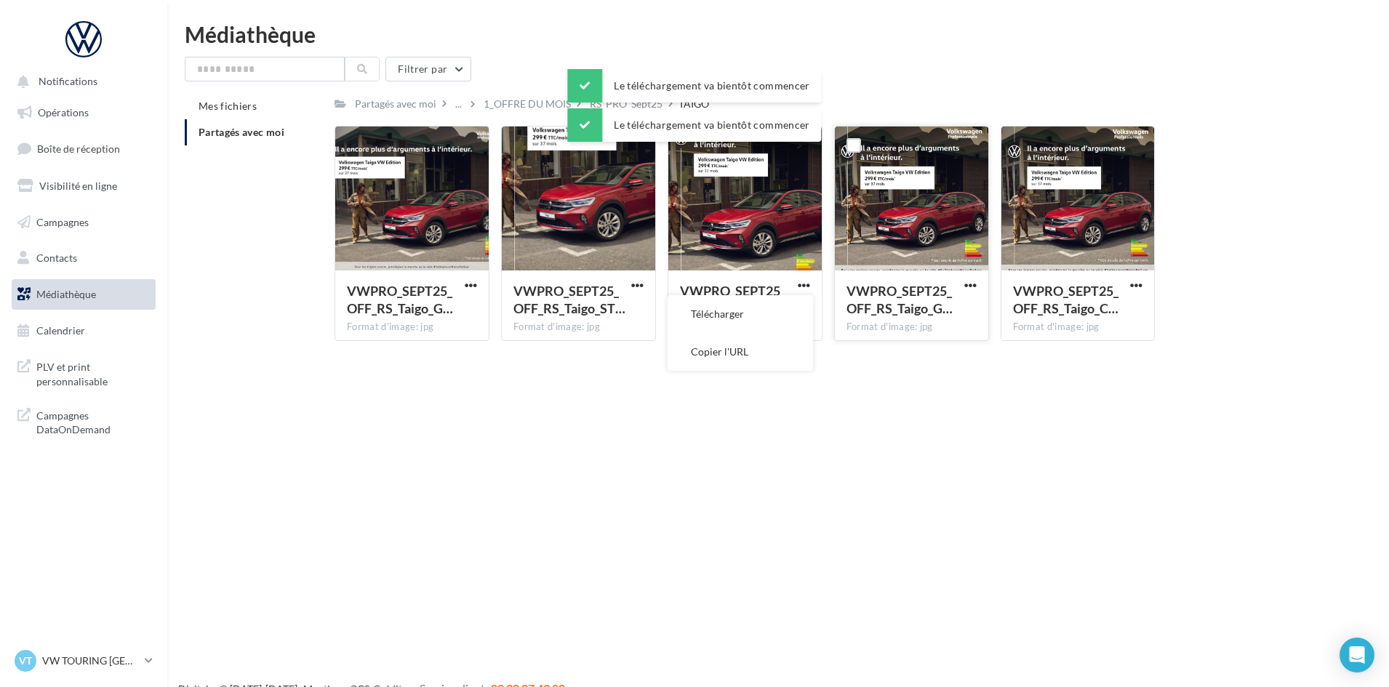
click at [781, 319] on button "Télécharger" at bounding box center [739, 314] width 145 height 38
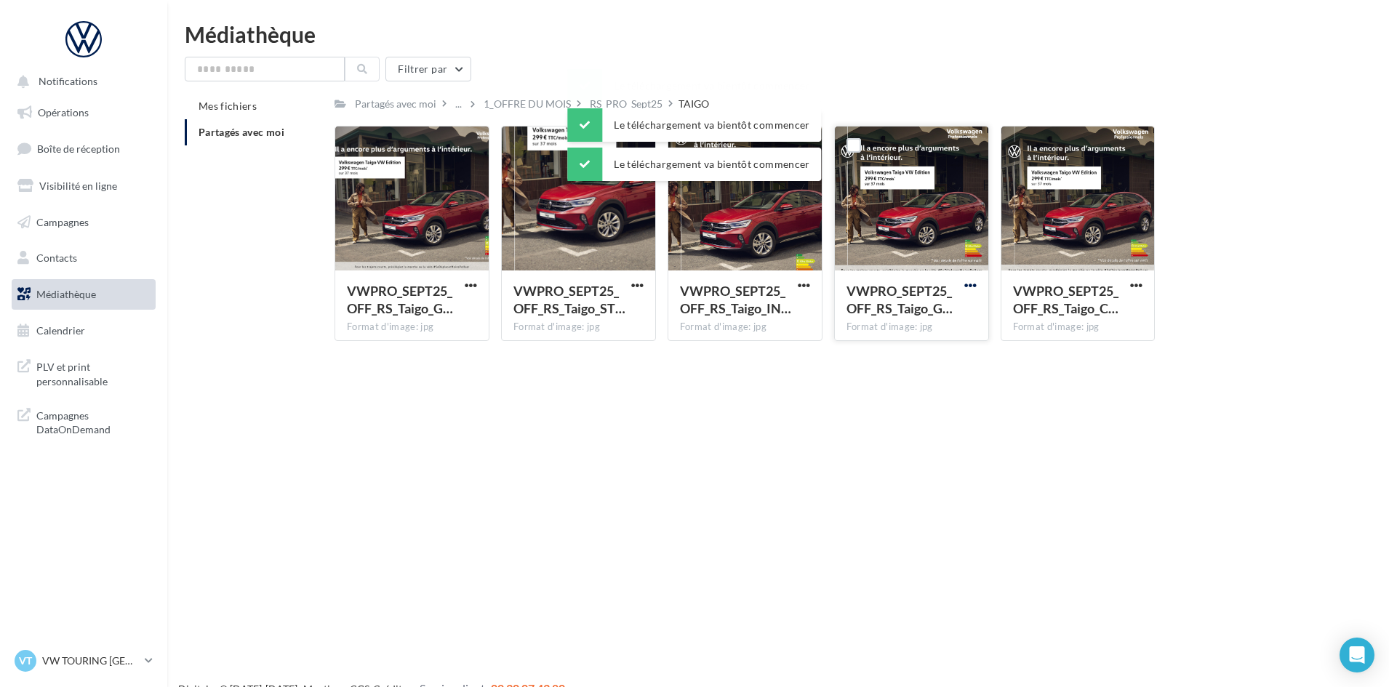
click at [968, 284] on span "button" at bounding box center [970, 285] width 12 height 12
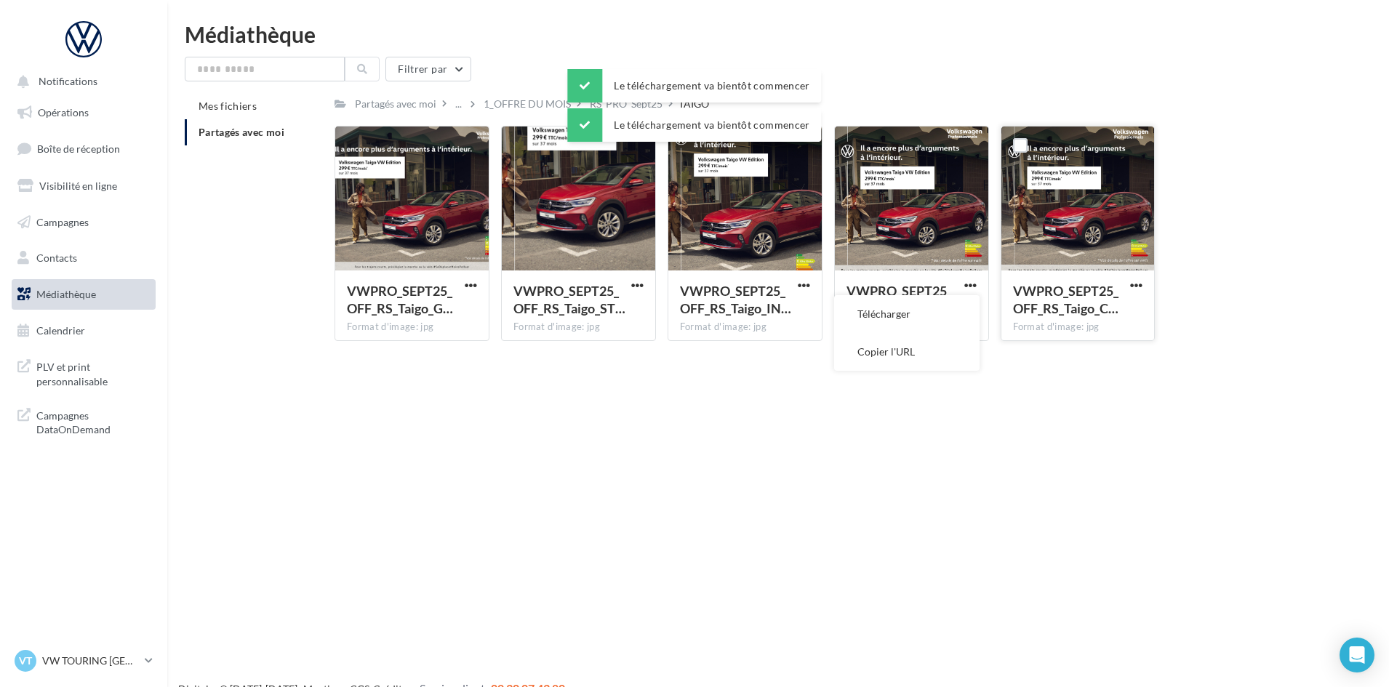
click at [949, 312] on button "Télécharger" at bounding box center [906, 314] width 145 height 38
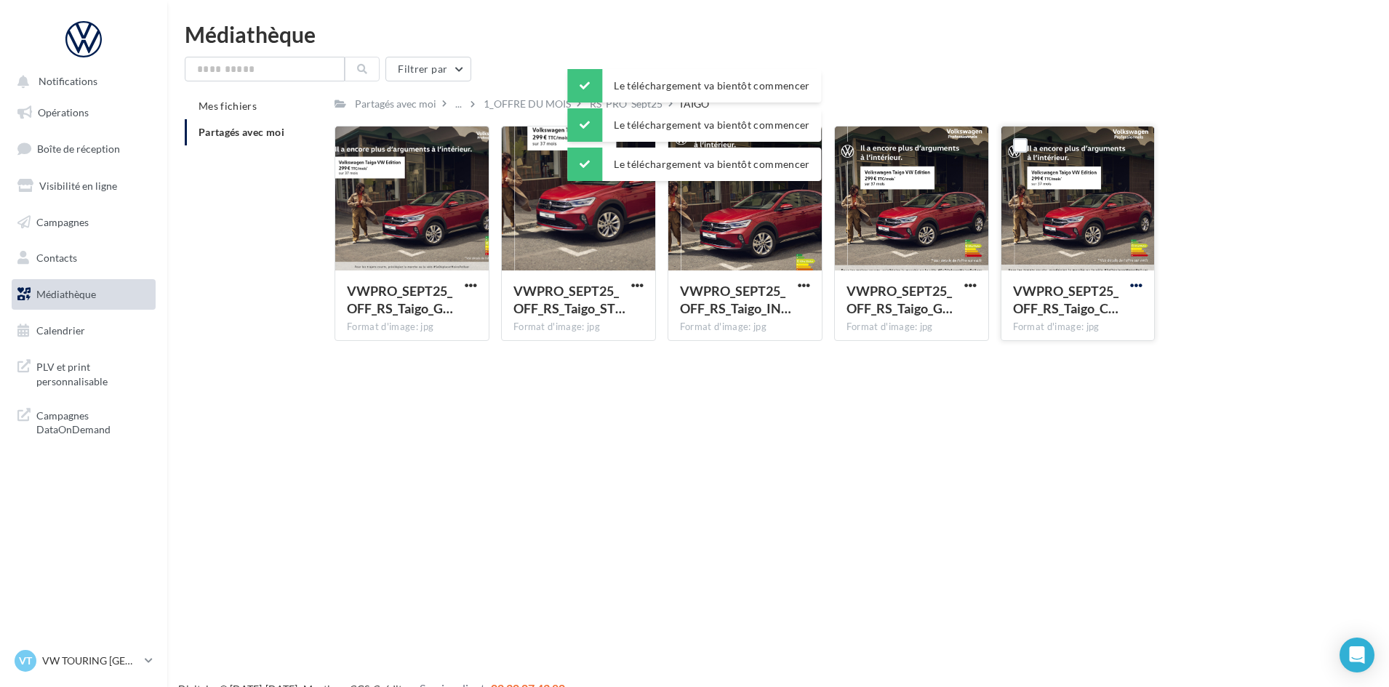
click at [1135, 287] on span "button" at bounding box center [1136, 285] width 12 height 12
click at [1088, 321] on button "Télécharger" at bounding box center [1072, 314] width 145 height 38
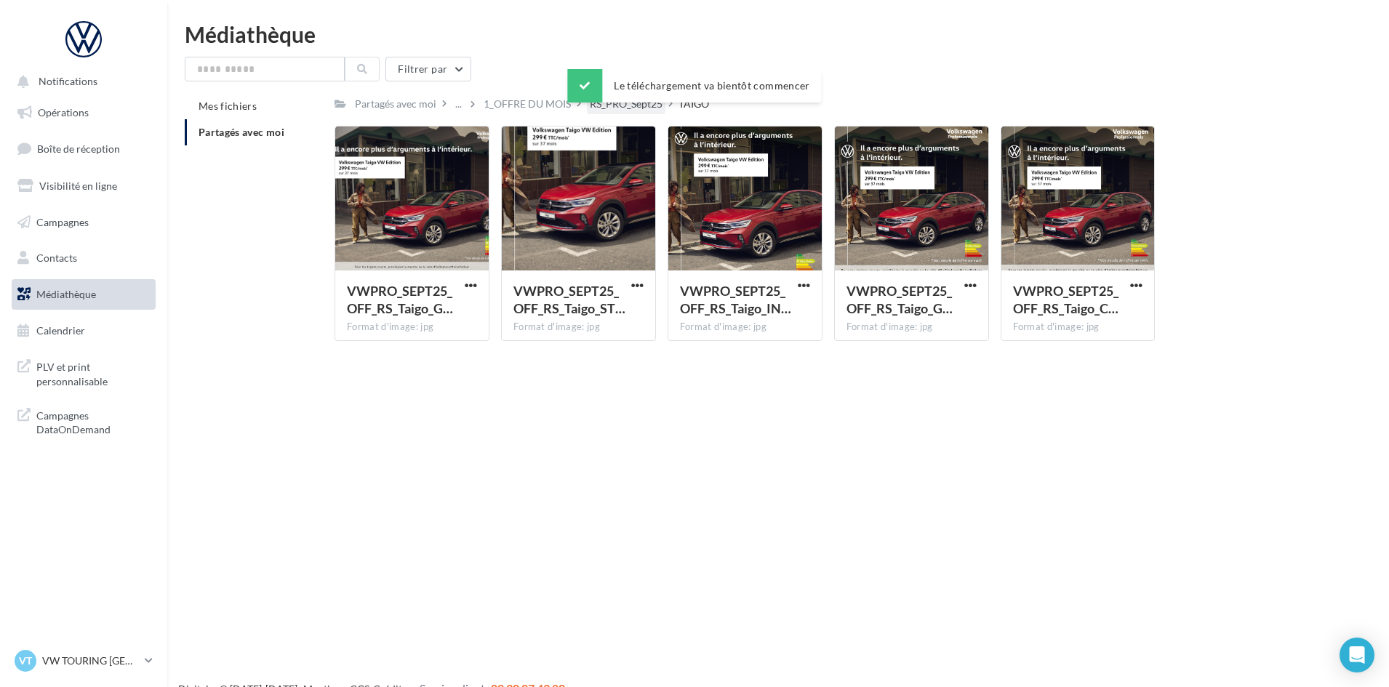
click at [627, 110] on div "RS_PRO_Sept25" at bounding box center [626, 104] width 73 height 15
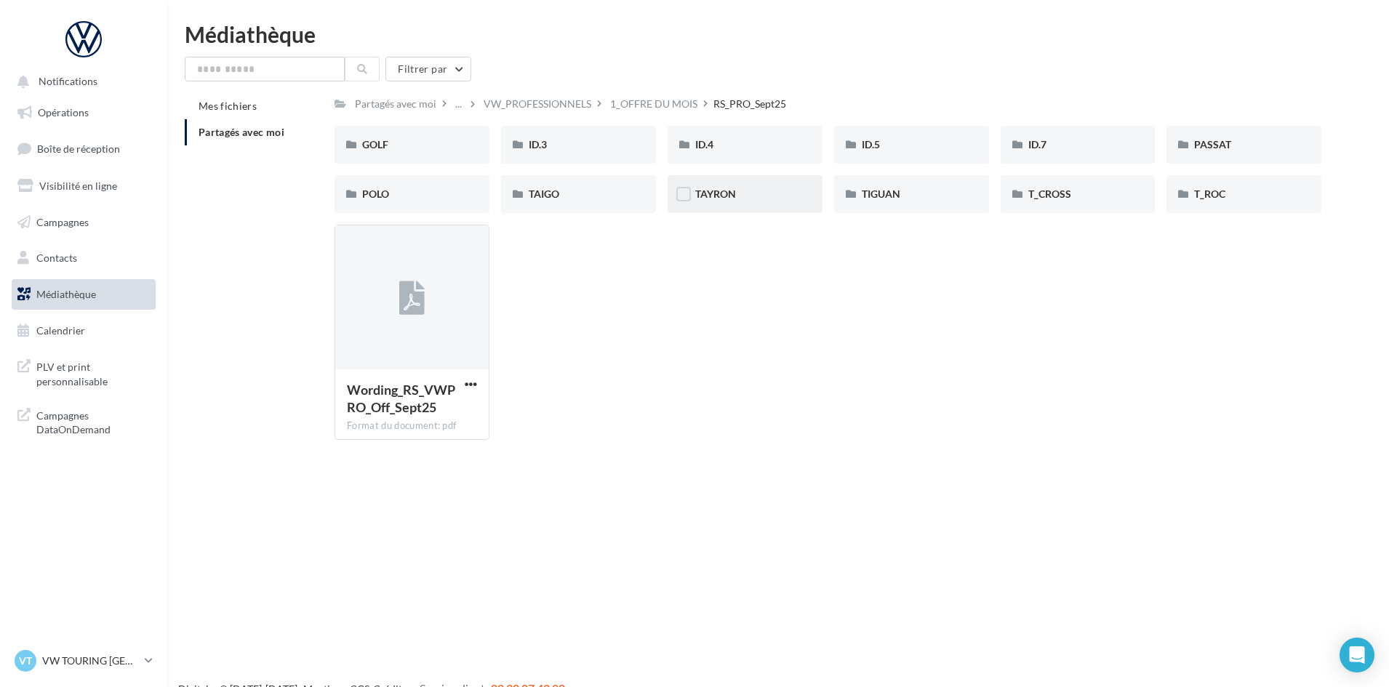
click at [742, 204] on div "TAYRON" at bounding box center [744, 194] width 155 height 38
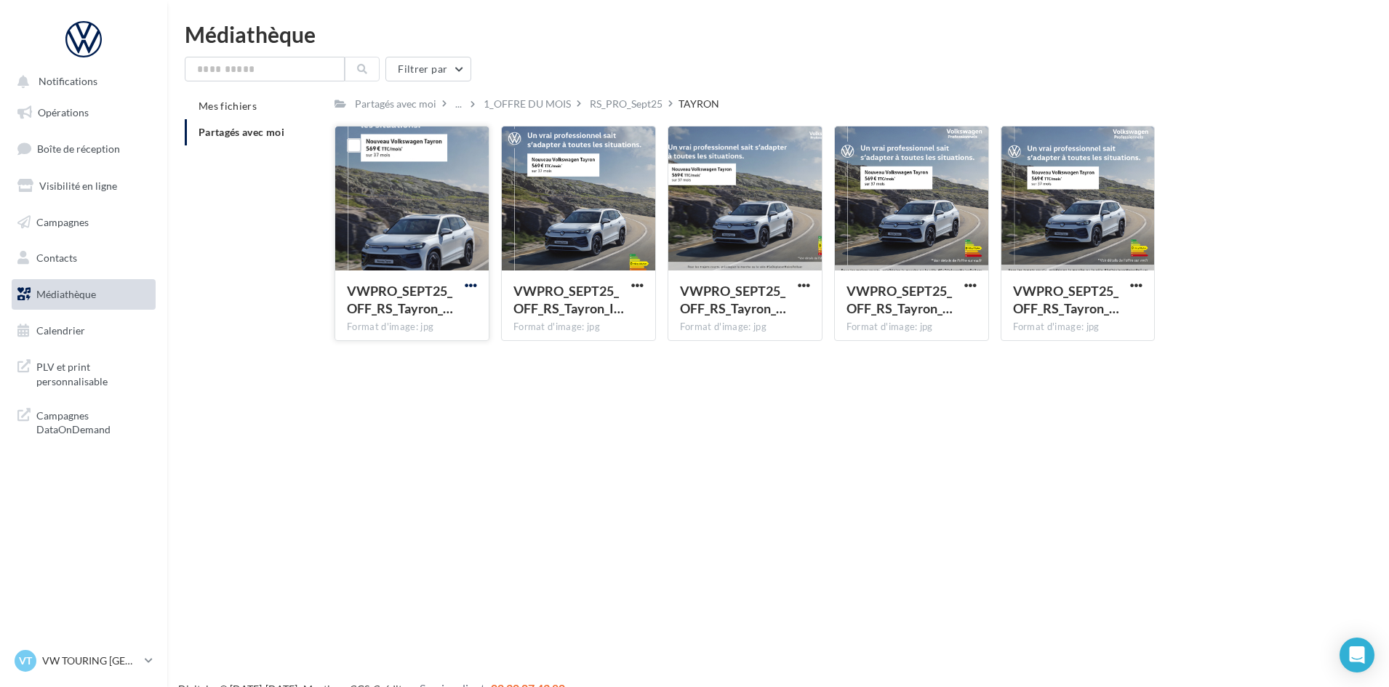
click at [465, 281] on span "button" at bounding box center [471, 285] width 12 height 12
click at [465, 305] on button "Télécharger" at bounding box center [406, 314] width 145 height 38
click at [647, 285] on div "VWPRO_SEPT25_OFF_RS_Tayron_I… Format d'image: jpg" at bounding box center [578, 304] width 153 height 68
click at [643, 286] on button "button" at bounding box center [637, 286] width 18 height 15
click at [630, 307] on button "Télécharger" at bounding box center [573, 314] width 145 height 38
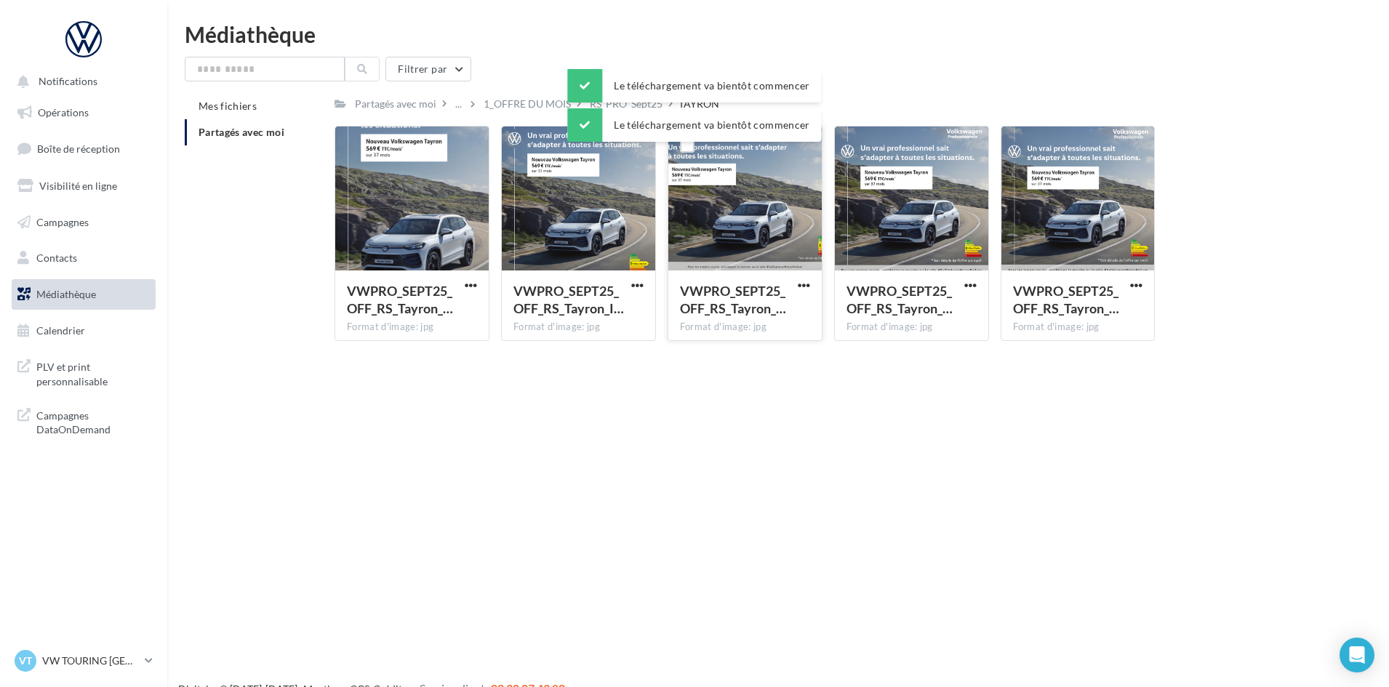
click at [795, 281] on button "button" at bounding box center [804, 286] width 18 height 15
click at [800, 296] on button "Télécharger" at bounding box center [739, 314] width 145 height 38
click at [967, 284] on span "button" at bounding box center [970, 285] width 12 height 12
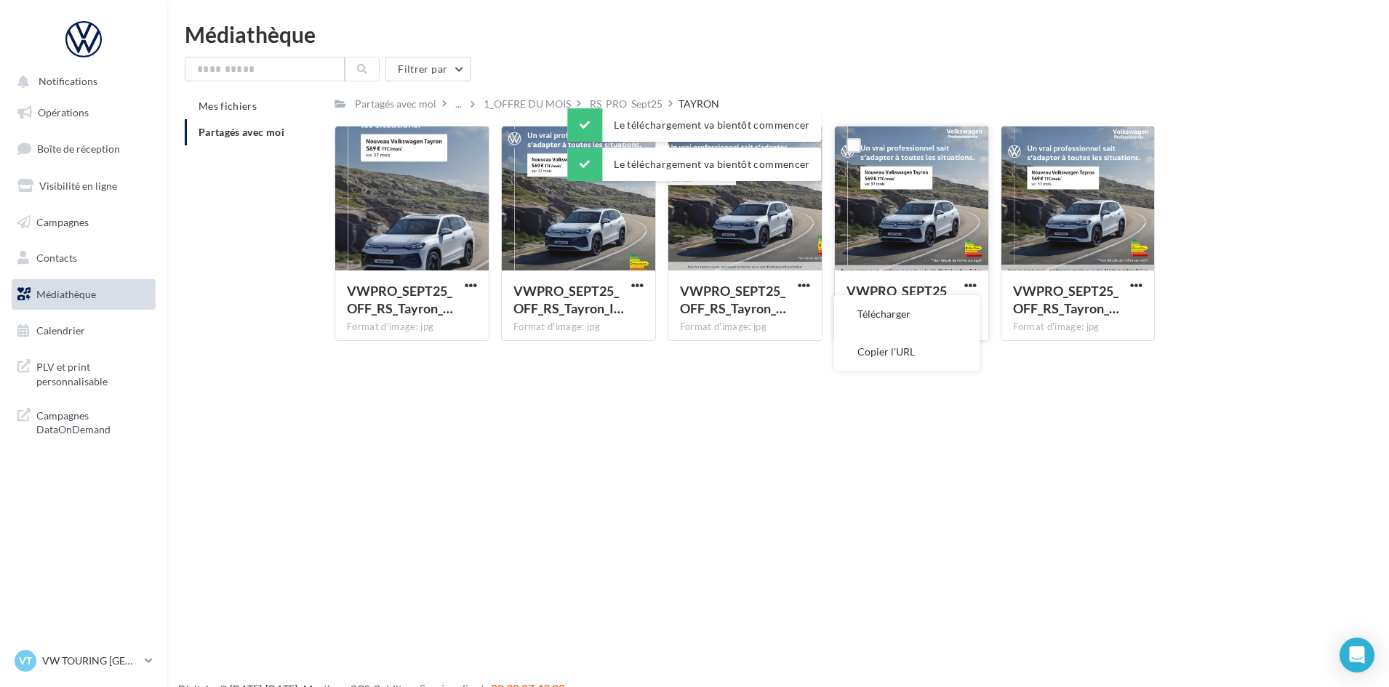
click at [963, 339] on button "Copier l'URL" at bounding box center [906, 352] width 145 height 38
click at [965, 287] on span "button" at bounding box center [970, 285] width 12 height 12
drag, startPoint x: 952, startPoint y: 310, endPoint x: 1077, endPoint y: 297, distance: 125.7
click at [959, 309] on button "Télécharger" at bounding box center [906, 314] width 145 height 38
click at [1130, 284] on span "button" at bounding box center [1136, 285] width 12 height 12
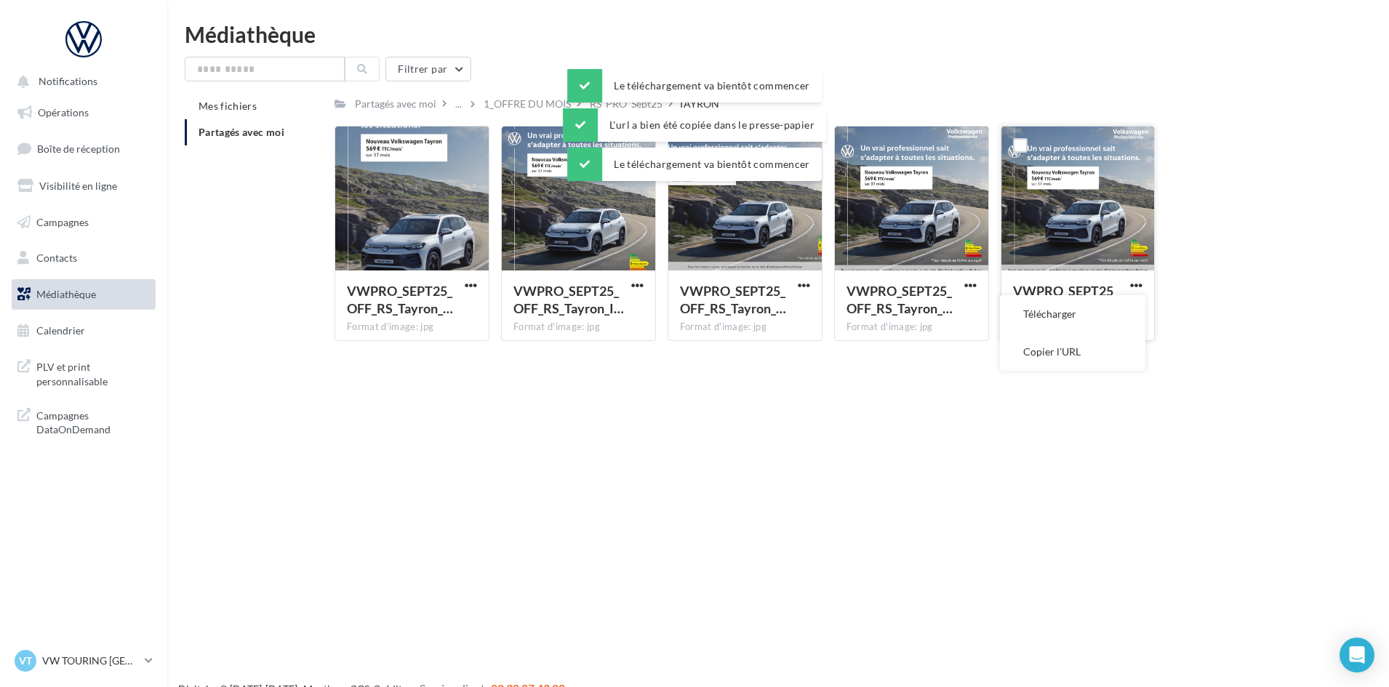
click at [1101, 313] on button "Télécharger" at bounding box center [1072, 314] width 145 height 38
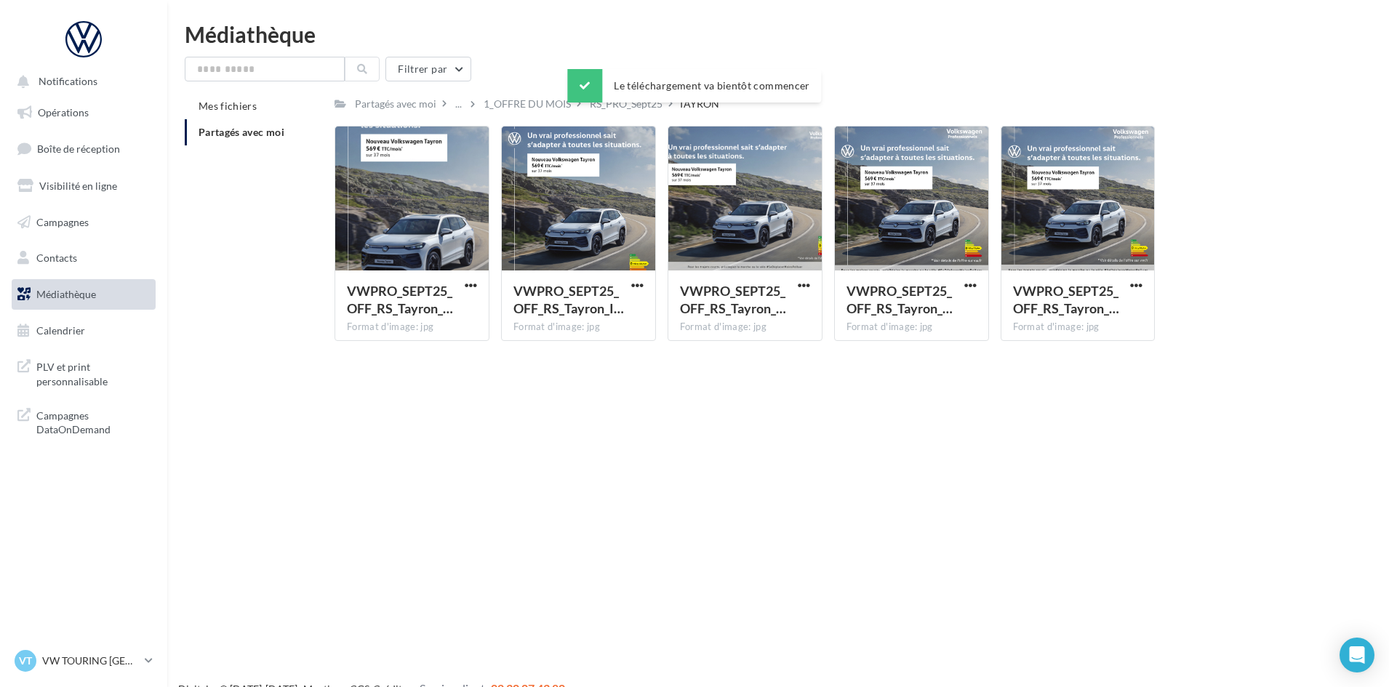
click at [616, 117] on div "Partagés avec moi ... 1_OFFRE DU MOIS RS_PRO_Sept25 TAYRON Rs Partagé par Résea…" at bounding box center [827, 223] width 986 height 260
click at [618, 113] on div "RS_PRO_Sept25" at bounding box center [626, 103] width 79 height 21
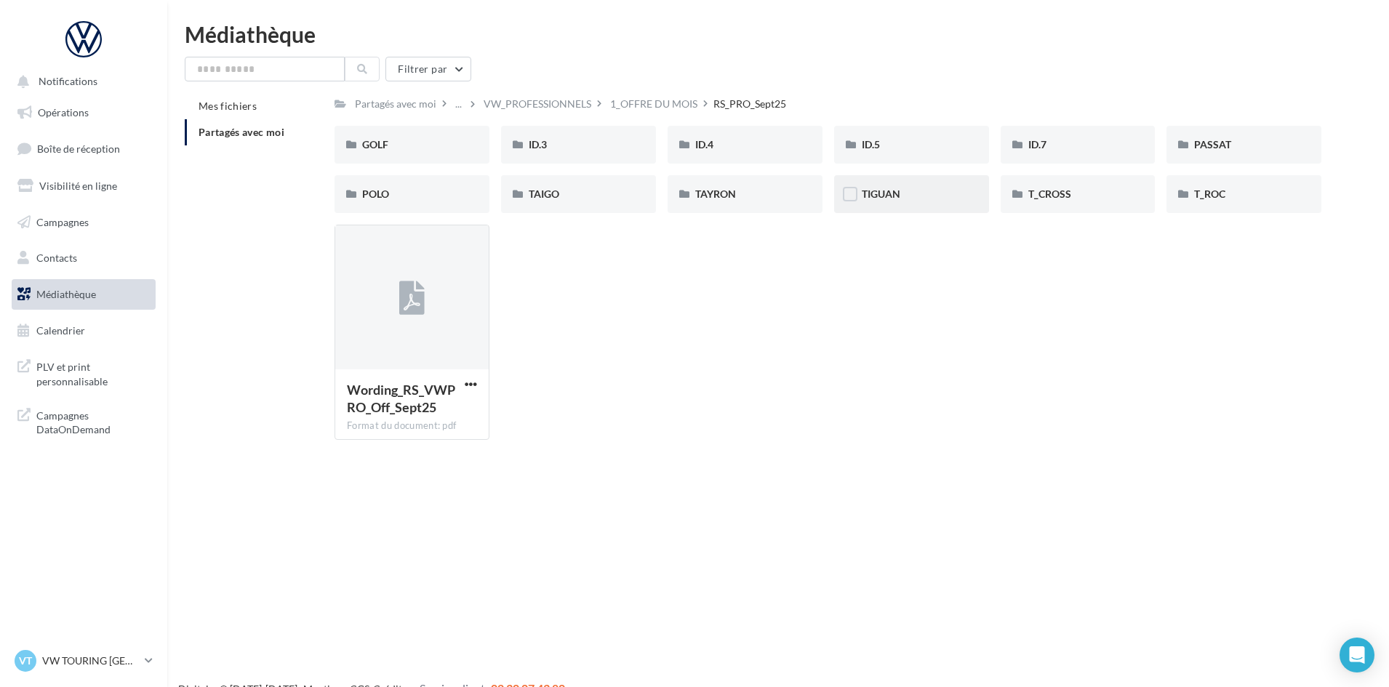
click at [918, 192] on div "TIGUAN" at bounding box center [911, 194] width 100 height 15
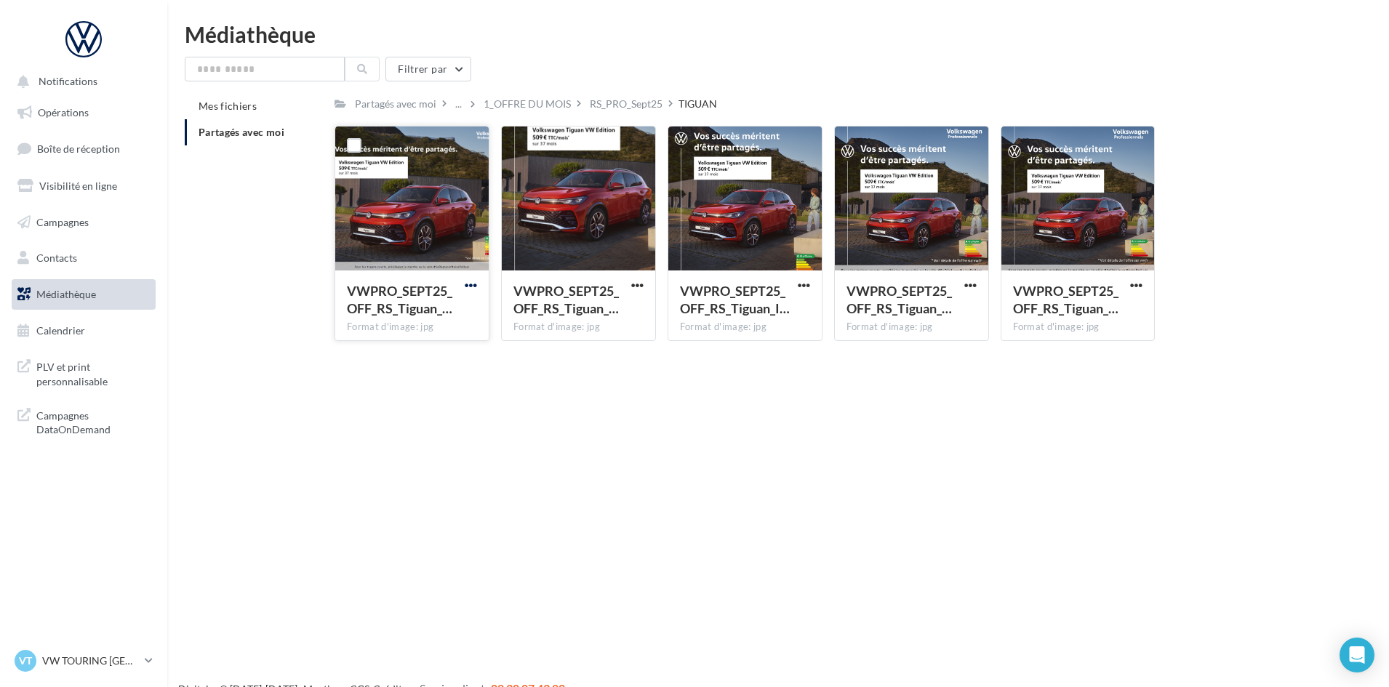
click at [474, 284] on span "button" at bounding box center [471, 285] width 12 height 12
click at [443, 314] on button "Télécharger" at bounding box center [406, 314] width 145 height 38
click at [638, 285] on span "button" at bounding box center [637, 285] width 12 height 12
click at [630, 318] on button "Télécharger" at bounding box center [573, 314] width 145 height 38
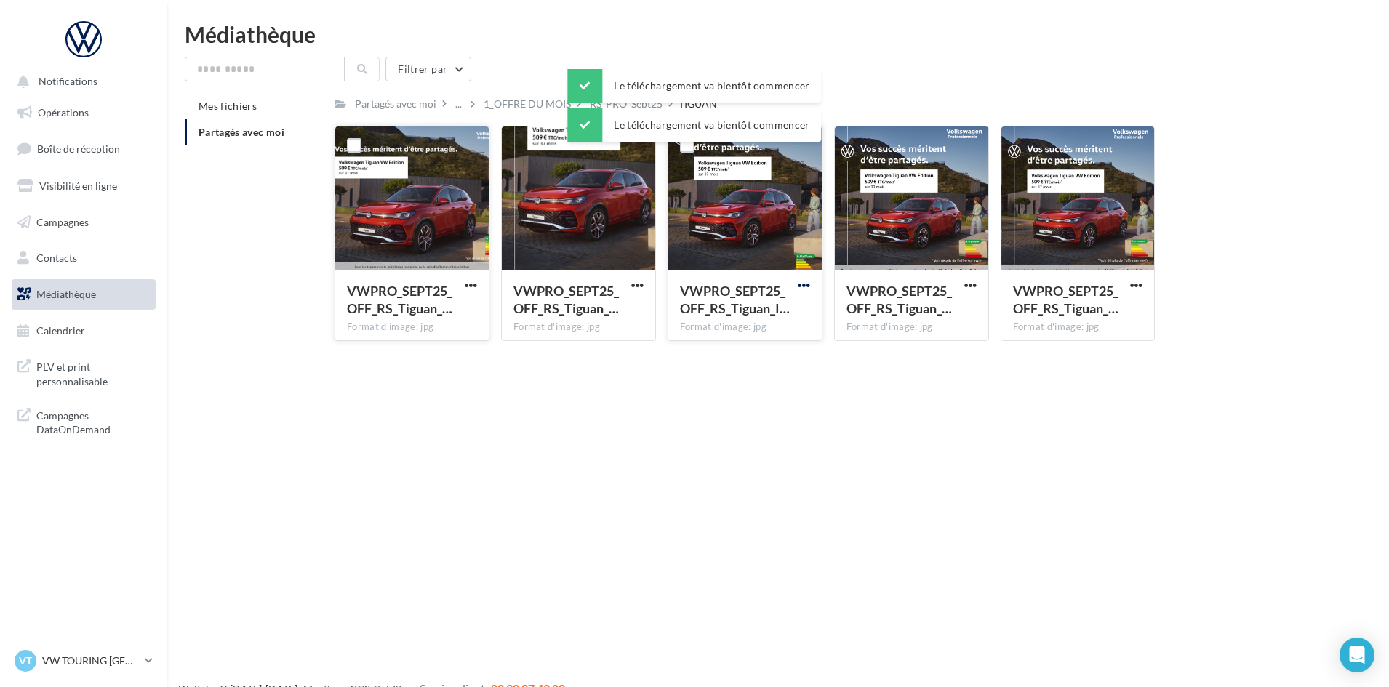
click at [808, 285] on span "button" at bounding box center [803, 285] width 12 height 12
drag, startPoint x: 792, startPoint y: 306, endPoint x: 842, endPoint y: 294, distance: 51.5
click at [794, 306] on button "Télécharger" at bounding box center [739, 314] width 145 height 38
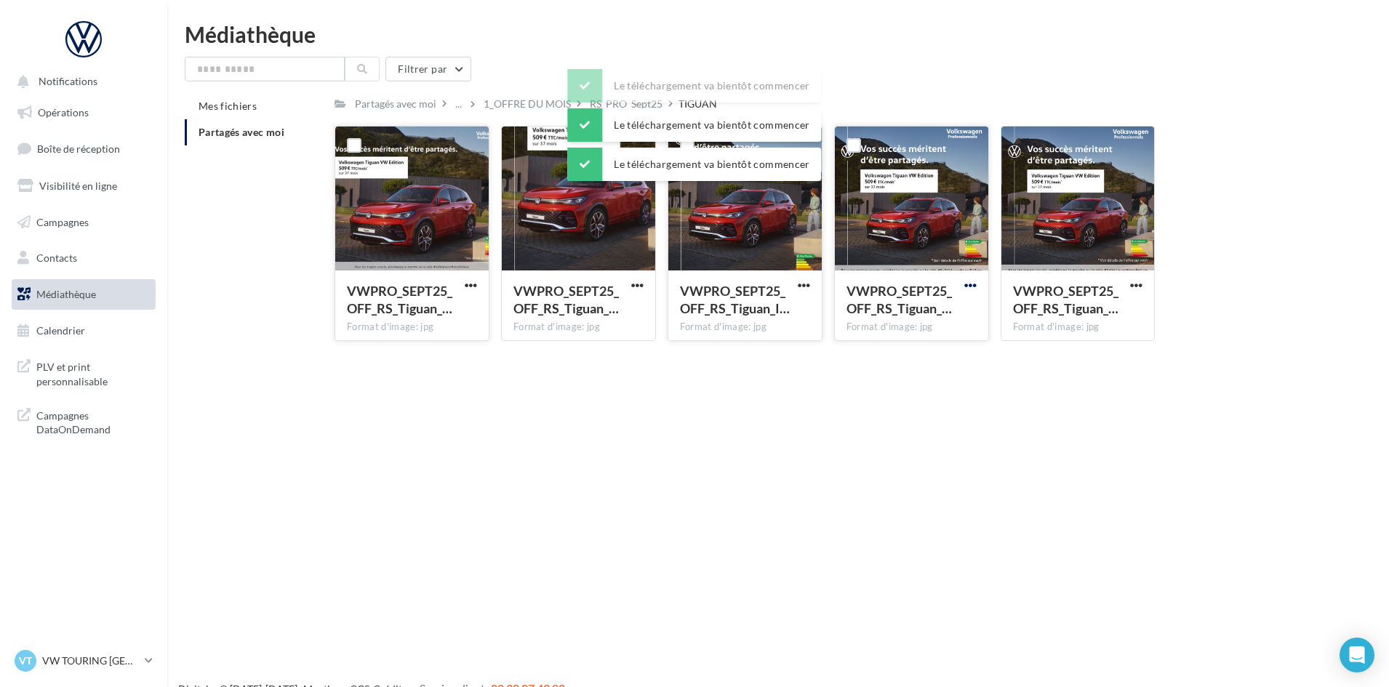
click at [968, 284] on span "button" at bounding box center [970, 285] width 12 height 12
drag, startPoint x: 939, startPoint y: 315, endPoint x: 1098, endPoint y: 273, distance: 163.8
click at [941, 315] on button "Télécharger" at bounding box center [906, 314] width 145 height 38
drag, startPoint x: 1134, startPoint y: 281, endPoint x: 1128, endPoint y: 287, distance: 8.8
click at [1134, 281] on span "button" at bounding box center [1136, 285] width 12 height 12
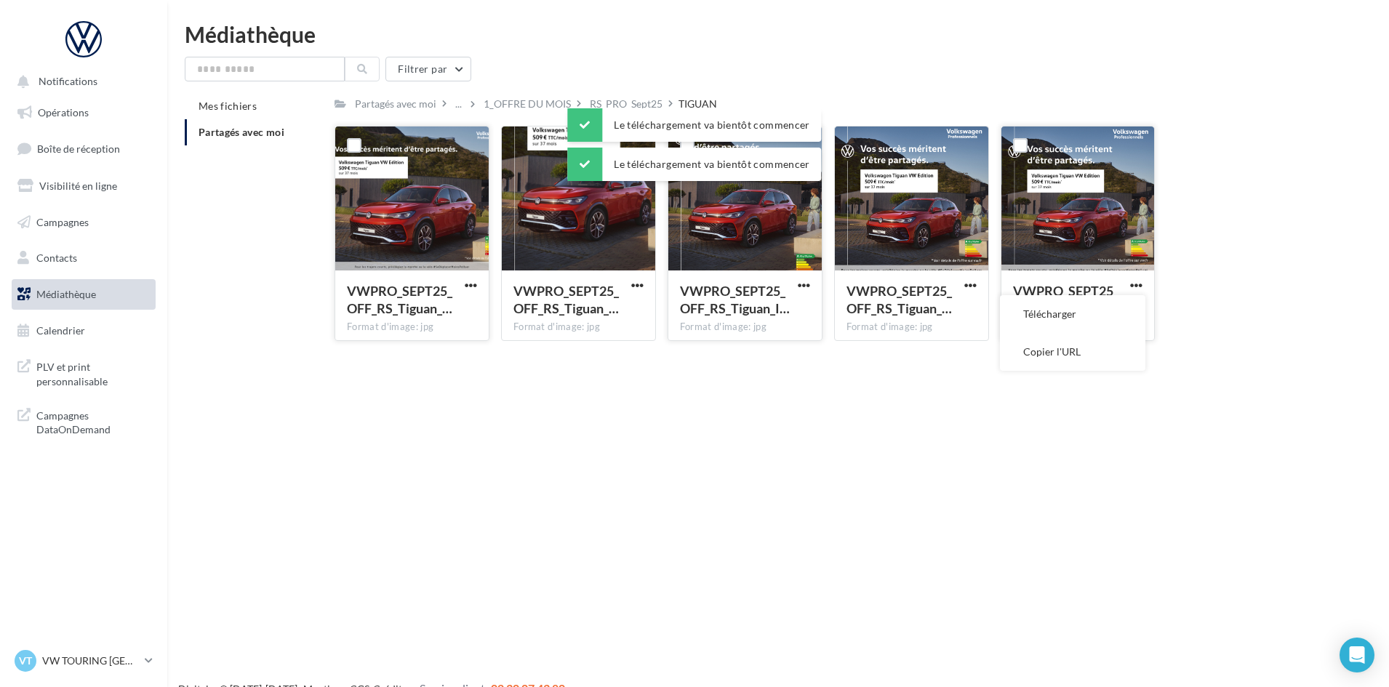
drag, startPoint x: 1081, startPoint y: 313, endPoint x: 1025, endPoint y: 294, distance: 59.1
click at [1080, 313] on button "Télécharger" at bounding box center [1072, 314] width 145 height 38
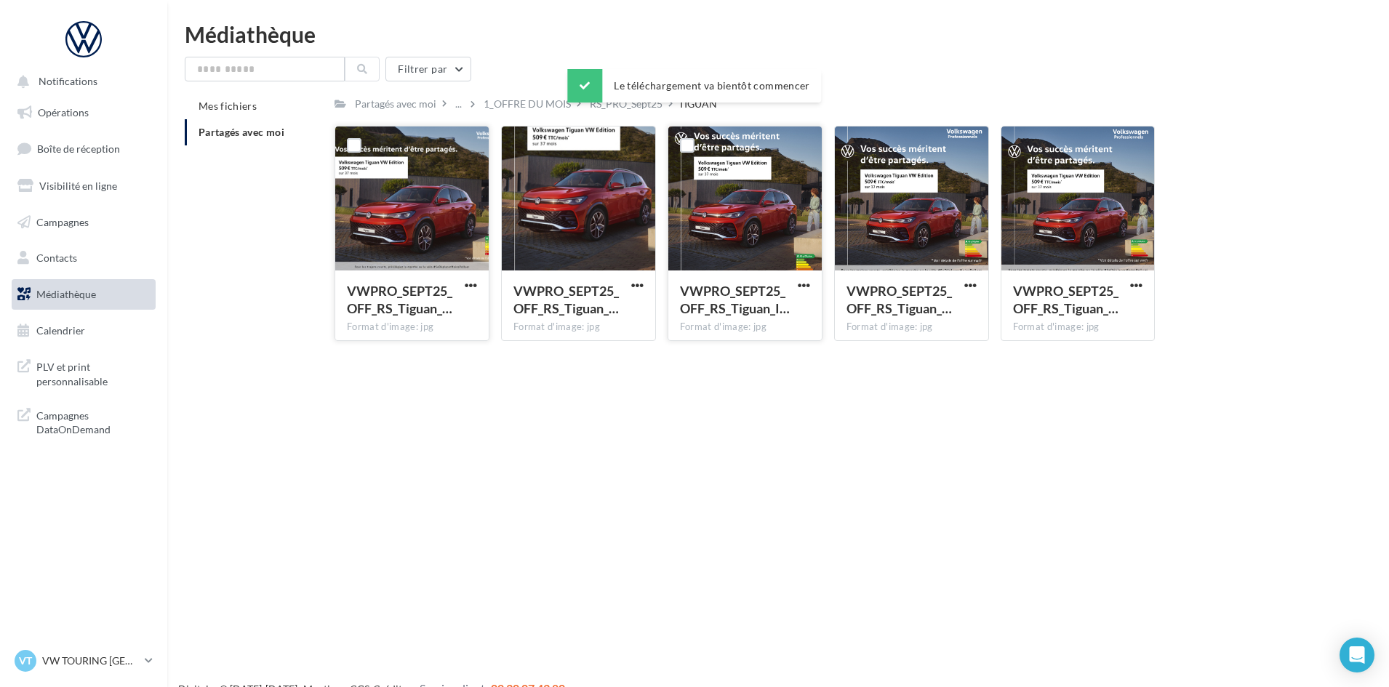
click at [619, 104] on div "Le téléchargement va bientôt commencer" at bounding box center [694, 88] width 254 height 39
click at [616, 109] on div "RS_PRO_Sept25" at bounding box center [626, 104] width 73 height 15
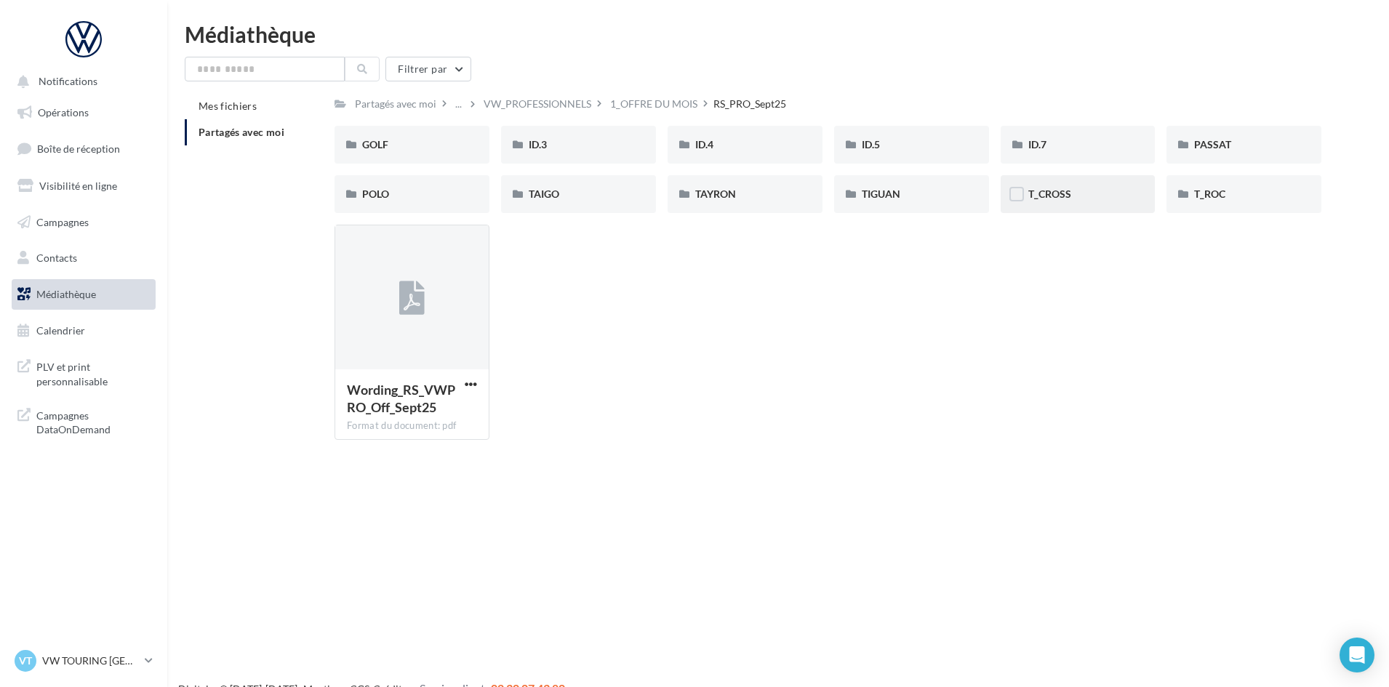
click at [1111, 198] on div "T_CROSS" at bounding box center [1078, 194] width 100 height 15
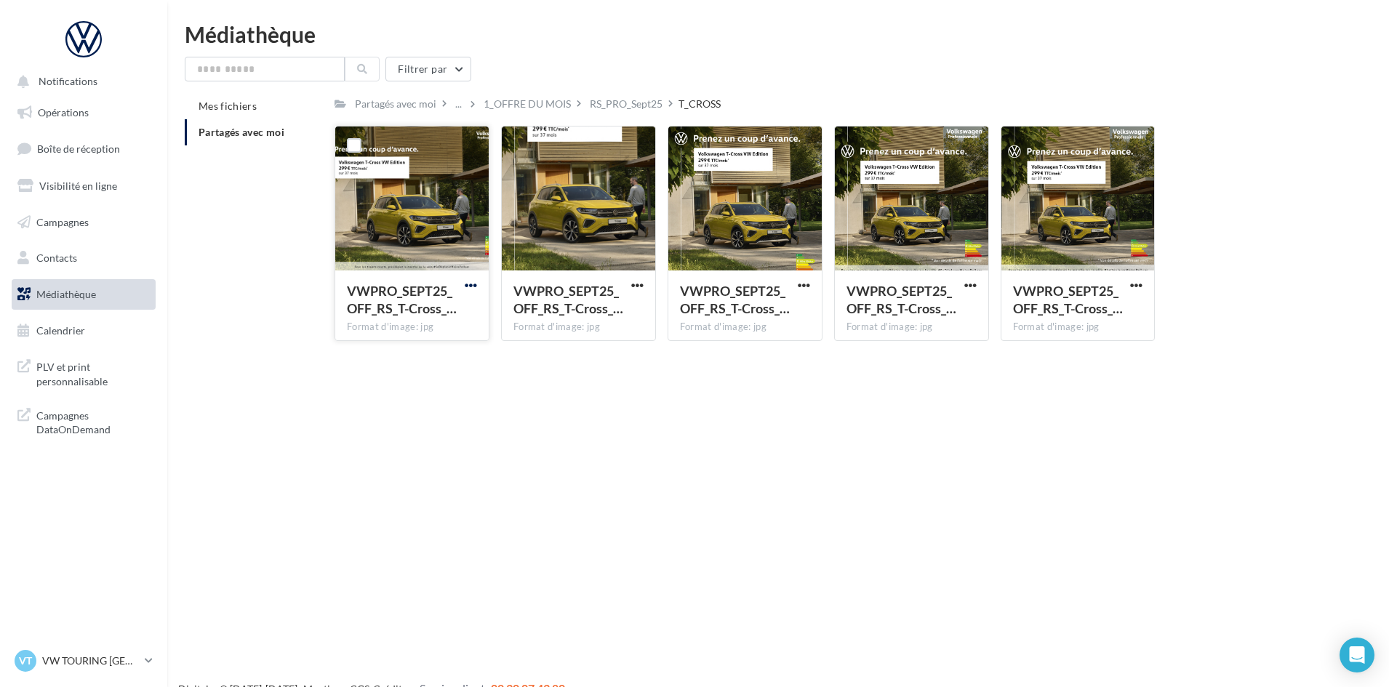
click at [473, 285] on span "button" at bounding box center [471, 285] width 12 height 12
drag, startPoint x: 632, startPoint y: 282, endPoint x: 632, endPoint y: 290, distance: 8.0
click at [632, 283] on span "button" at bounding box center [637, 285] width 12 height 12
click at [632, 308] on button "Télécharger" at bounding box center [573, 314] width 145 height 38
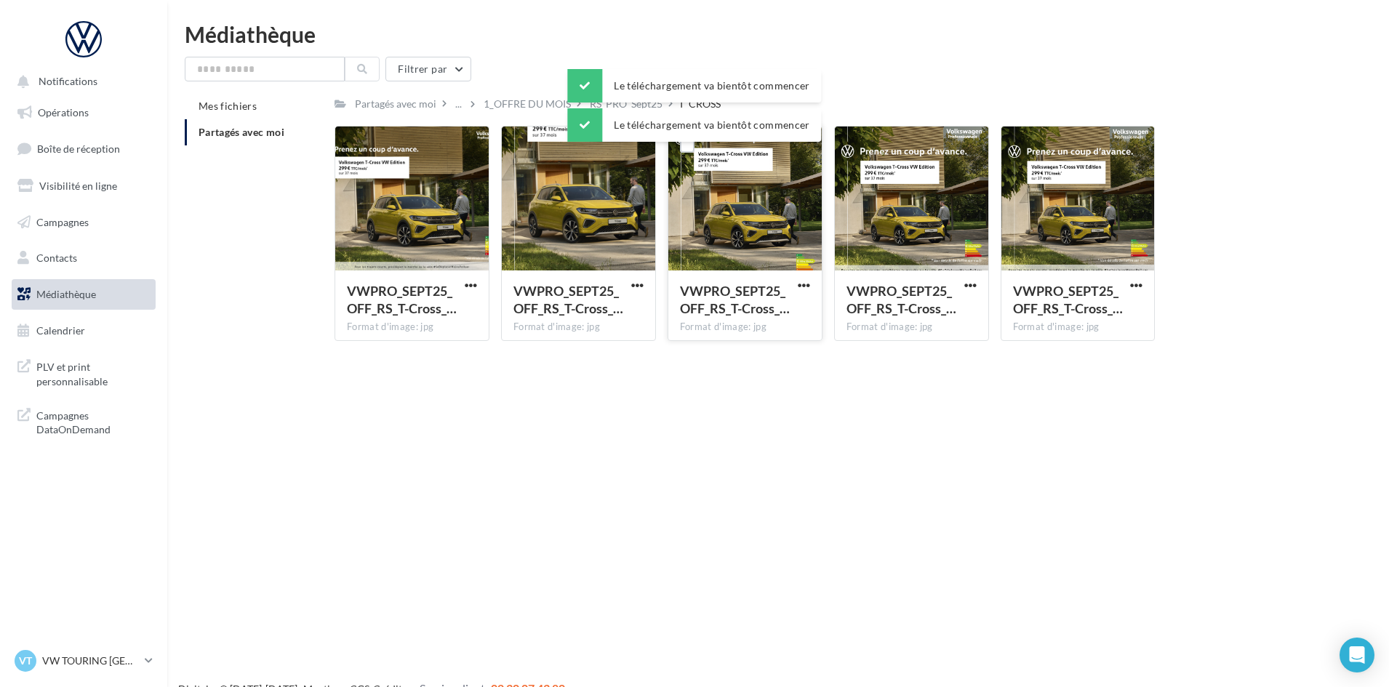
click at [806, 284] on span "button" at bounding box center [803, 285] width 12 height 12
click at [798, 323] on button "Télécharger" at bounding box center [739, 314] width 145 height 38
click at [972, 285] on span "button" at bounding box center [970, 285] width 12 height 12
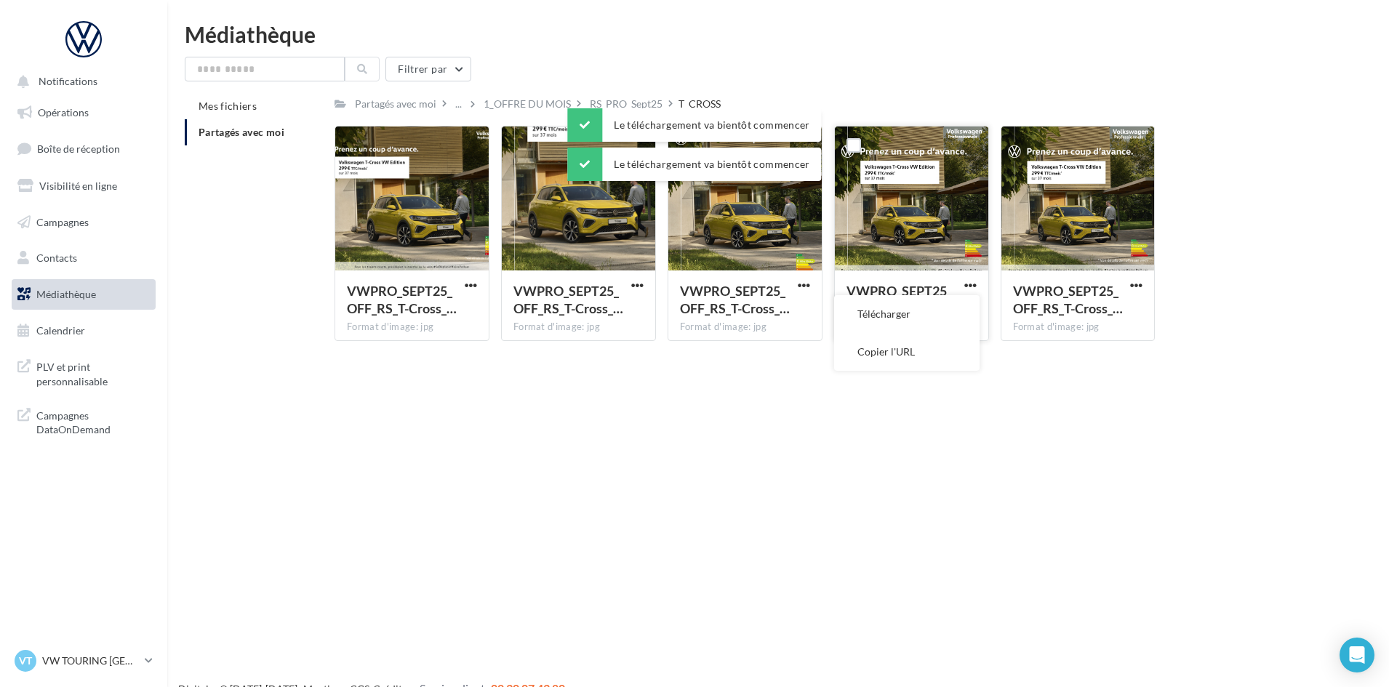
click at [949, 311] on button "Télécharger" at bounding box center [906, 314] width 145 height 38
click at [1140, 287] on span "button" at bounding box center [1136, 285] width 12 height 12
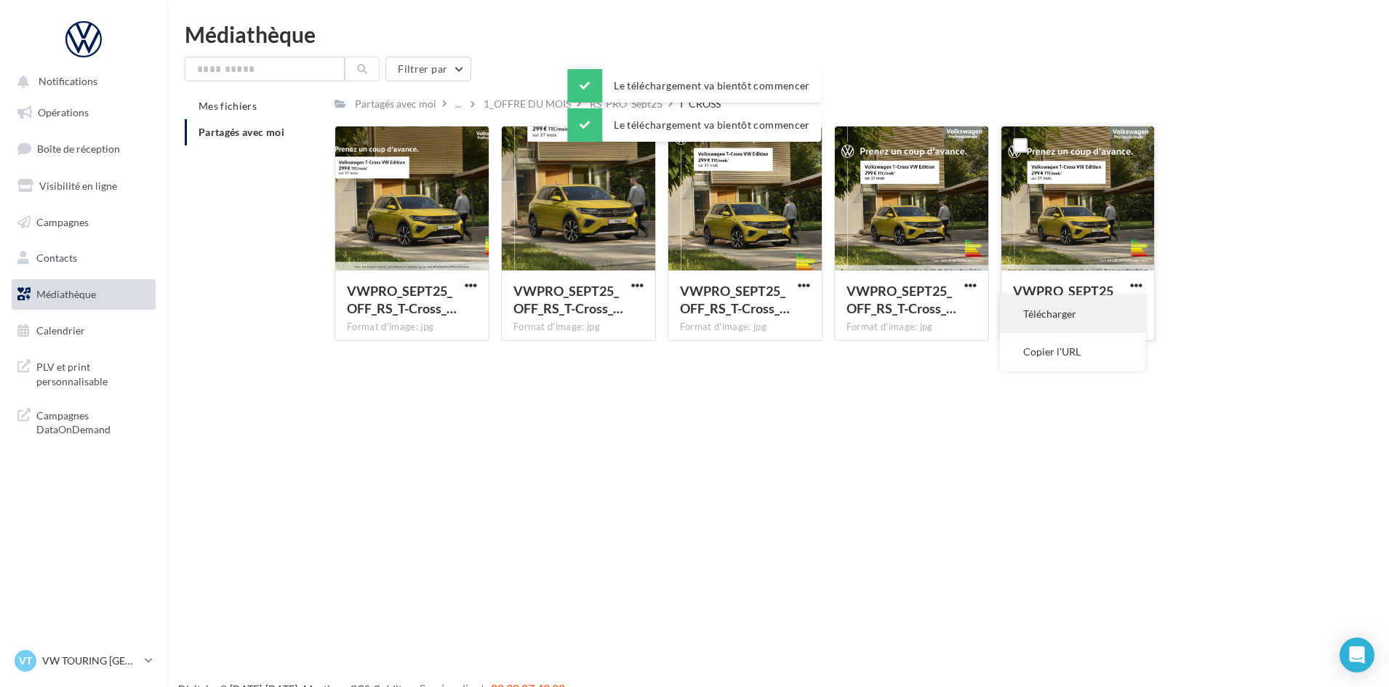
click at [1112, 303] on button "Télécharger" at bounding box center [1072, 314] width 145 height 38
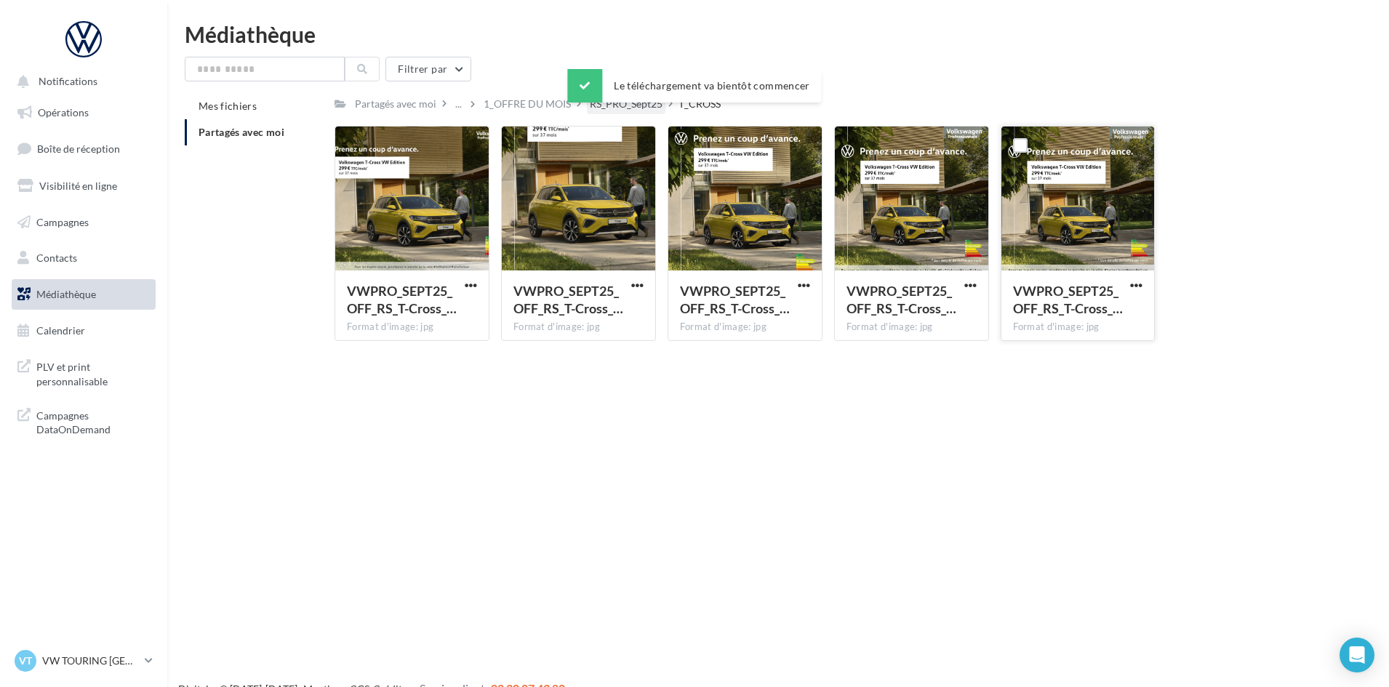
click at [625, 112] on div "RS_PRO_Sept25" at bounding box center [626, 103] width 79 height 21
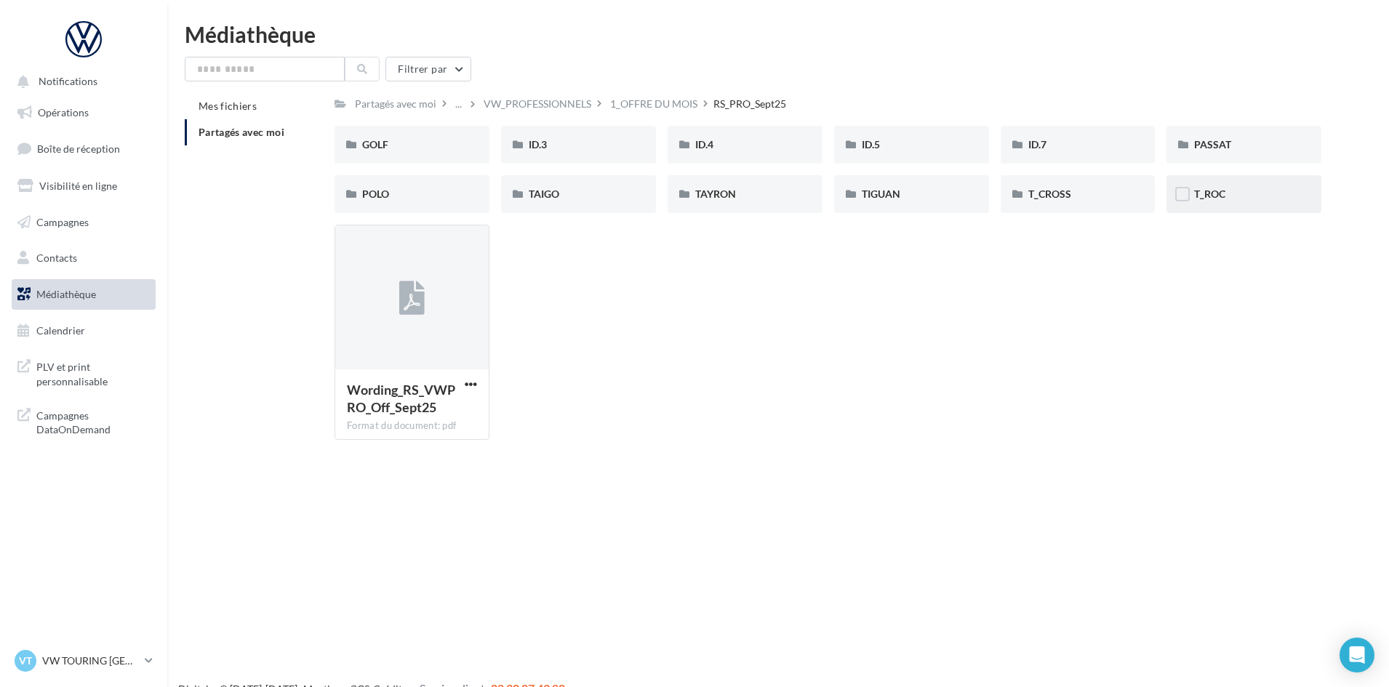
click at [1234, 208] on div "T_ROC" at bounding box center [1243, 194] width 155 height 38
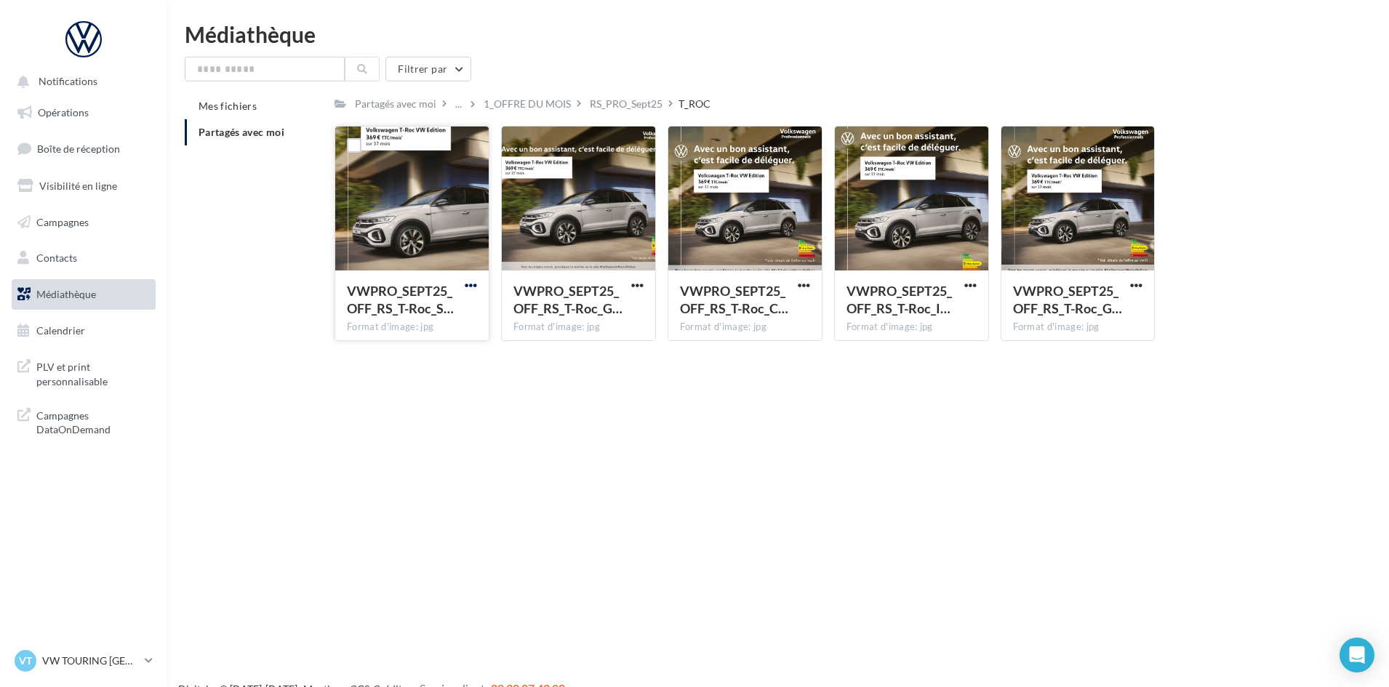
click at [468, 285] on span "button" at bounding box center [471, 285] width 12 height 12
drag, startPoint x: 452, startPoint y: 305, endPoint x: 558, endPoint y: 291, distance: 107.1
click at [451, 305] on button "Télécharger" at bounding box center [406, 314] width 145 height 38
click at [637, 286] on span "button" at bounding box center [637, 285] width 12 height 12
click at [597, 310] on button "Télécharger" at bounding box center [573, 314] width 145 height 38
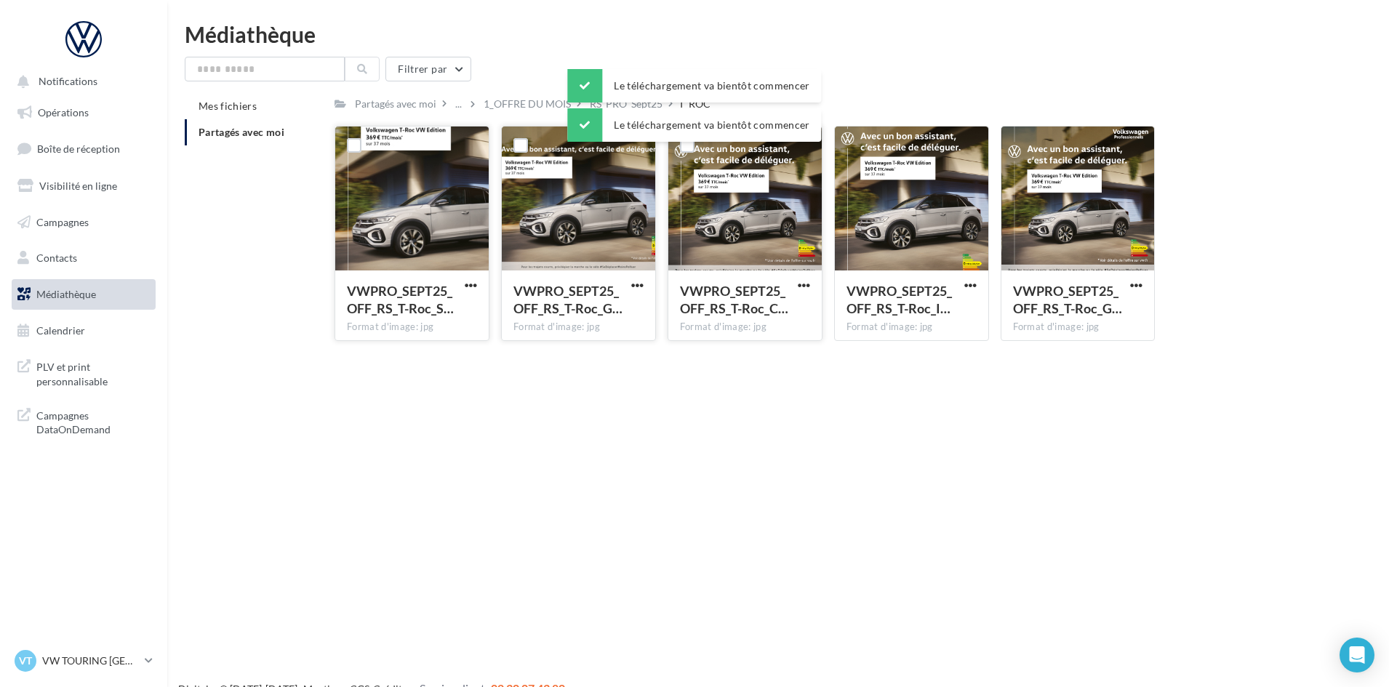
drag, startPoint x: 811, startPoint y: 285, endPoint x: 800, endPoint y: 294, distance: 13.4
click at [811, 285] on button "button" at bounding box center [804, 286] width 18 height 15
click at [783, 305] on button "Télécharger" at bounding box center [739, 314] width 145 height 38
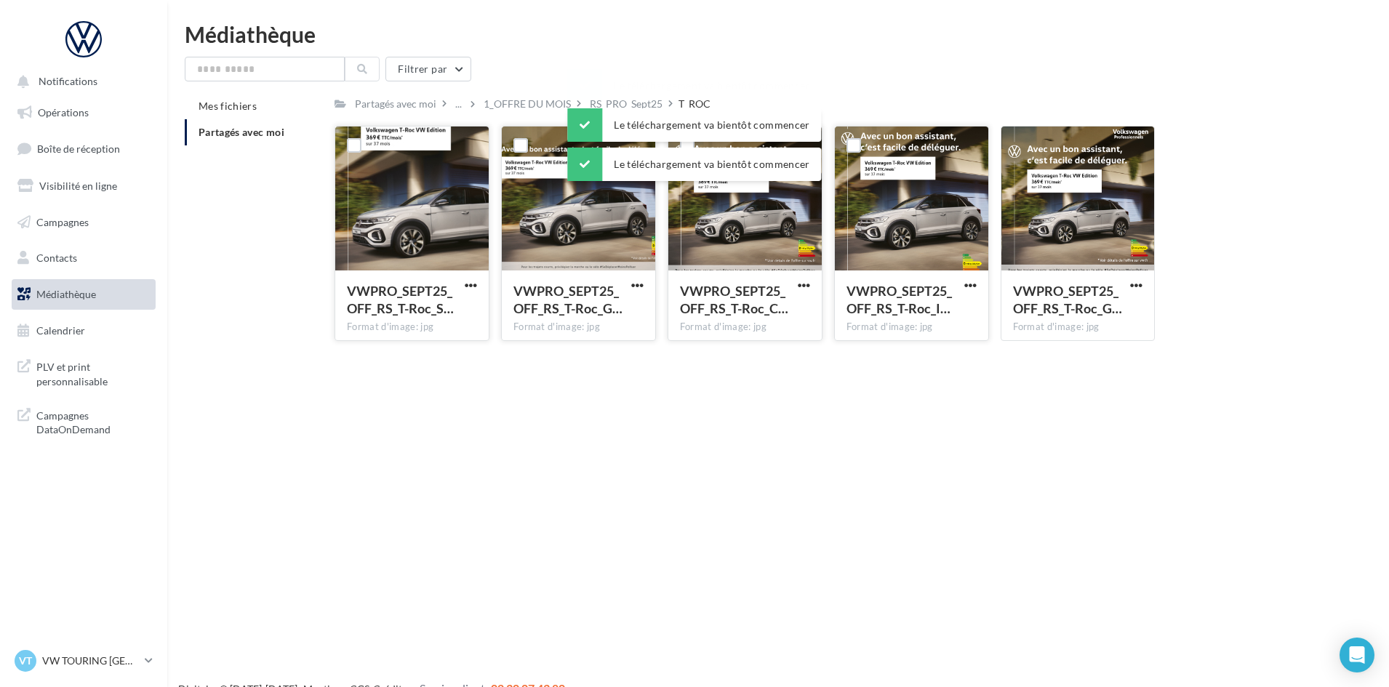
drag, startPoint x: 970, startPoint y: 281, endPoint x: 947, endPoint y: 291, distance: 25.4
click at [970, 281] on span "button" at bounding box center [970, 285] width 12 height 12
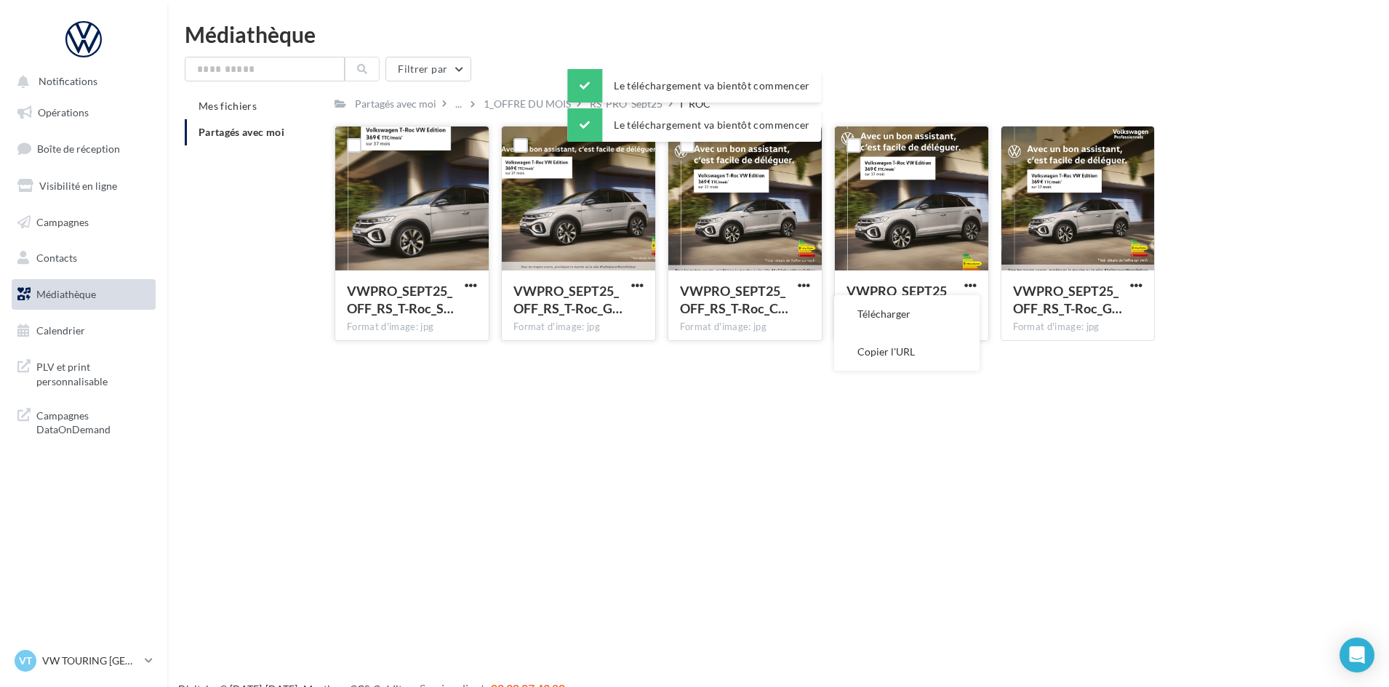
click at [941, 296] on button "Télécharger" at bounding box center [906, 314] width 145 height 38
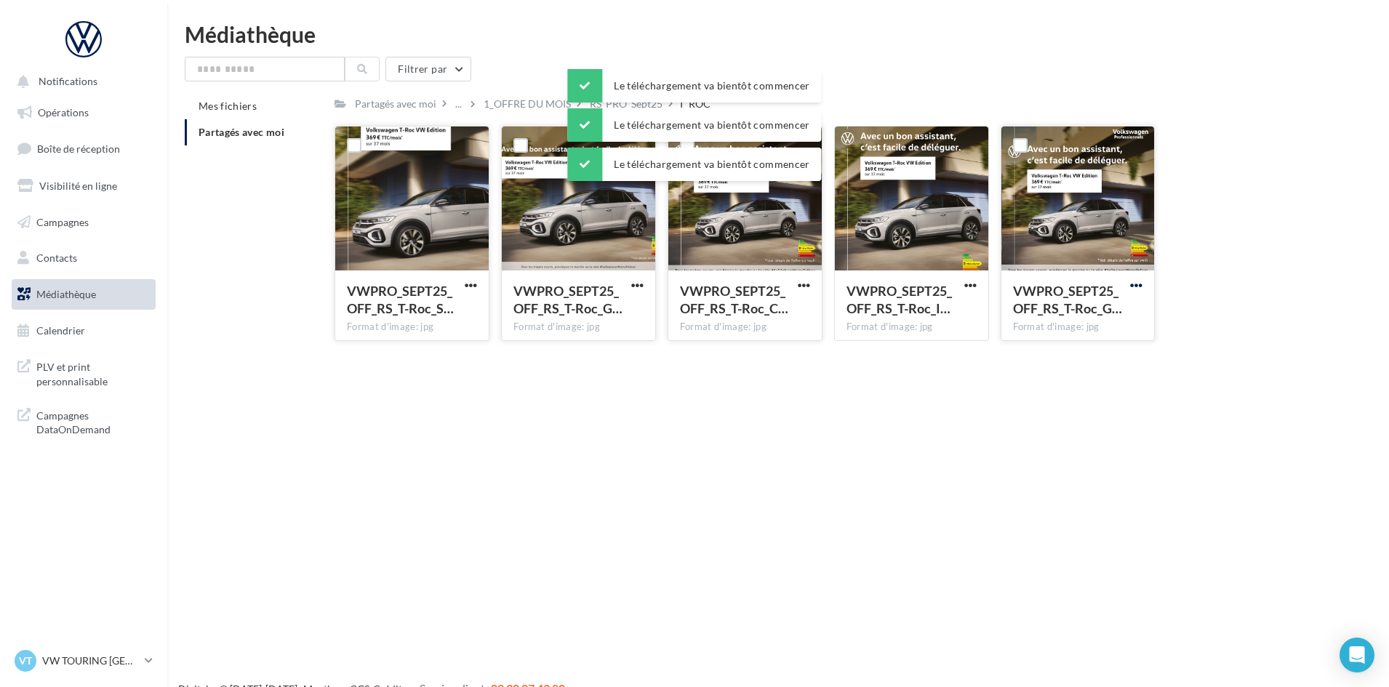
click at [1141, 282] on span "button" at bounding box center [1136, 285] width 12 height 12
click at [1088, 321] on button "Télécharger" at bounding box center [1072, 314] width 145 height 38
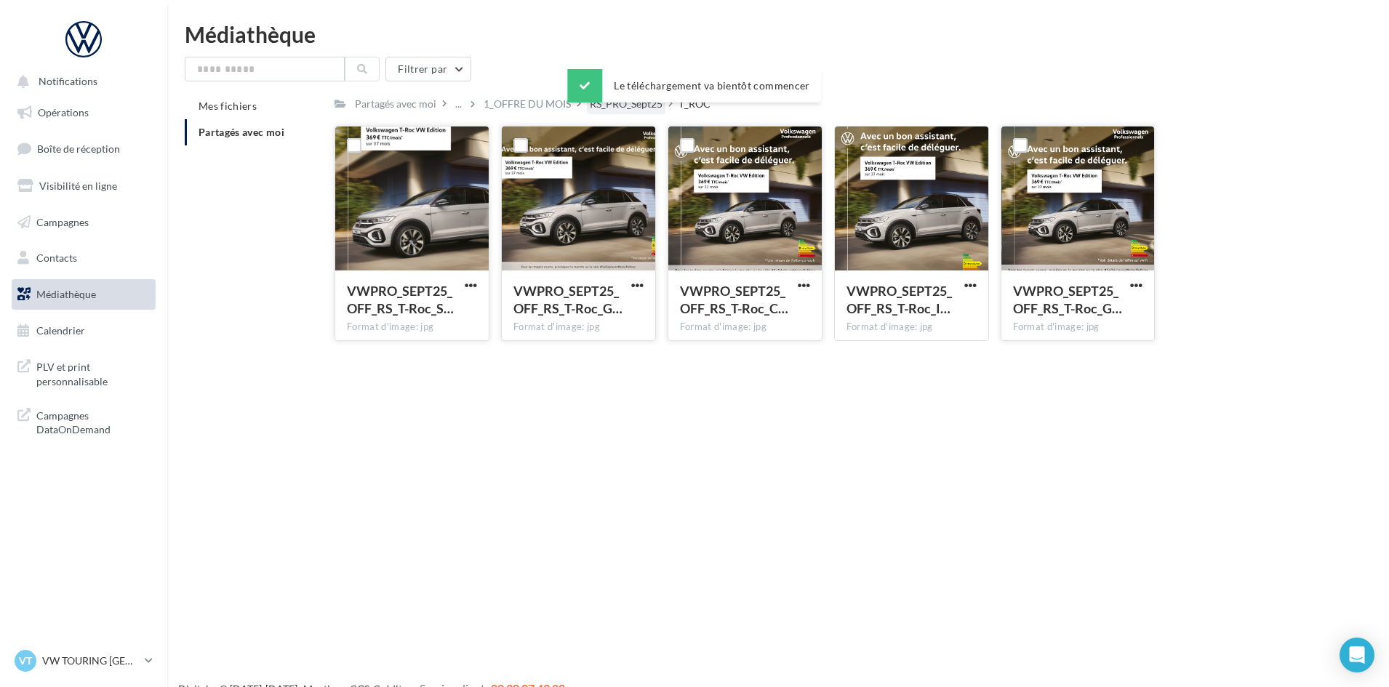
click at [632, 110] on div "RS_PRO_Sept25" at bounding box center [626, 104] width 73 height 15
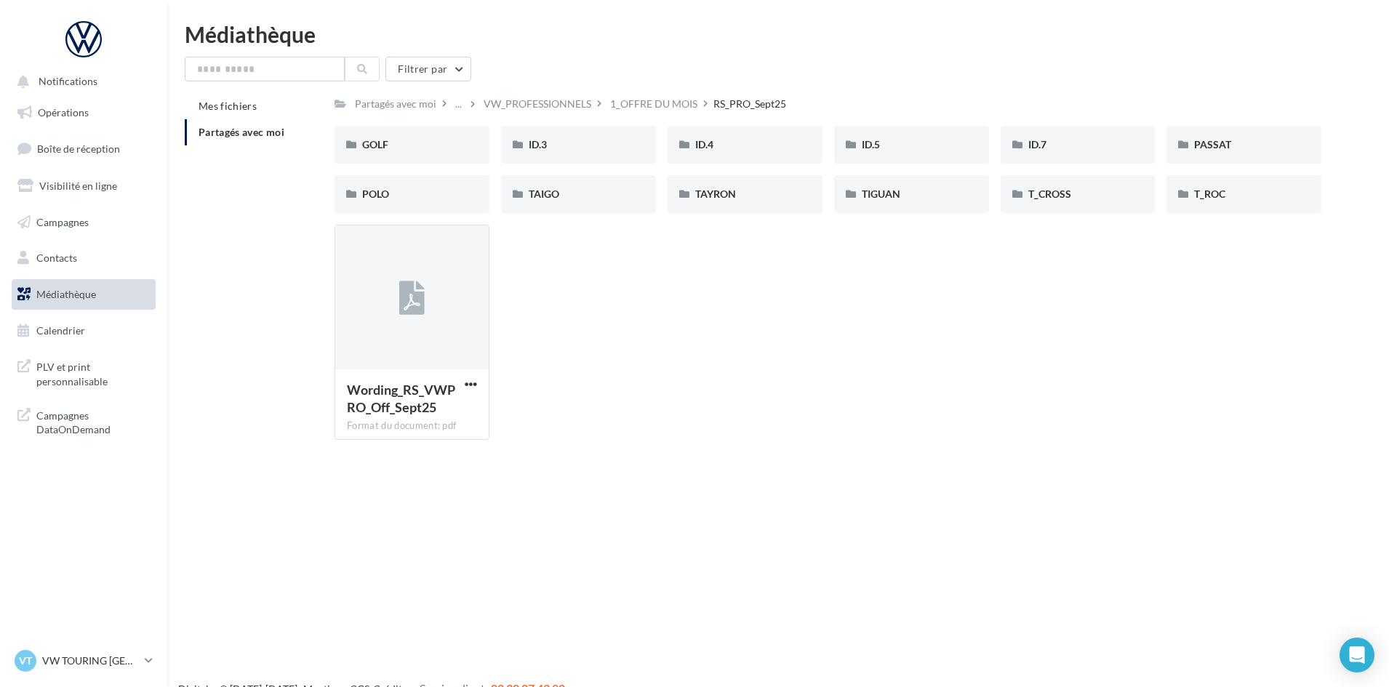
click at [672, 103] on div "1_OFFRE DU MOIS" at bounding box center [653, 104] width 87 height 15
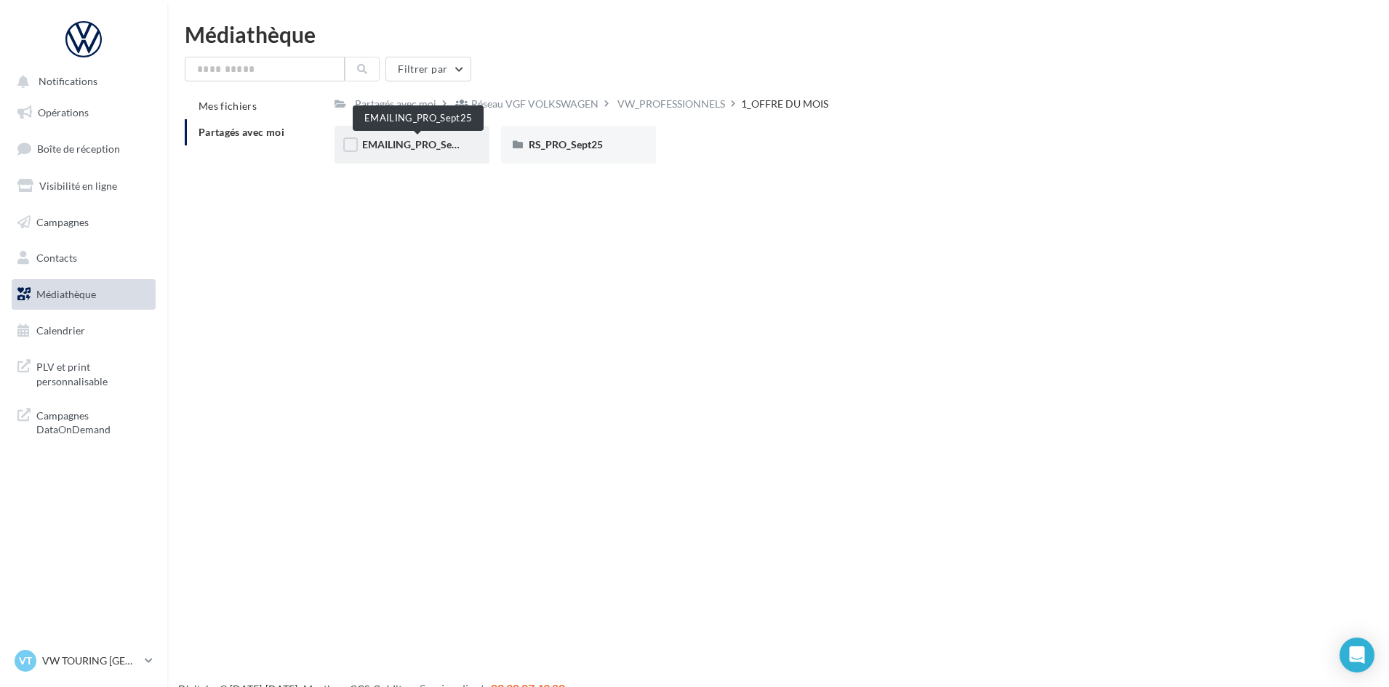
click at [423, 147] on span "EMAILING_PRO_Sept25" at bounding box center [417, 144] width 110 height 12
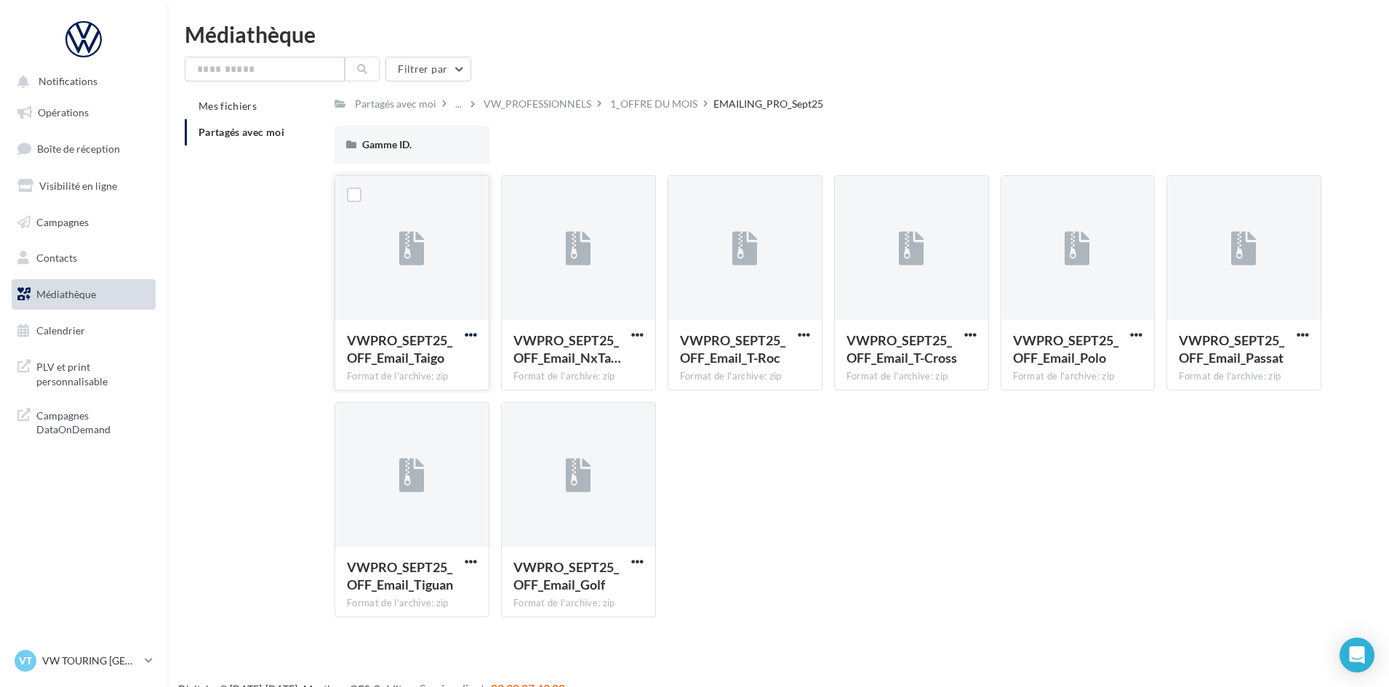
click at [473, 335] on span "button" at bounding box center [471, 335] width 12 height 12
click at [452, 366] on button "Télécharger" at bounding box center [406, 364] width 145 height 38
click at [645, 331] on button "button" at bounding box center [637, 336] width 18 height 15
click at [619, 361] on button "Télécharger" at bounding box center [573, 364] width 145 height 38
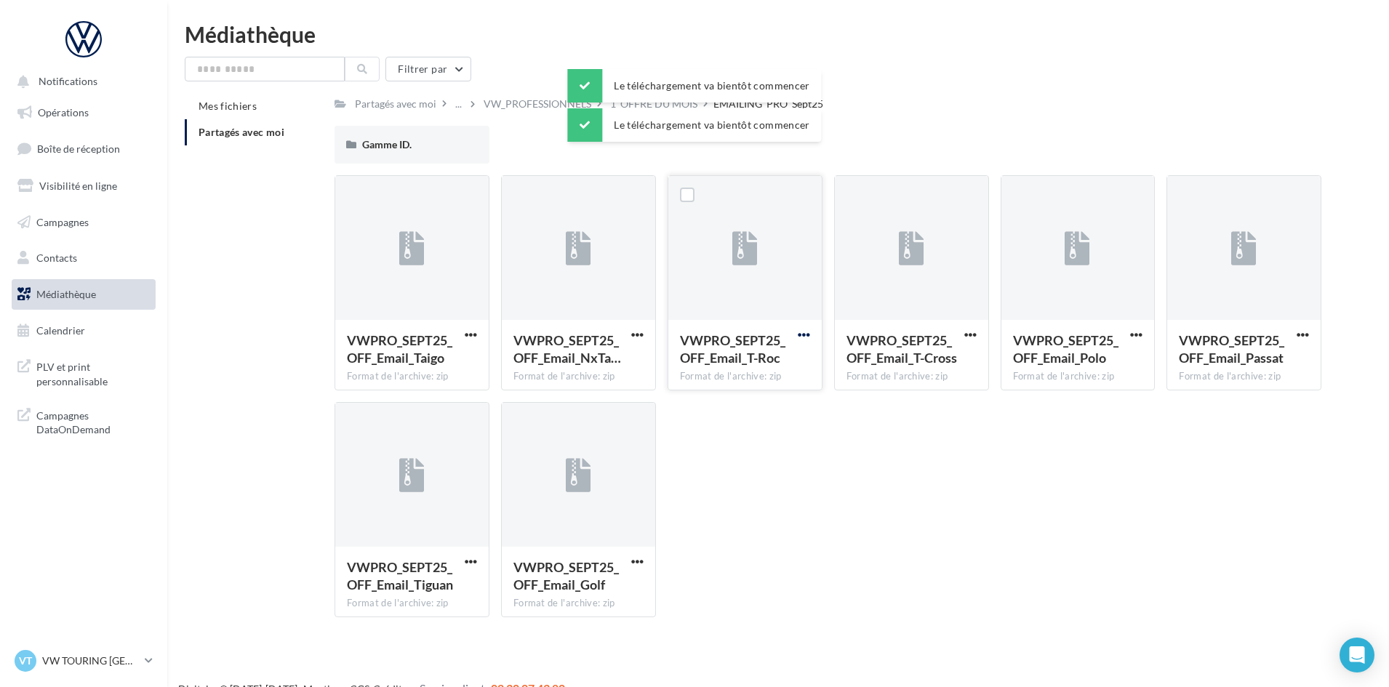
drag, startPoint x: 803, startPoint y: 332, endPoint x: 798, endPoint y: 340, distance: 9.1
click at [803, 332] on span "button" at bounding box center [803, 335] width 12 height 12
click at [781, 366] on button "Télécharger" at bounding box center [739, 364] width 145 height 38
drag, startPoint x: 974, startPoint y: 329, endPoint x: 965, endPoint y: 339, distance: 13.4
click at [974, 329] on span "button" at bounding box center [970, 335] width 12 height 12
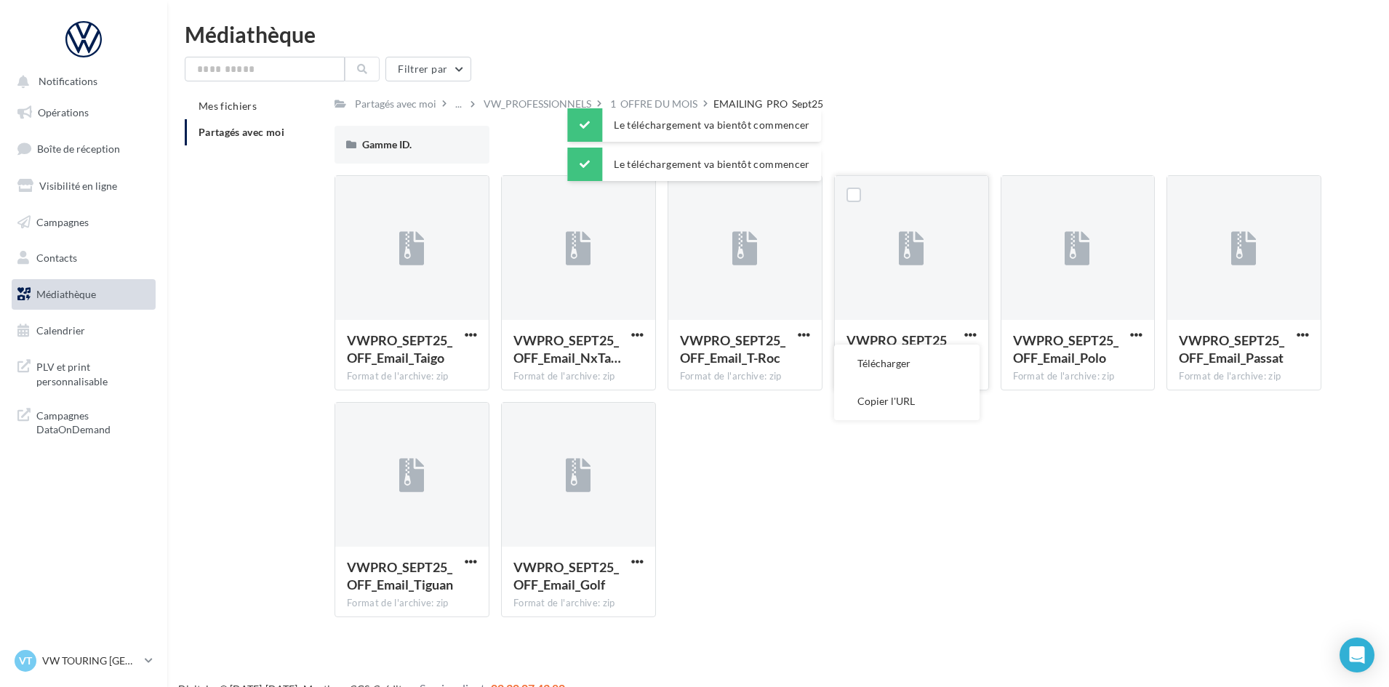
click at [958, 352] on button "Télécharger" at bounding box center [906, 364] width 145 height 38
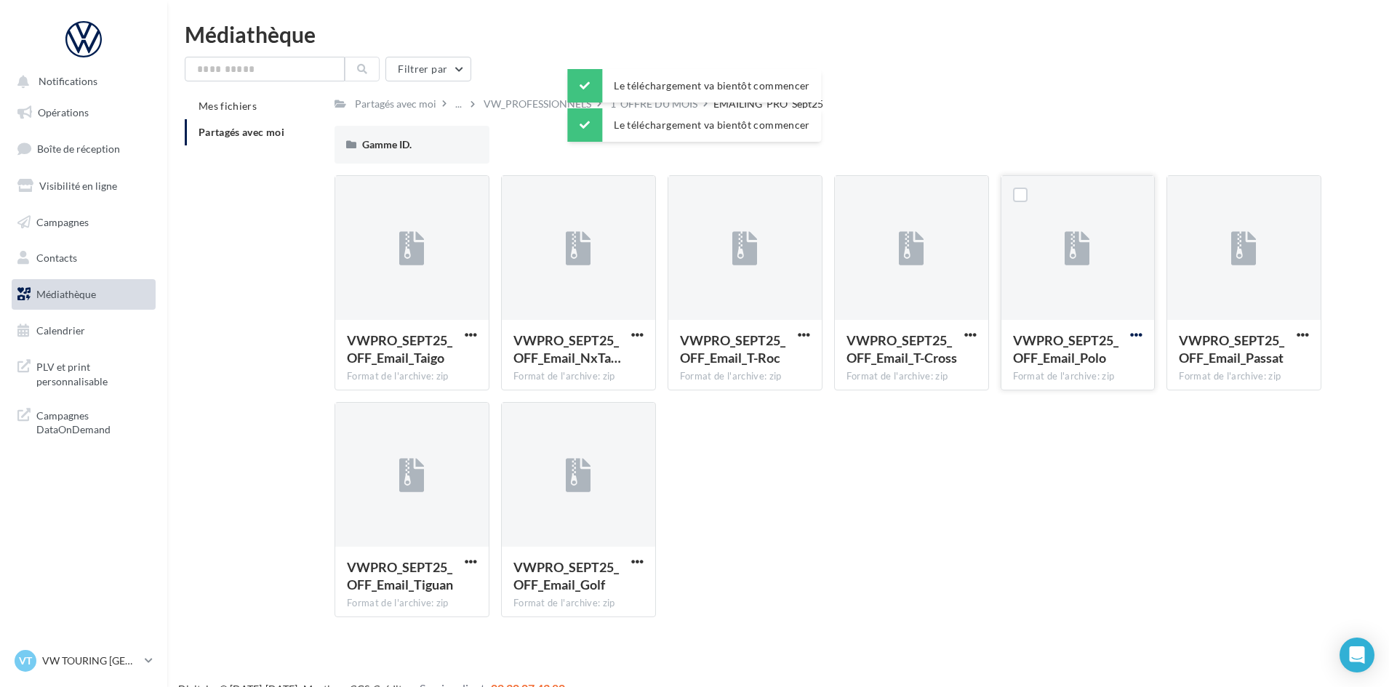
click at [1141, 334] on span "button" at bounding box center [1136, 335] width 12 height 12
click at [1128, 370] on button "Télécharger" at bounding box center [1072, 364] width 145 height 38
click at [1305, 334] on span "button" at bounding box center [1302, 335] width 12 height 12
click at [1272, 376] on button "Télécharger" at bounding box center [1238, 364] width 145 height 38
click at [635, 563] on span "button" at bounding box center [637, 561] width 12 height 12
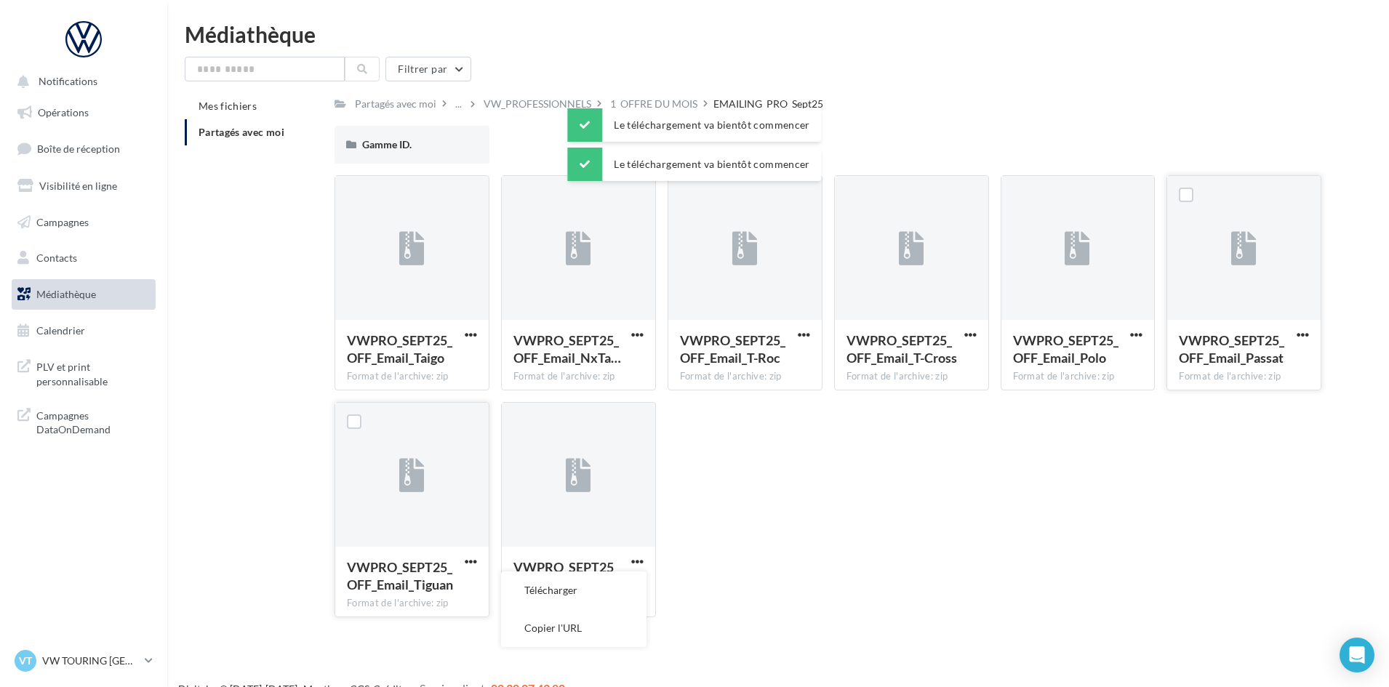
drag, startPoint x: 587, startPoint y: 595, endPoint x: 480, endPoint y: 576, distance: 109.2
click at [583, 595] on button "Télécharger" at bounding box center [573, 590] width 145 height 38
drag, startPoint x: 473, startPoint y: 559, endPoint x: 465, endPoint y: 571, distance: 13.7
click at [473, 558] on span "button" at bounding box center [471, 561] width 12 height 12
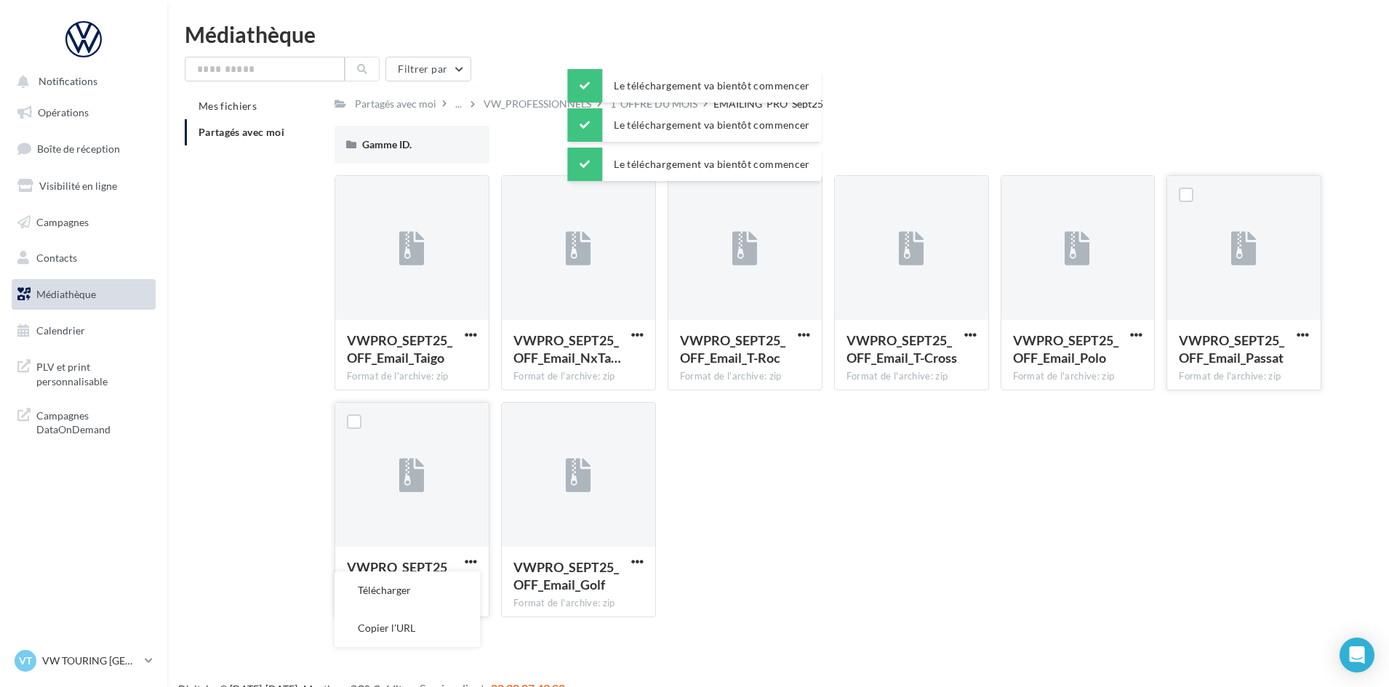
click at [456, 589] on button "Télécharger" at bounding box center [406, 590] width 145 height 38
click at [417, 137] on div "Gamme ID." at bounding box center [412, 144] width 100 height 15
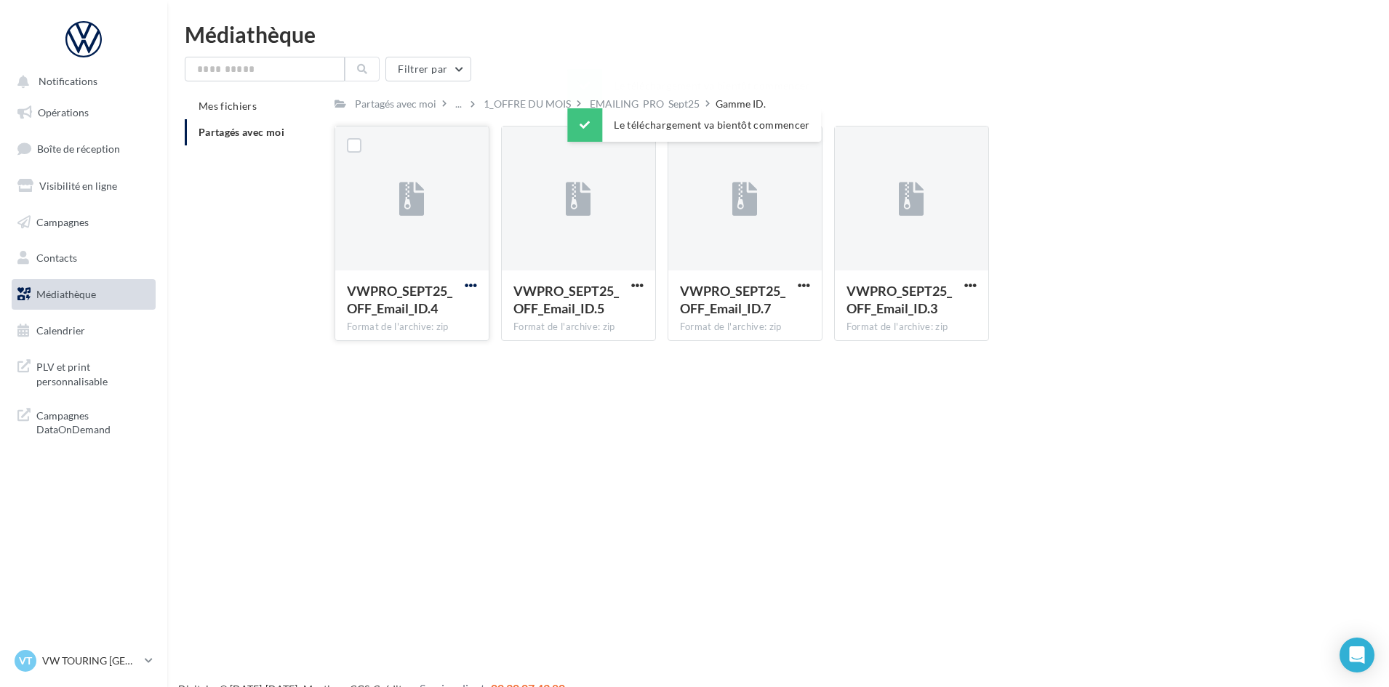
click at [465, 284] on span "button" at bounding box center [471, 285] width 12 height 12
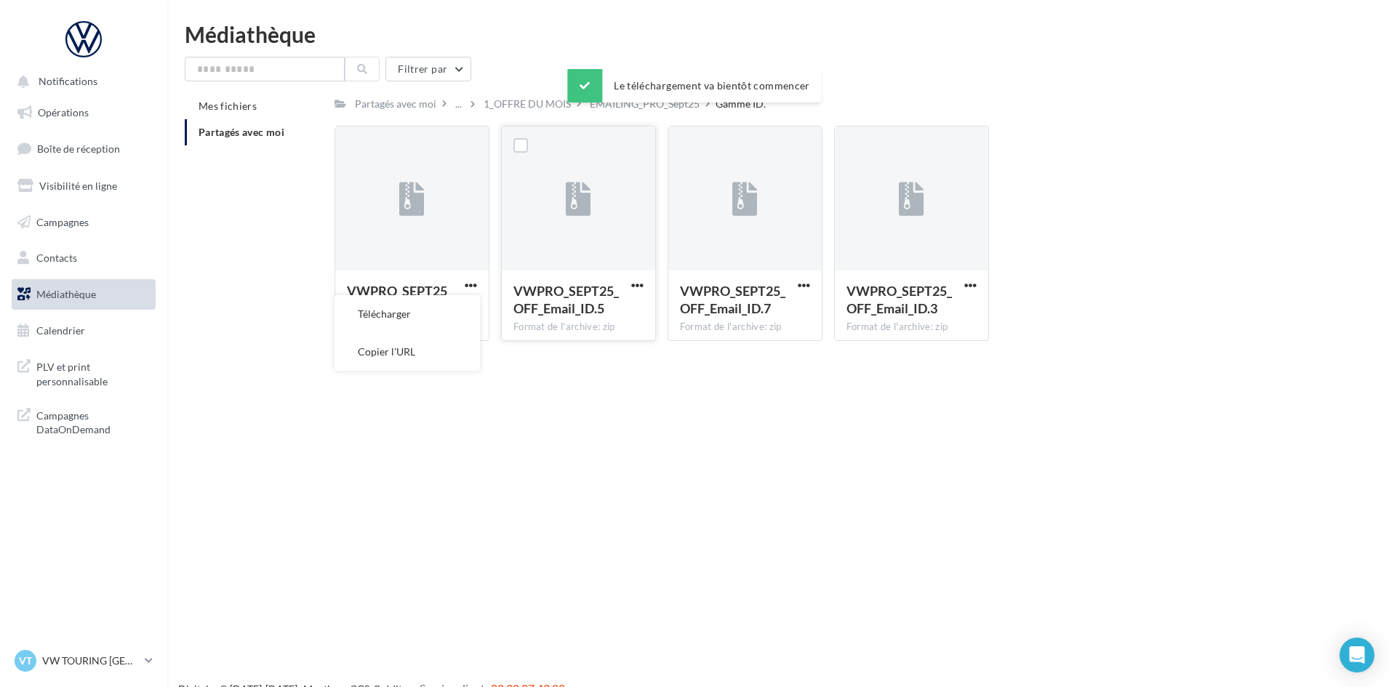
drag, startPoint x: 462, startPoint y: 293, endPoint x: 558, endPoint y: 299, distance: 96.1
click at [457, 310] on button "Télécharger" at bounding box center [406, 314] width 145 height 38
drag, startPoint x: 640, startPoint y: 284, endPoint x: 634, endPoint y: 292, distance: 9.3
click at [638, 285] on span "button" at bounding box center [637, 285] width 12 height 12
click at [616, 323] on button "Télécharger" at bounding box center [573, 314] width 145 height 38
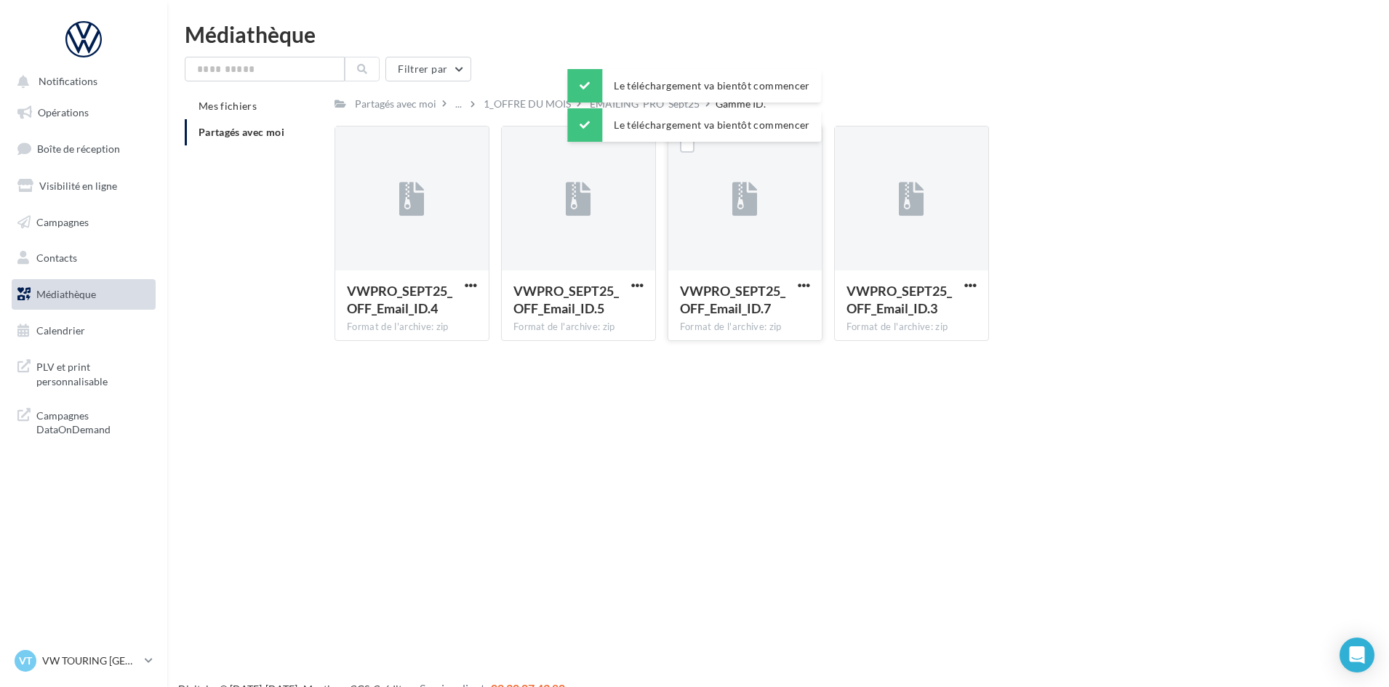
drag, startPoint x: 807, startPoint y: 284, endPoint x: 799, endPoint y: 292, distance: 10.8
click at [806, 283] on span "button" at bounding box center [803, 285] width 12 height 12
click at [794, 305] on button "Télécharger" at bounding box center [739, 314] width 145 height 38
drag, startPoint x: 968, startPoint y: 281, endPoint x: 960, endPoint y: 288, distance: 9.8
click at [968, 281] on span "button" at bounding box center [970, 285] width 12 height 12
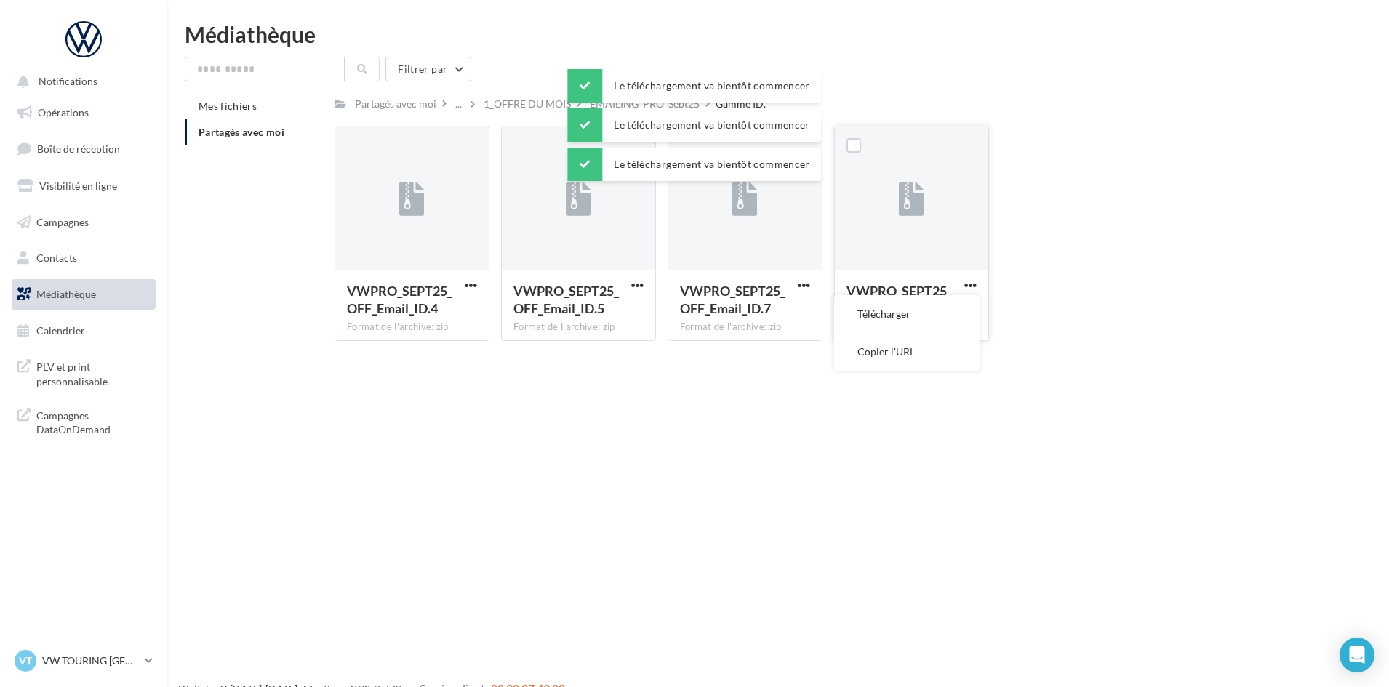
click at [939, 305] on button "Télécharger" at bounding box center [906, 314] width 145 height 38
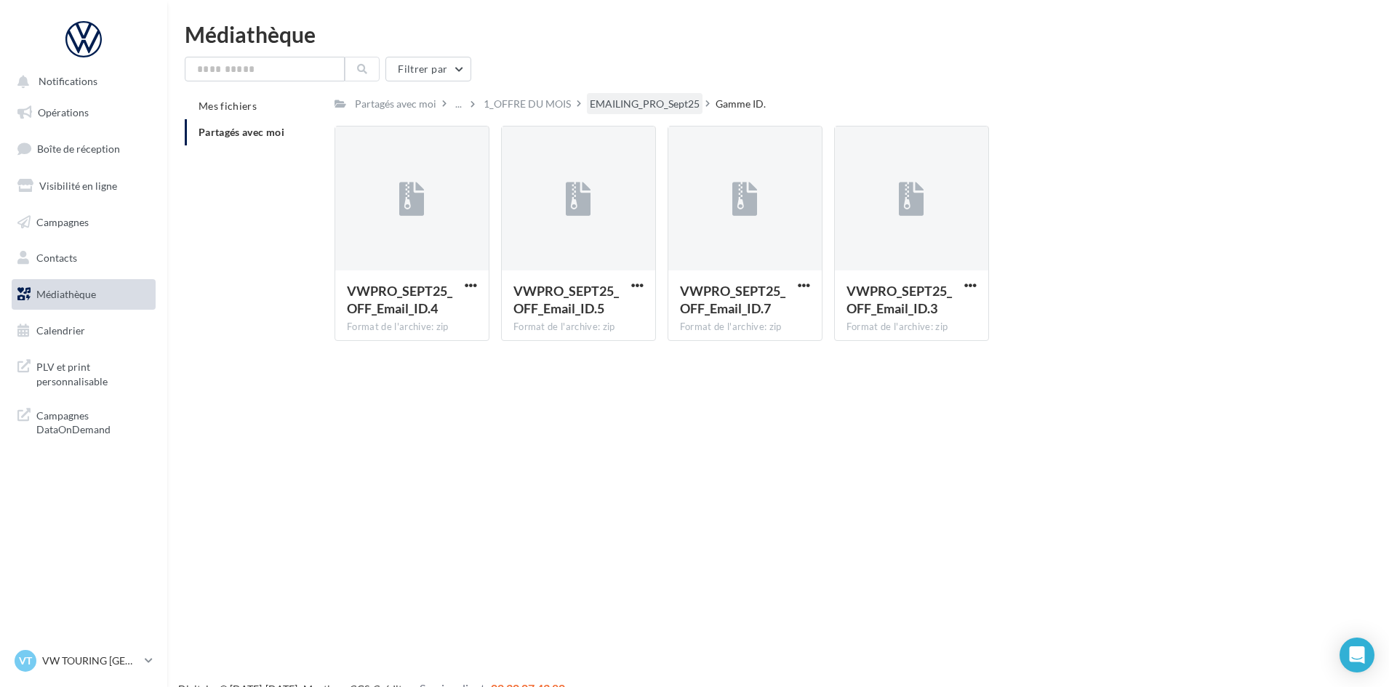
click at [678, 99] on div "EMAILING_PRO_Sept25" at bounding box center [645, 104] width 110 height 15
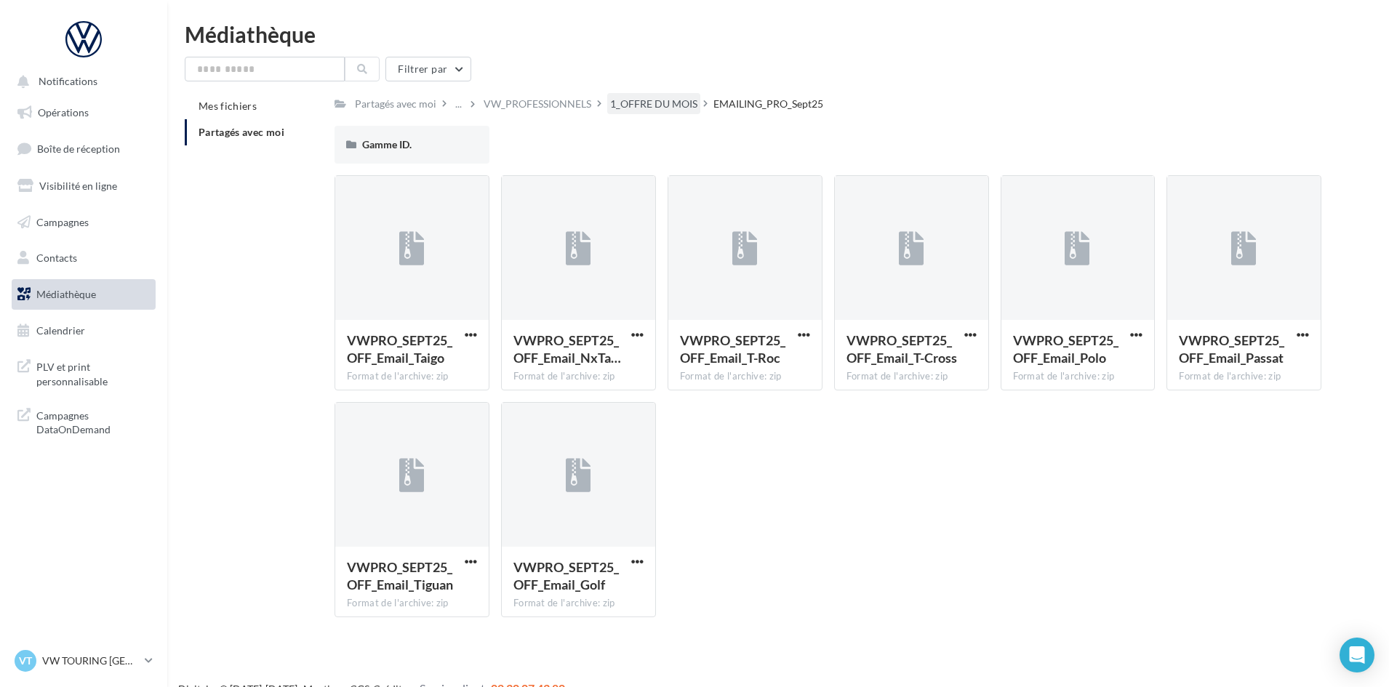
click at [653, 103] on div "1_OFFRE DU MOIS" at bounding box center [653, 104] width 87 height 15
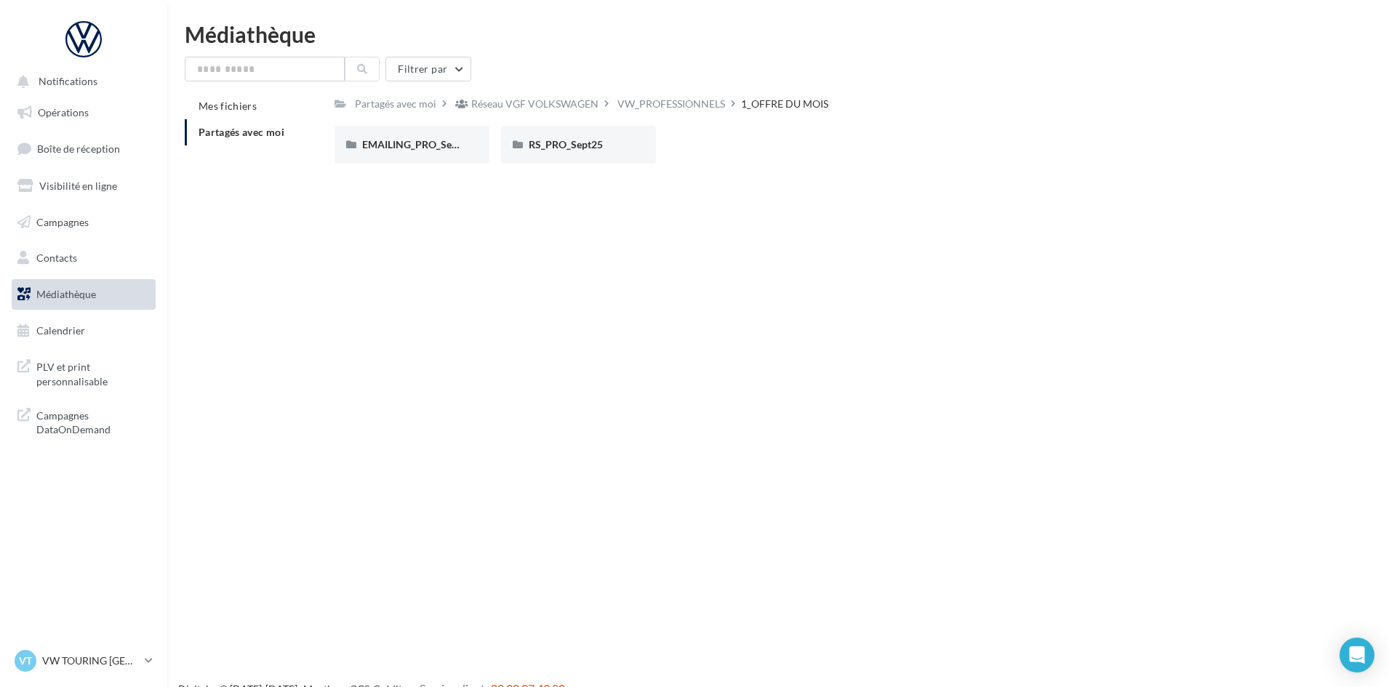
click at [660, 105] on div "VW_PROFESSIONNELS" at bounding box center [671, 104] width 108 height 15
click at [53, 83] on span "Notifications" at bounding box center [68, 82] width 59 height 12
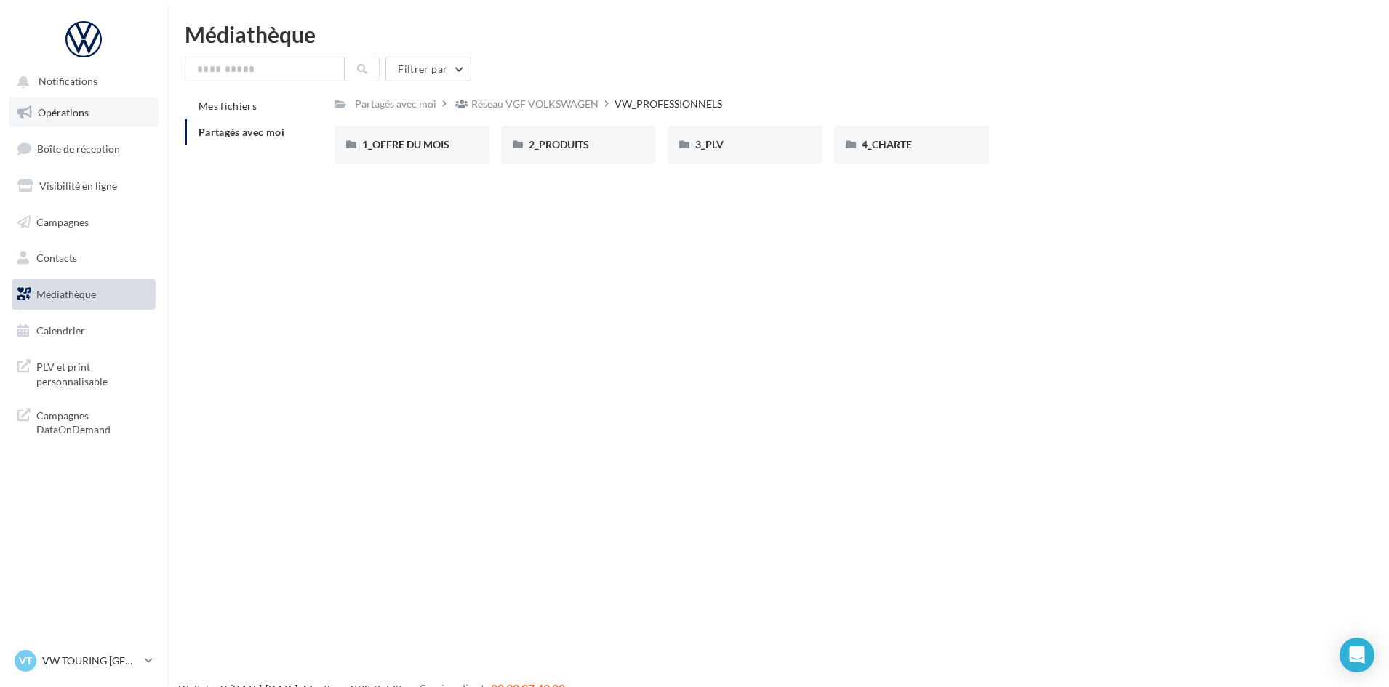
click at [52, 116] on span "Opérations" at bounding box center [63, 112] width 51 height 12
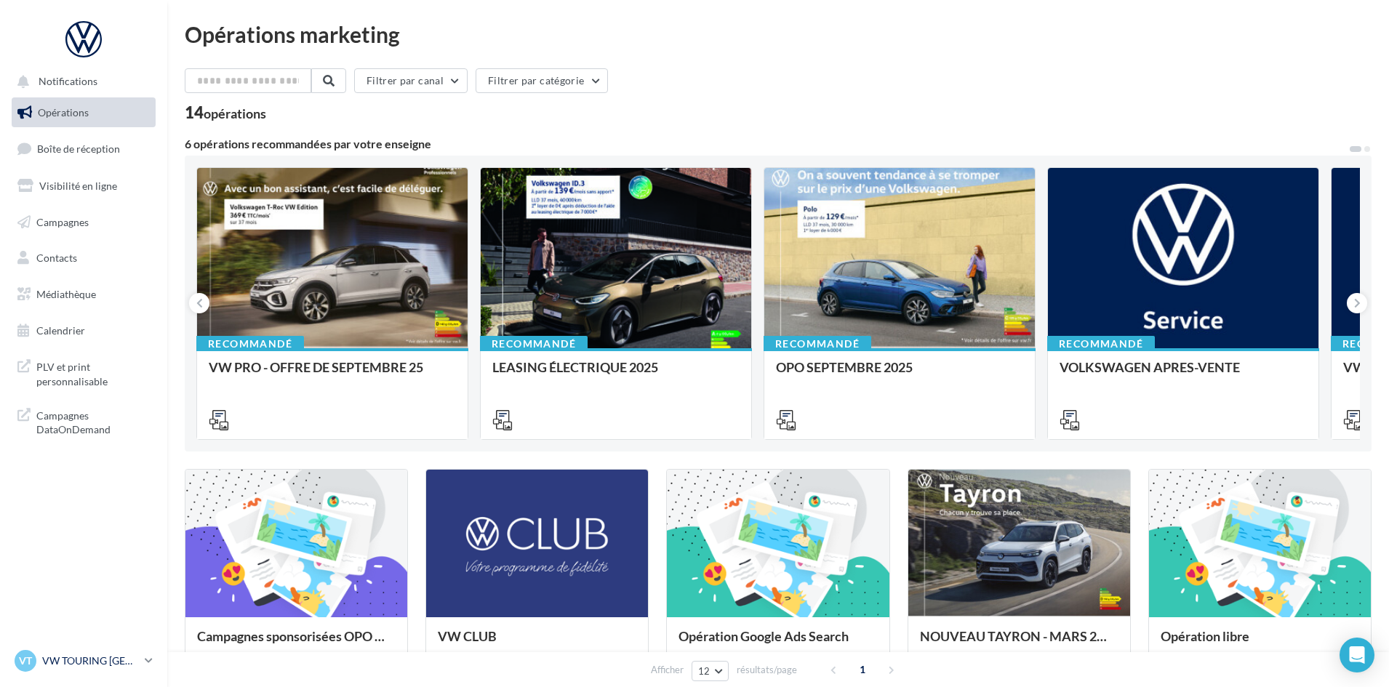
click at [88, 659] on p "VW TOURING [GEOGRAPHIC_DATA]" at bounding box center [90, 661] width 97 height 15
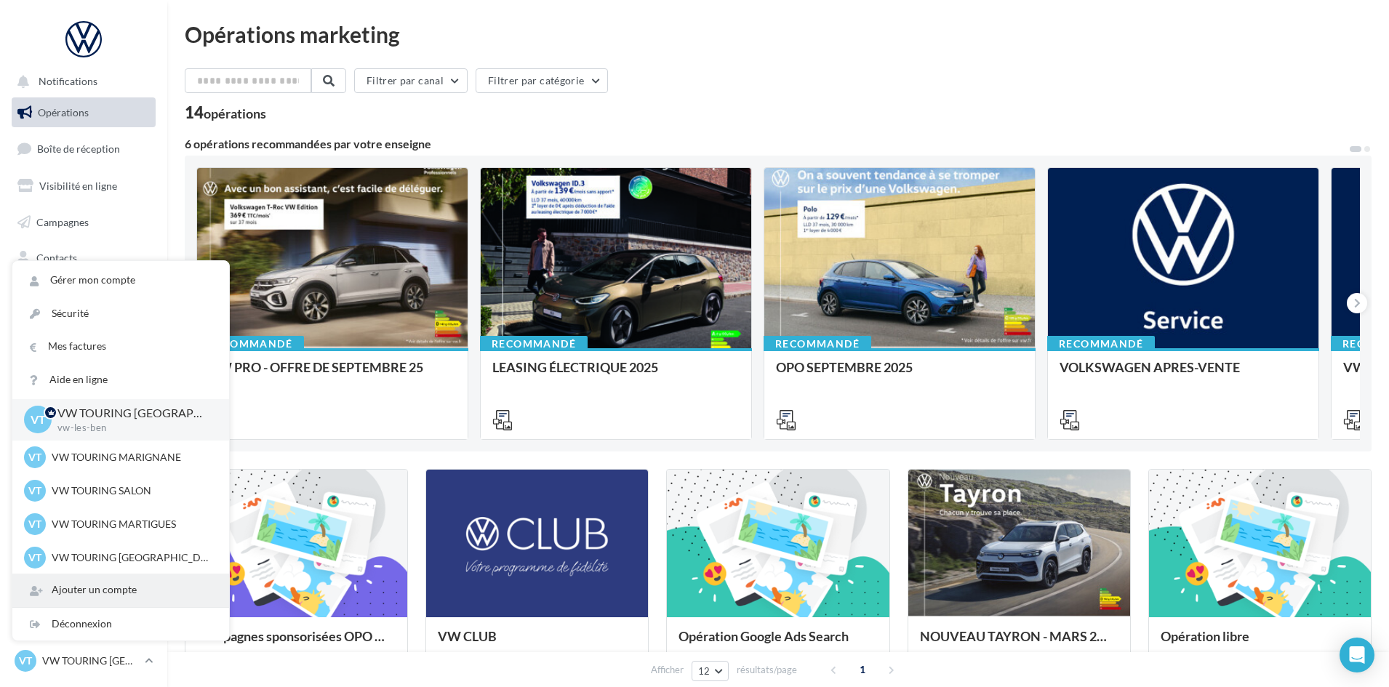
click at [90, 606] on div "Ajouter un compte" at bounding box center [120, 590] width 217 height 33
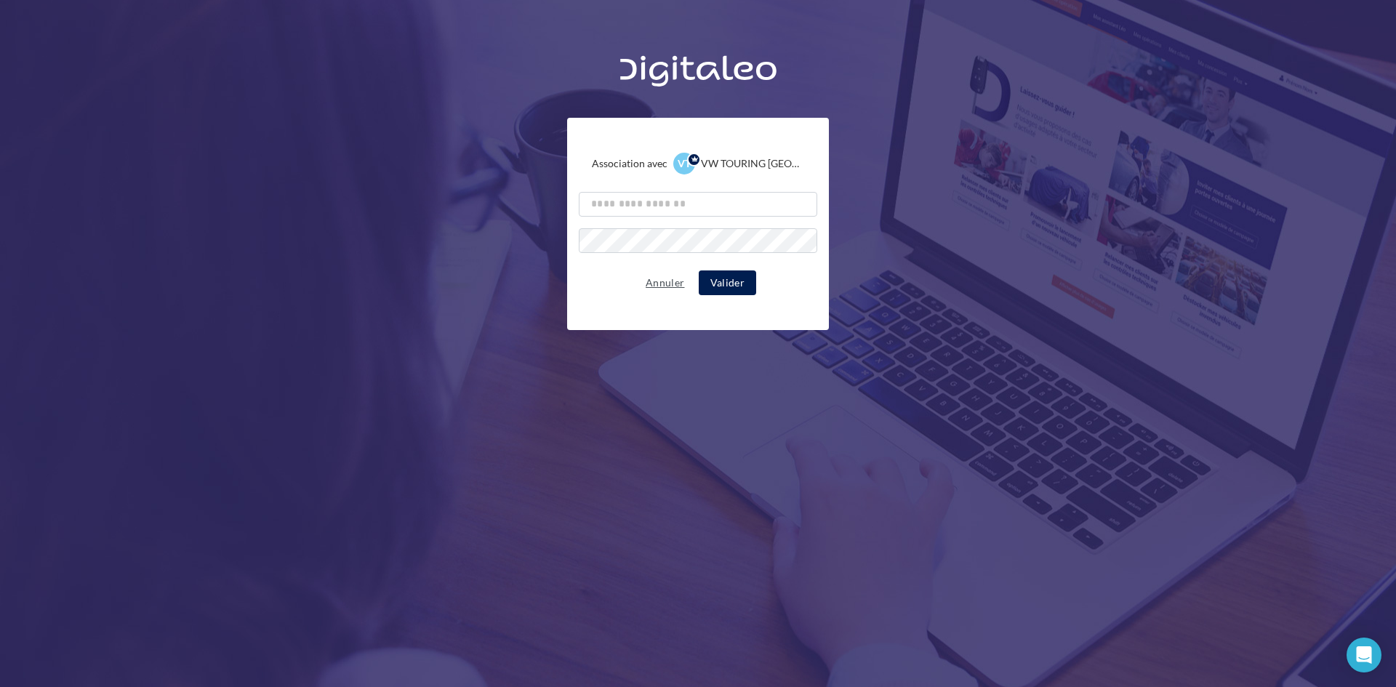
click at [665, 281] on button "Annuler" at bounding box center [665, 282] width 50 height 17
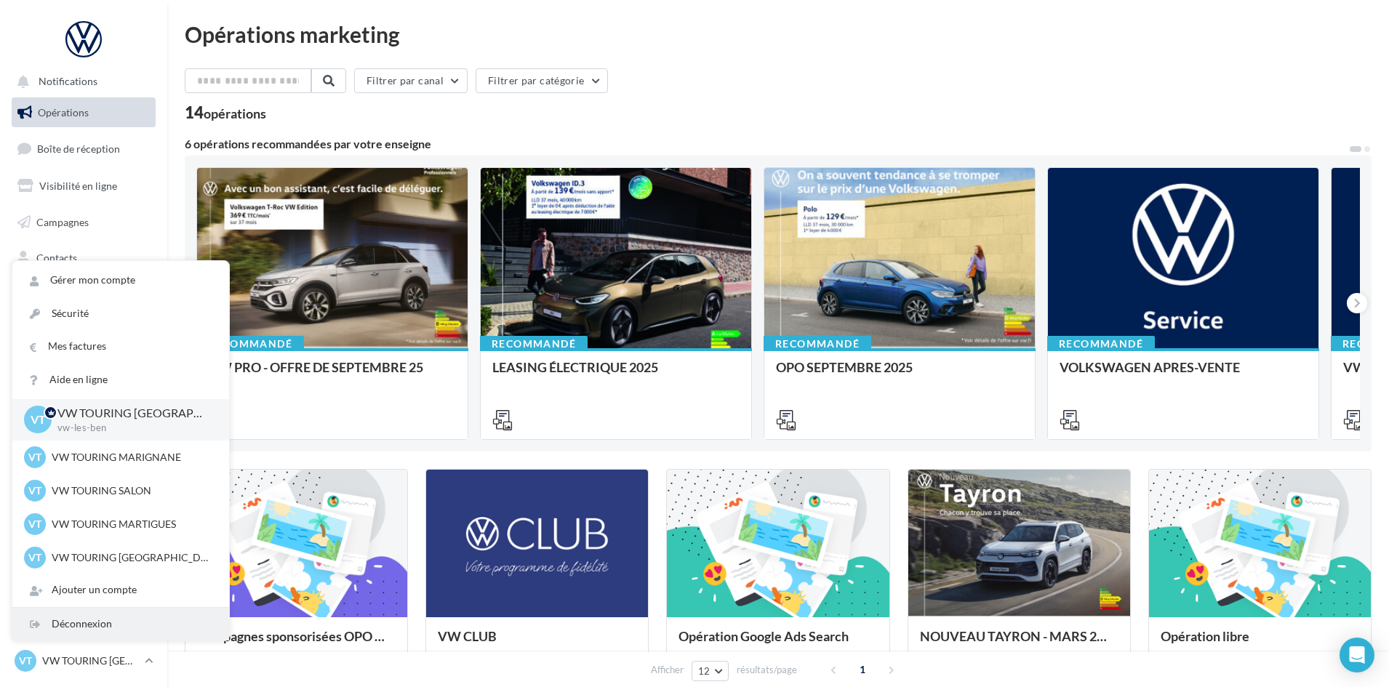
click at [76, 630] on div "Déconnexion" at bounding box center [120, 624] width 217 height 33
